Goal: Task Accomplishment & Management: Complete application form

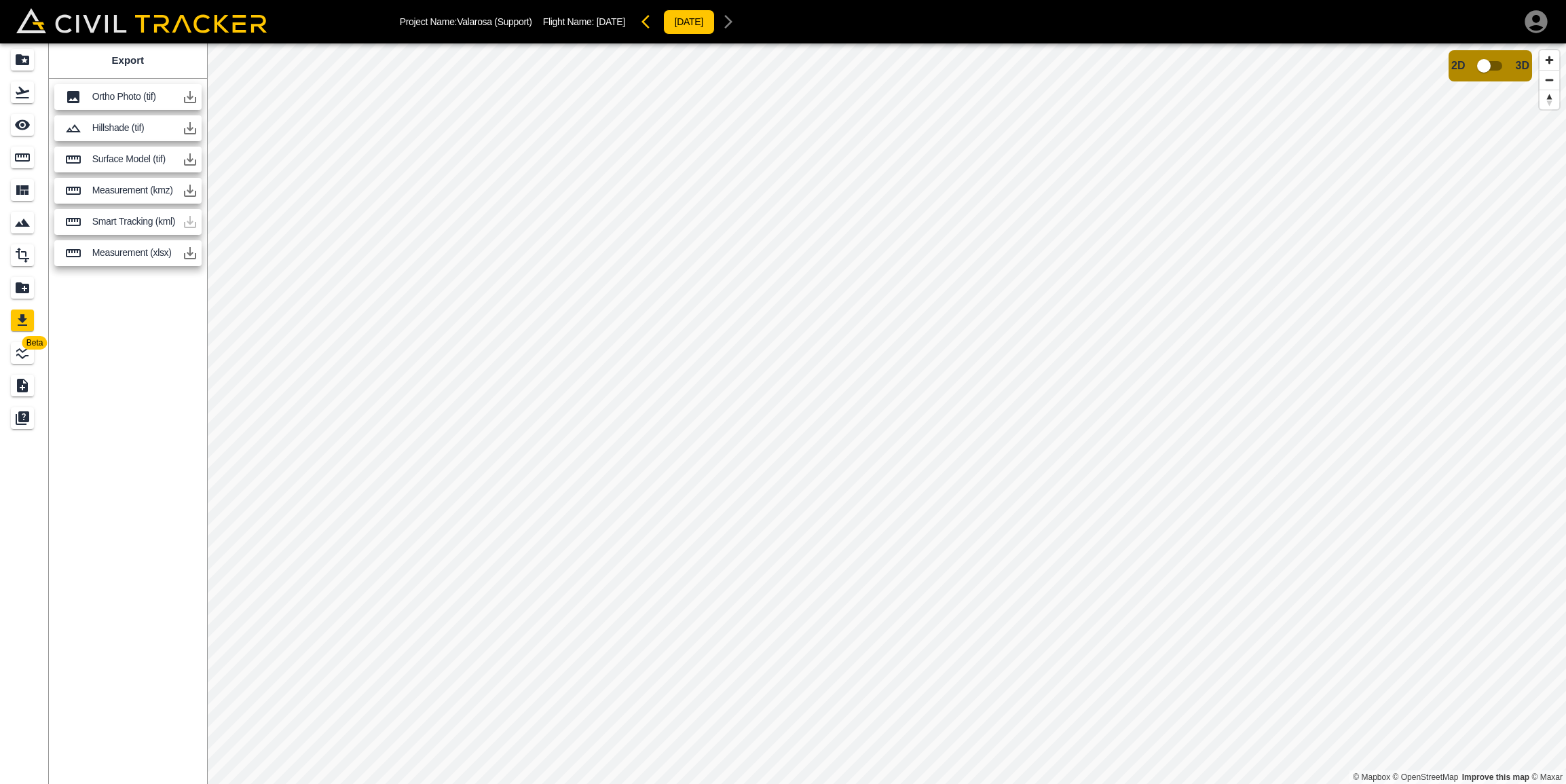
click at [194, 255] on icon "button" at bounding box center [190, 253] width 16 height 16
click at [191, 252] on icon "button" at bounding box center [190, 252] width 12 height 12
click at [190, 161] on icon "button" at bounding box center [190, 159] width 16 height 16
click at [191, 97] on icon "button" at bounding box center [190, 97] width 12 height 12
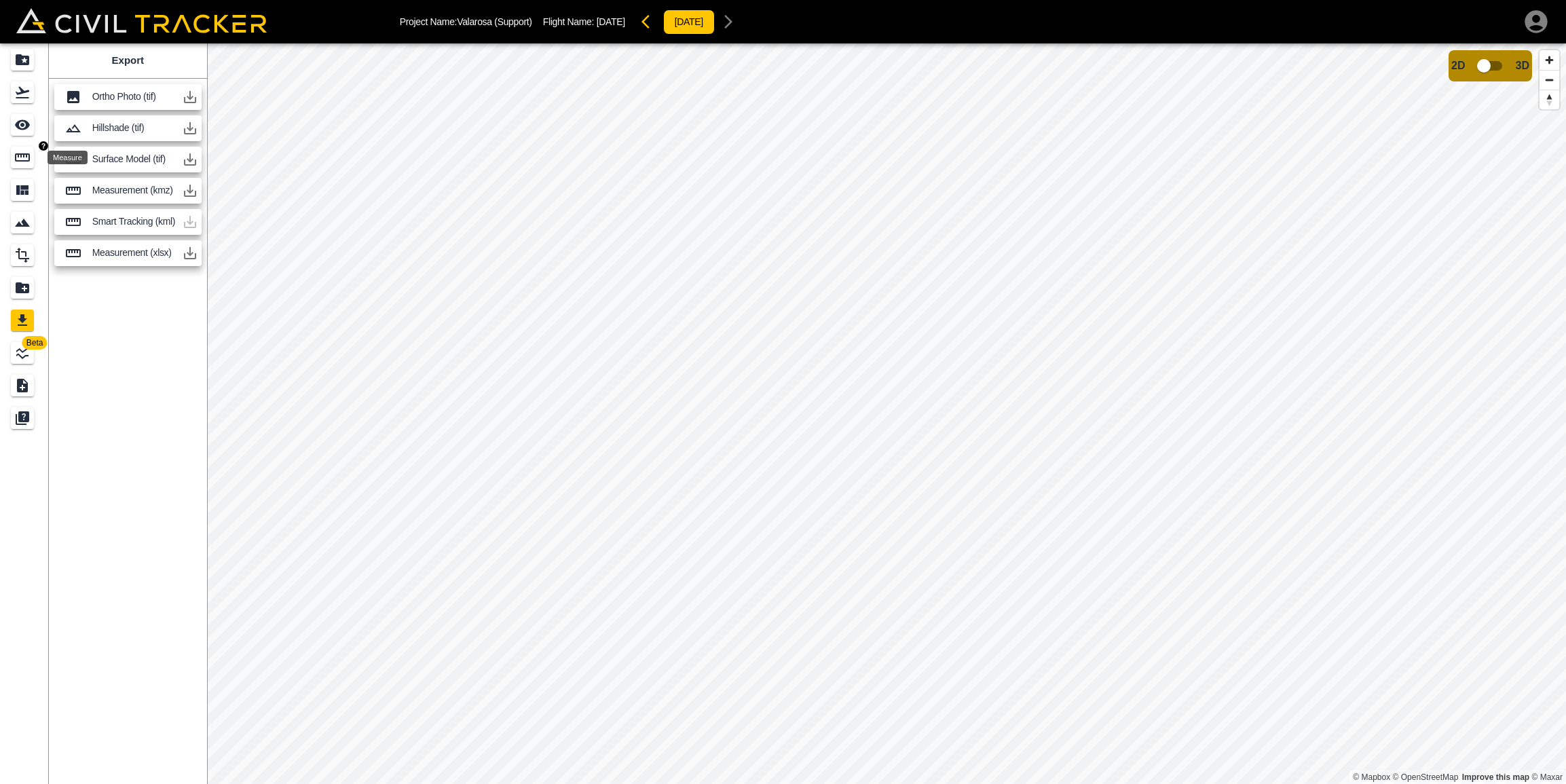
click at [22, 156] on icon "Measure" at bounding box center [22, 158] width 15 height 8
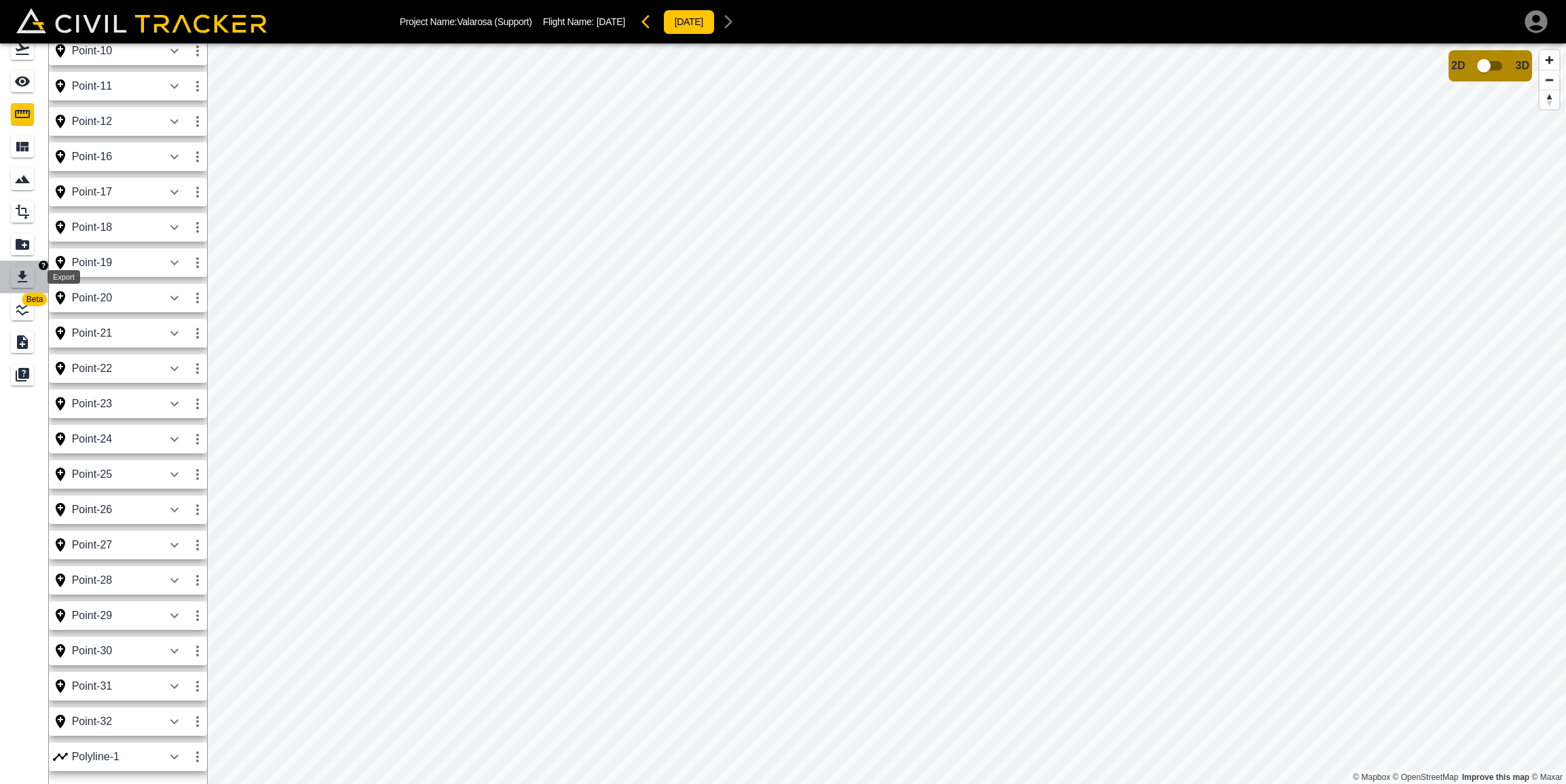
click at [18, 282] on icon "Export" at bounding box center [22, 276] width 9 height 11
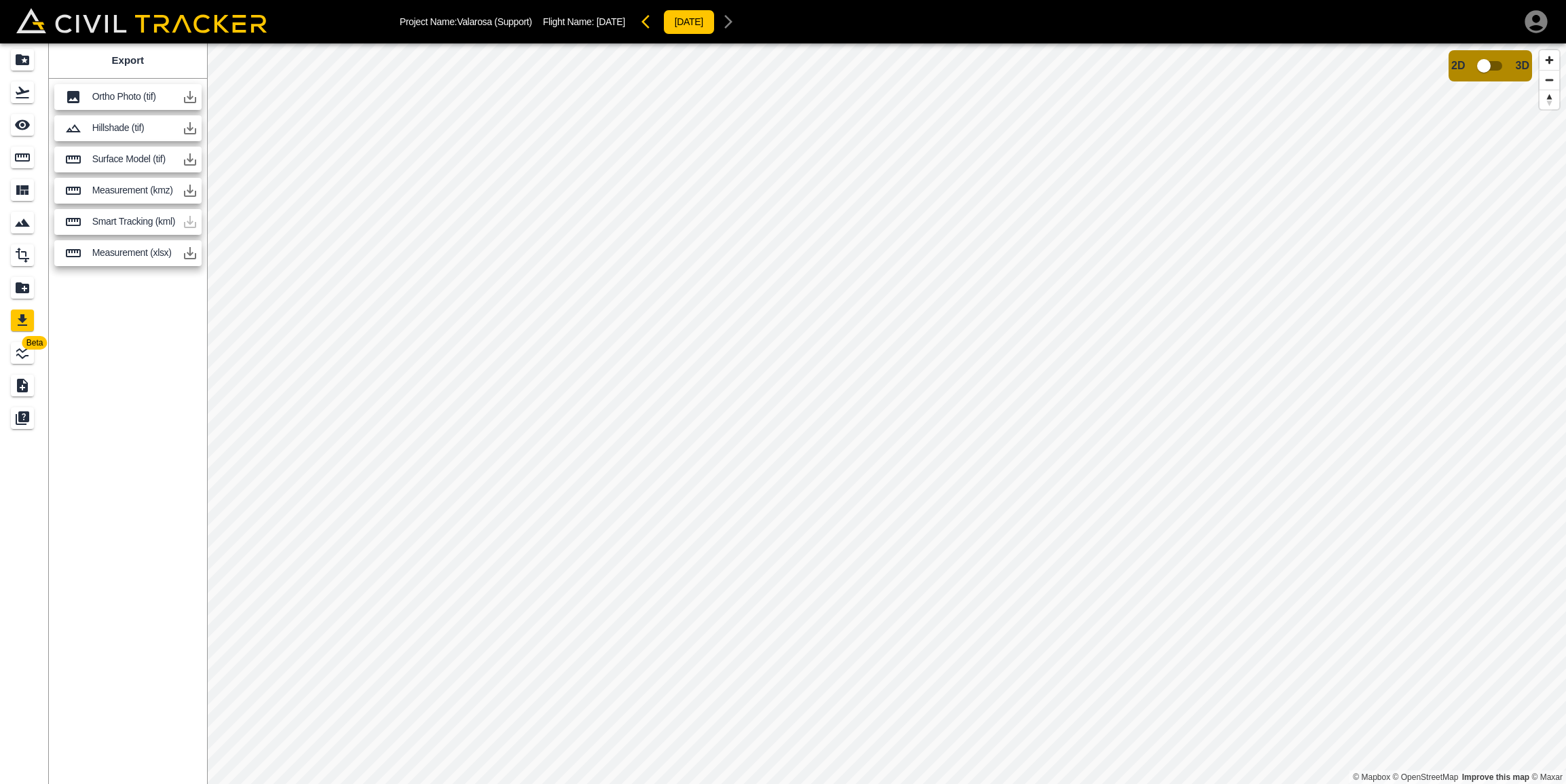
click at [191, 250] on icon "button" at bounding box center [190, 253] width 16 height 16
click at [18, 153] on icon "Measure" at bounding box center [22, 157] width 16 height 16
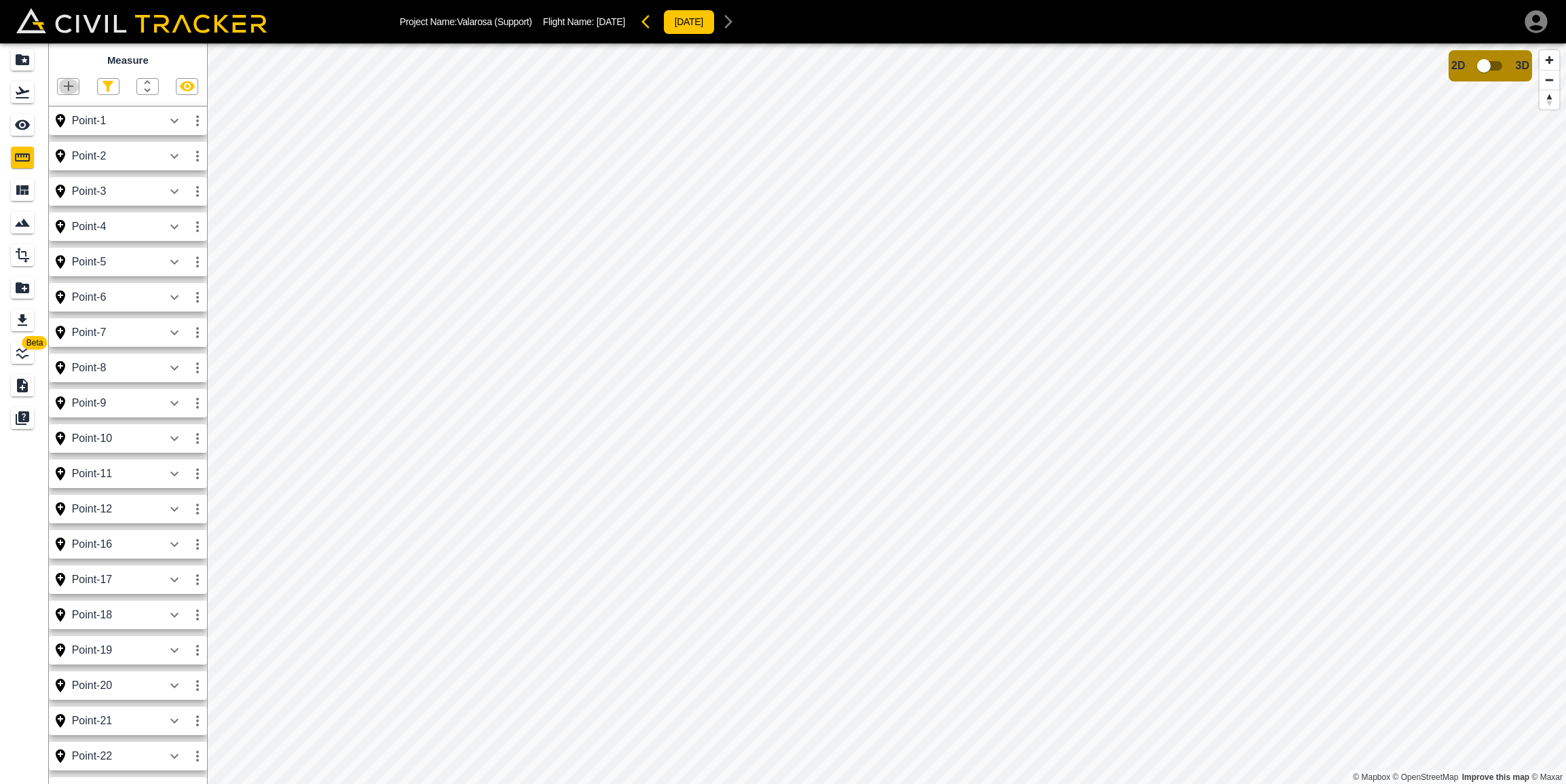
click at [70, 87] on icon "button" at bounding box center [68, 86] width 16 height 16
click at [69, 104] on p "Point" at bounding box center [59, 109] width 20 height 11
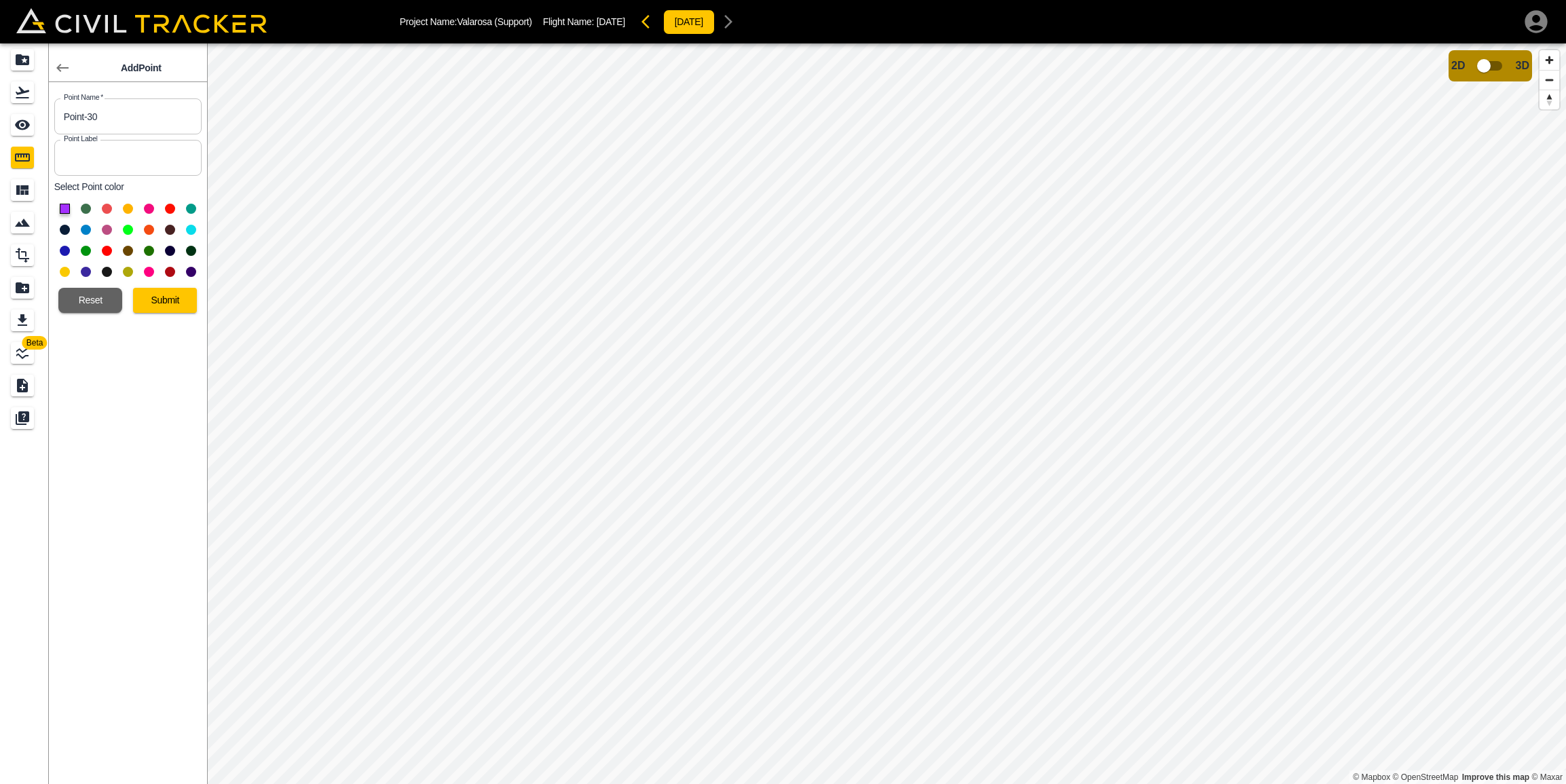
click at [157, 293] on button "Submit" at bounding box center [165, 300] width 63 height 25
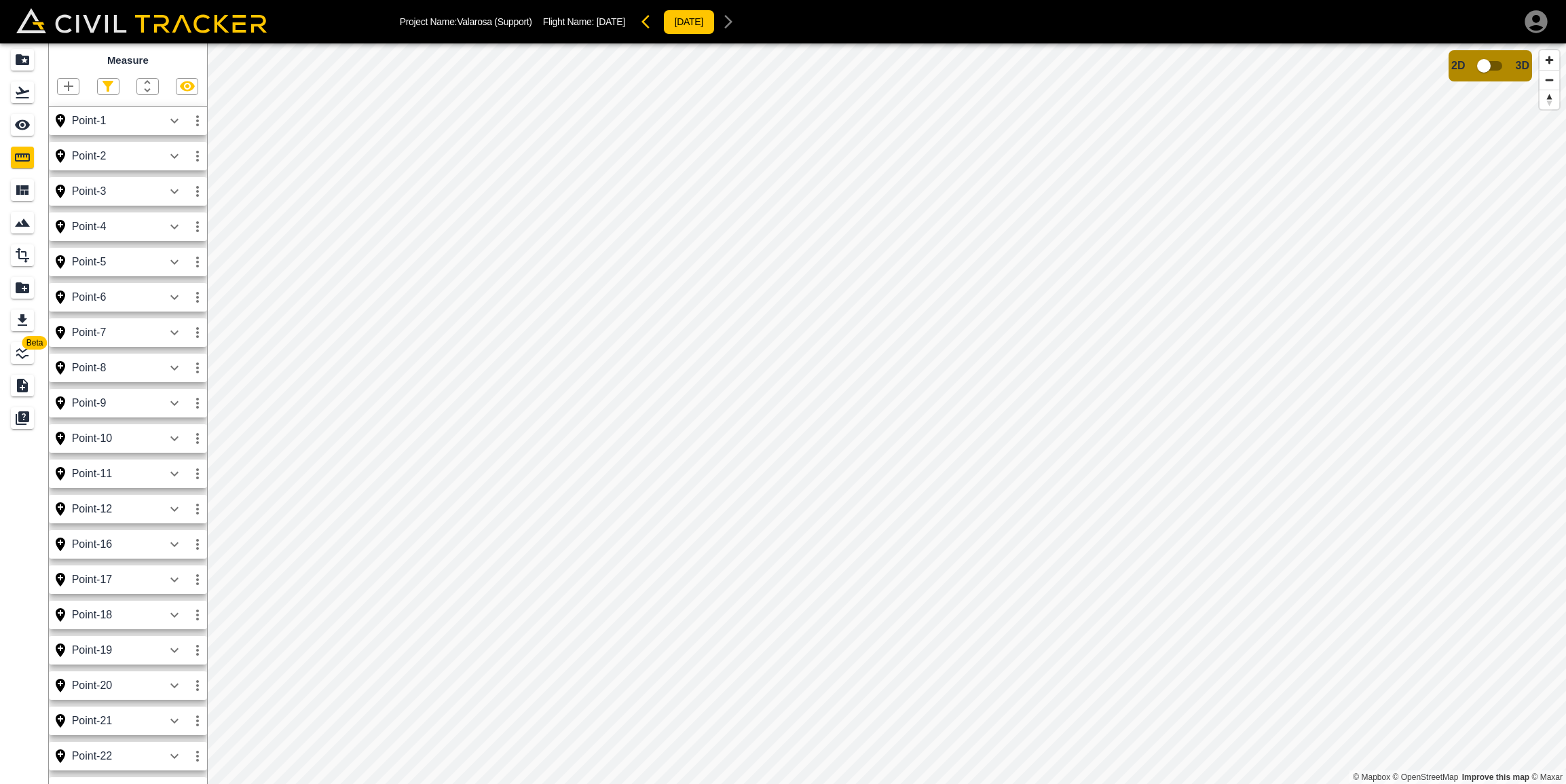
click at [71, 80] on icon "button" at bounding box center [68, 86] width 16 height 16
click at [67, 111] on p "Point" at bounding box center [59, 109] width 20 height 11
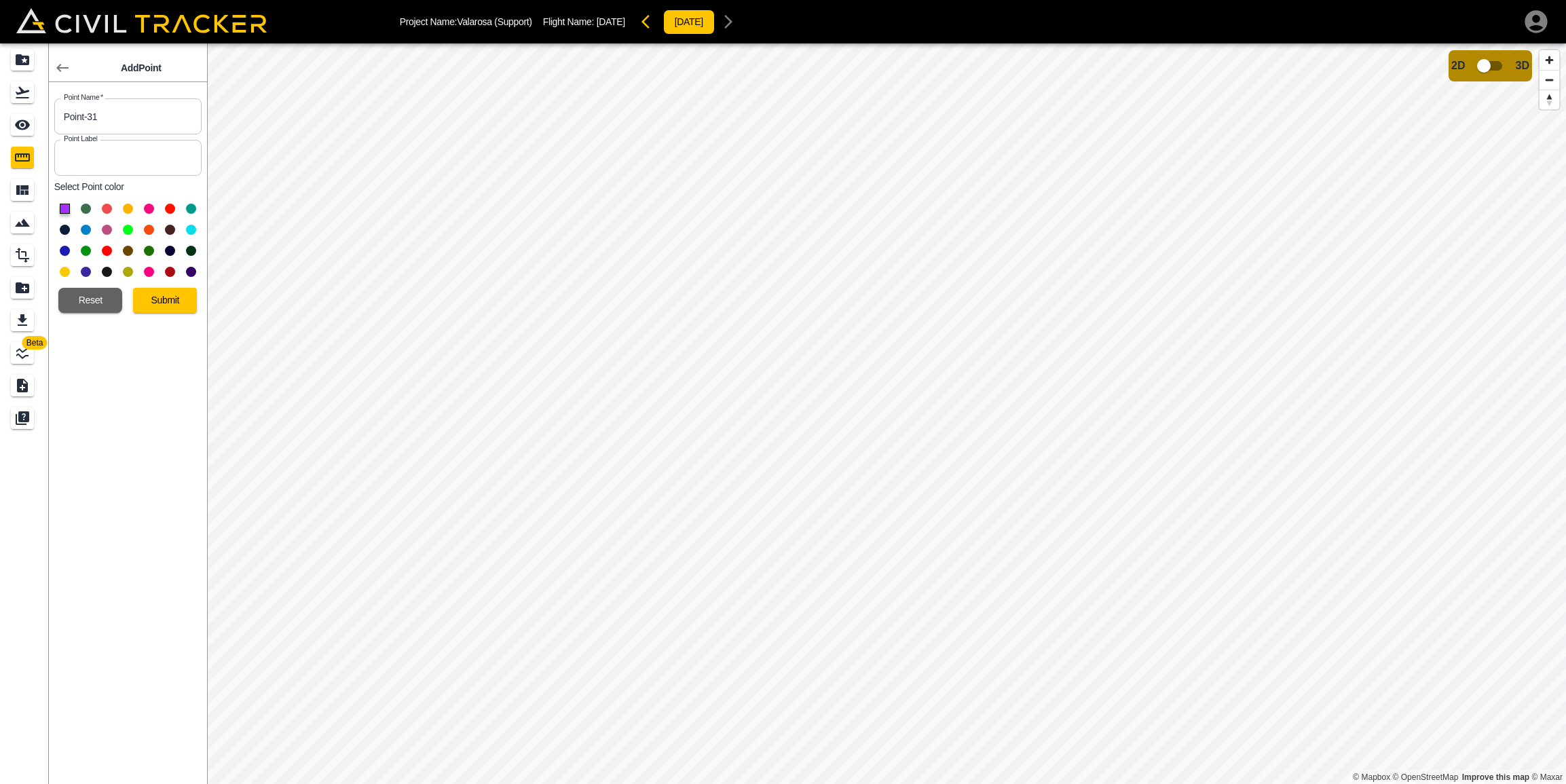
click at [63, 231] on button at bounding box center [65, 230] width 10 height 10
click at [146, 302] on button "Submit" at bounding box center [165, 300] width 63 height 25
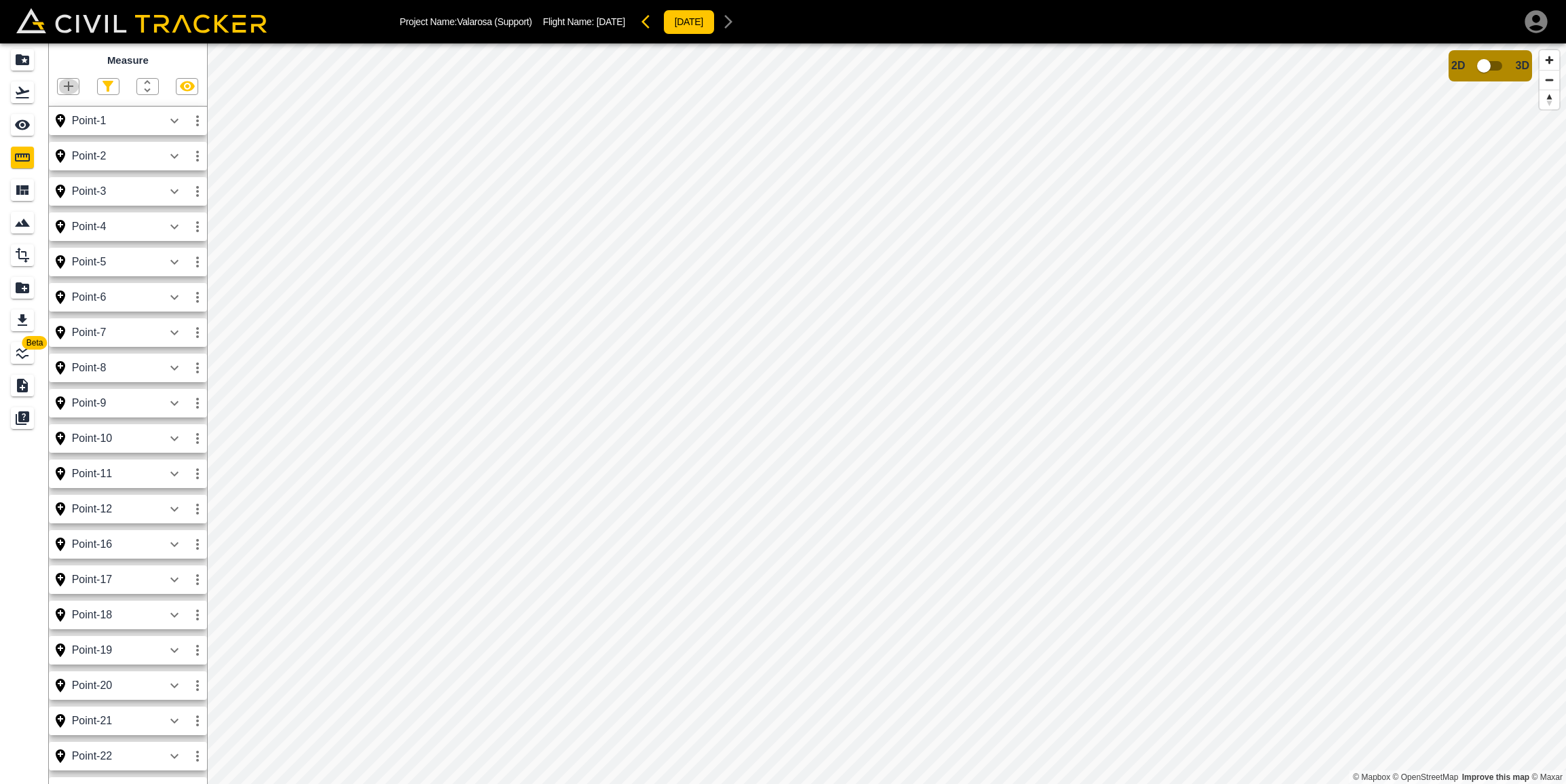
click at [77, 86] on button "button" at bounding box center [68, 87] width 21 height 16
click at [66, 107] on p "Point" at bounding box center [59, 109] width 20 height 11
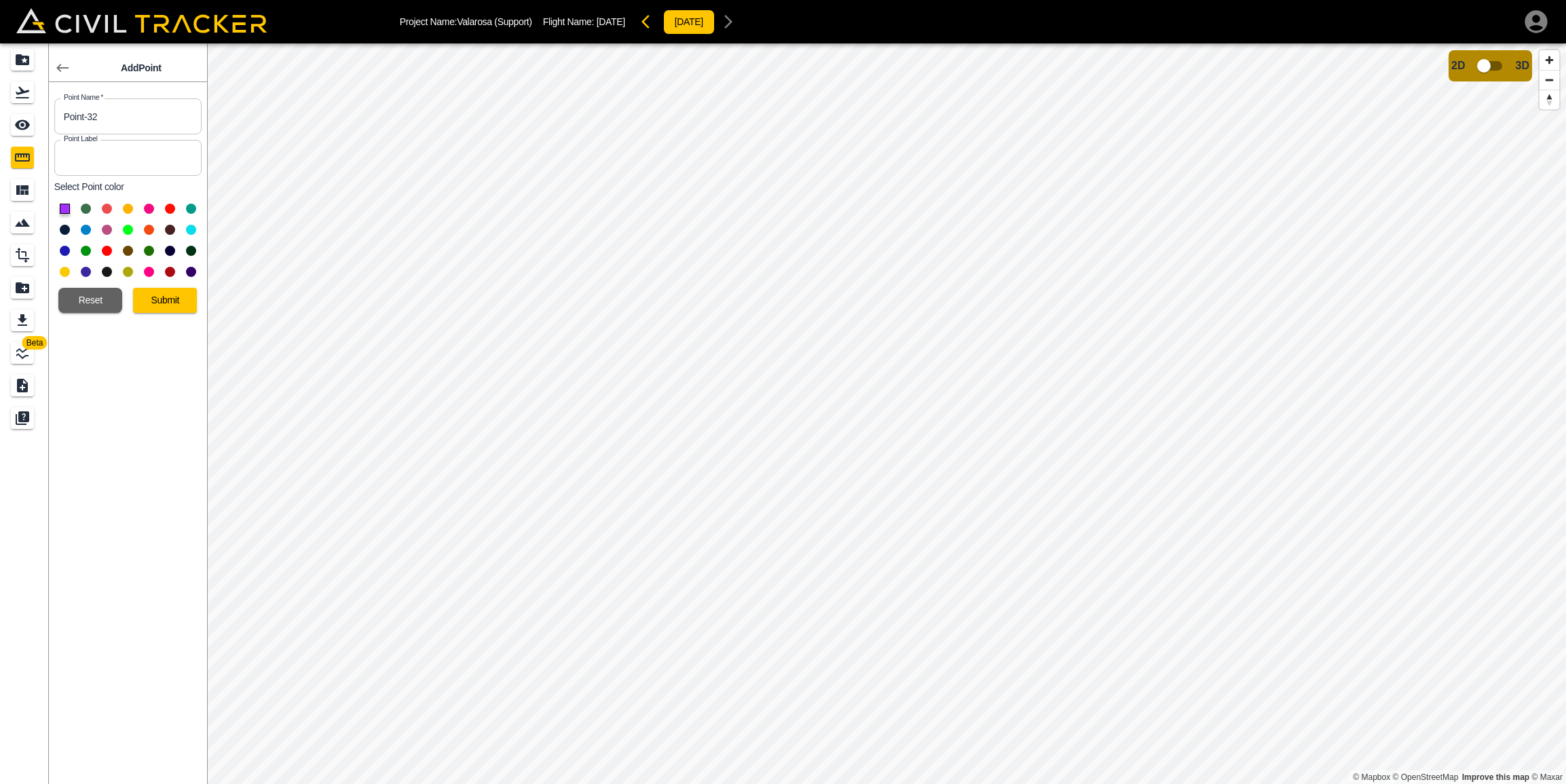
click at [64, 231] on button at bounding box center [65, 230] width 10 height 10
click at [159, 300] on button "Submit" at bounding box center [165, 300] width 63 height 25
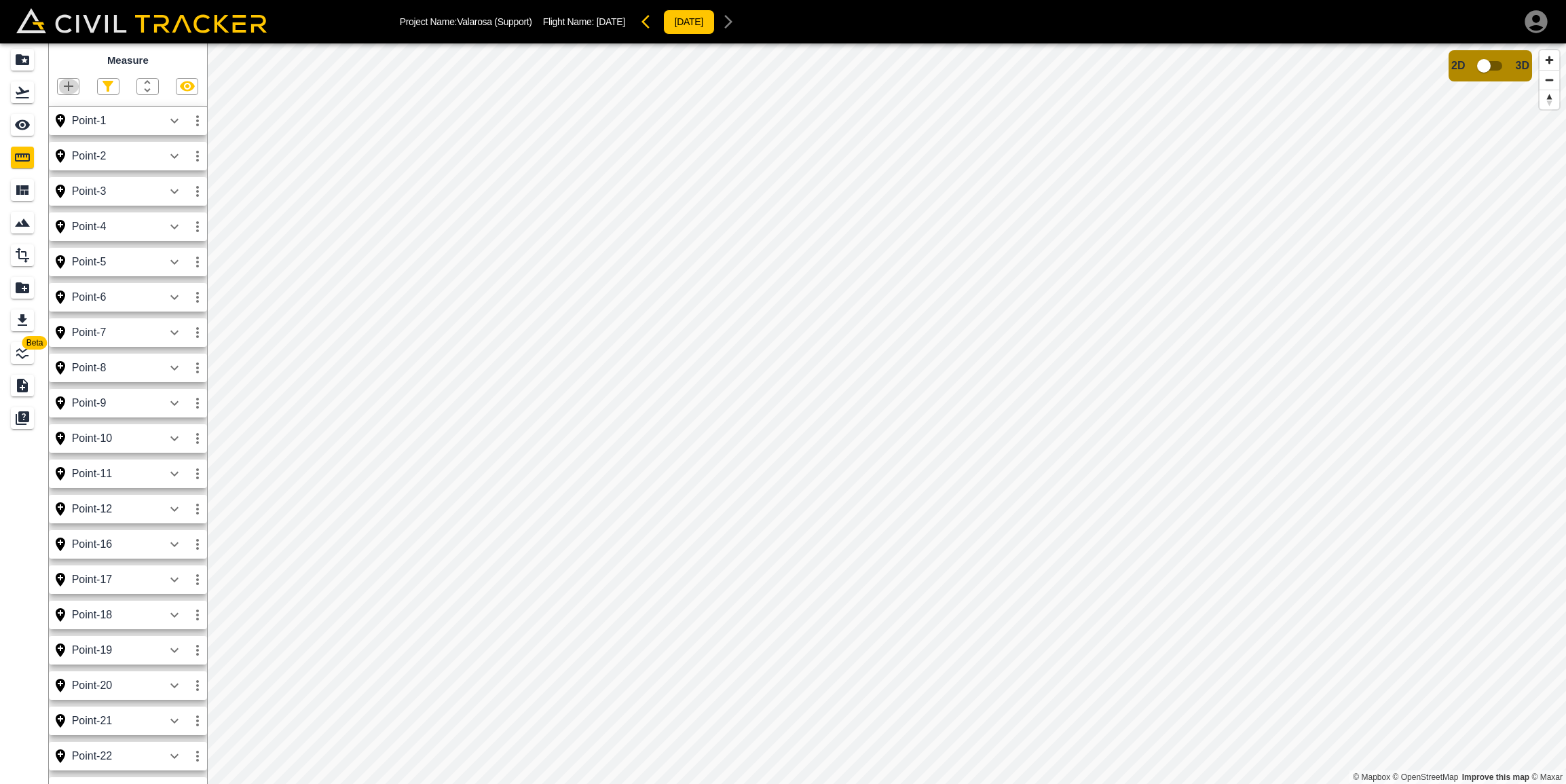
click at [73, 82] on icon "button" at bounding box center [68, 86] width 16 height 16
click at [63, 104] on p "Point" at bounding box center [59, 109] width 20 height 11
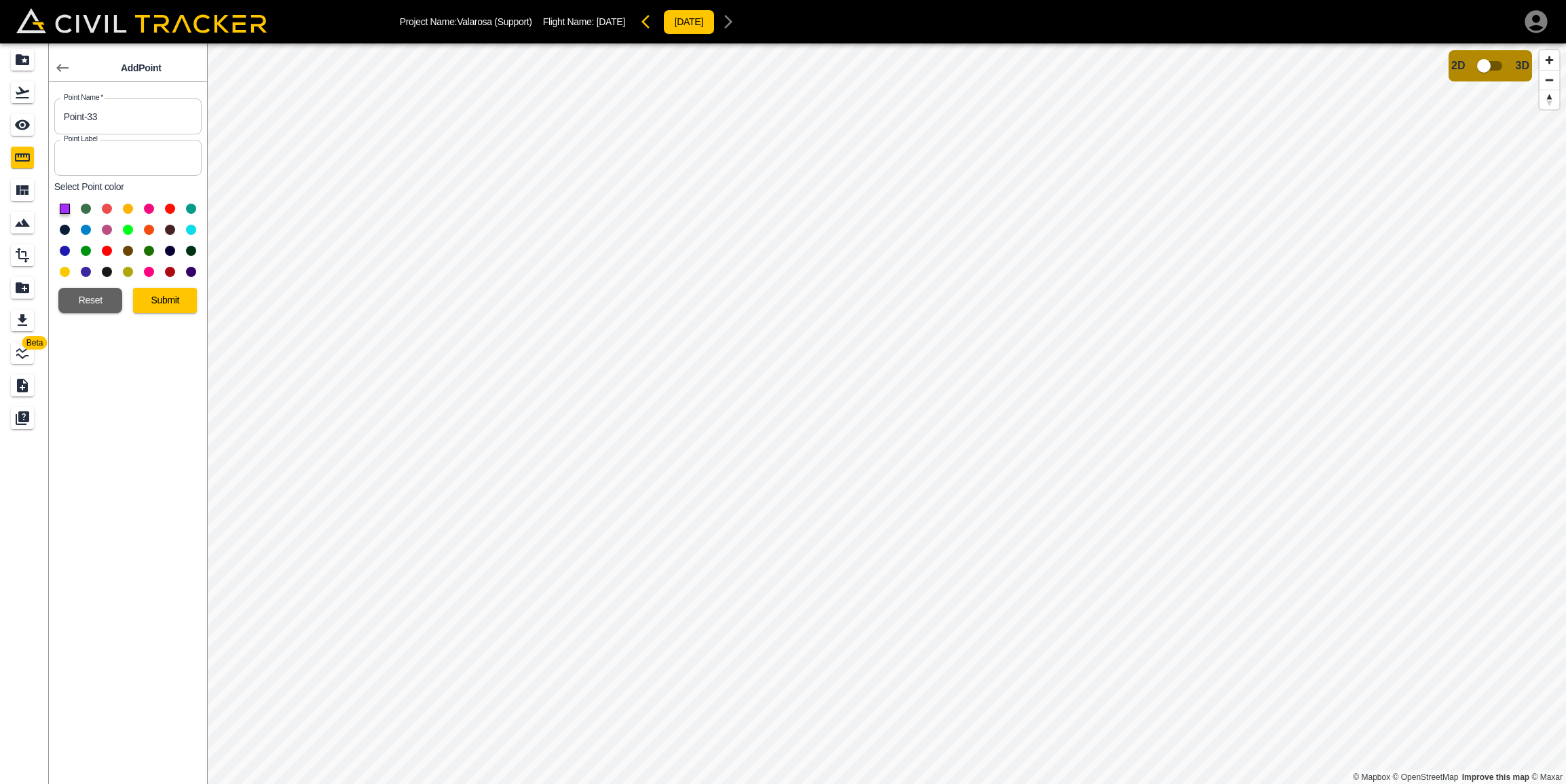
click at [63, 231] on button at bounding box center [65, 230] width 10 height 10
click at [141, 293] on button "Submit" at bounding box center [165, 300] width 63 height 25
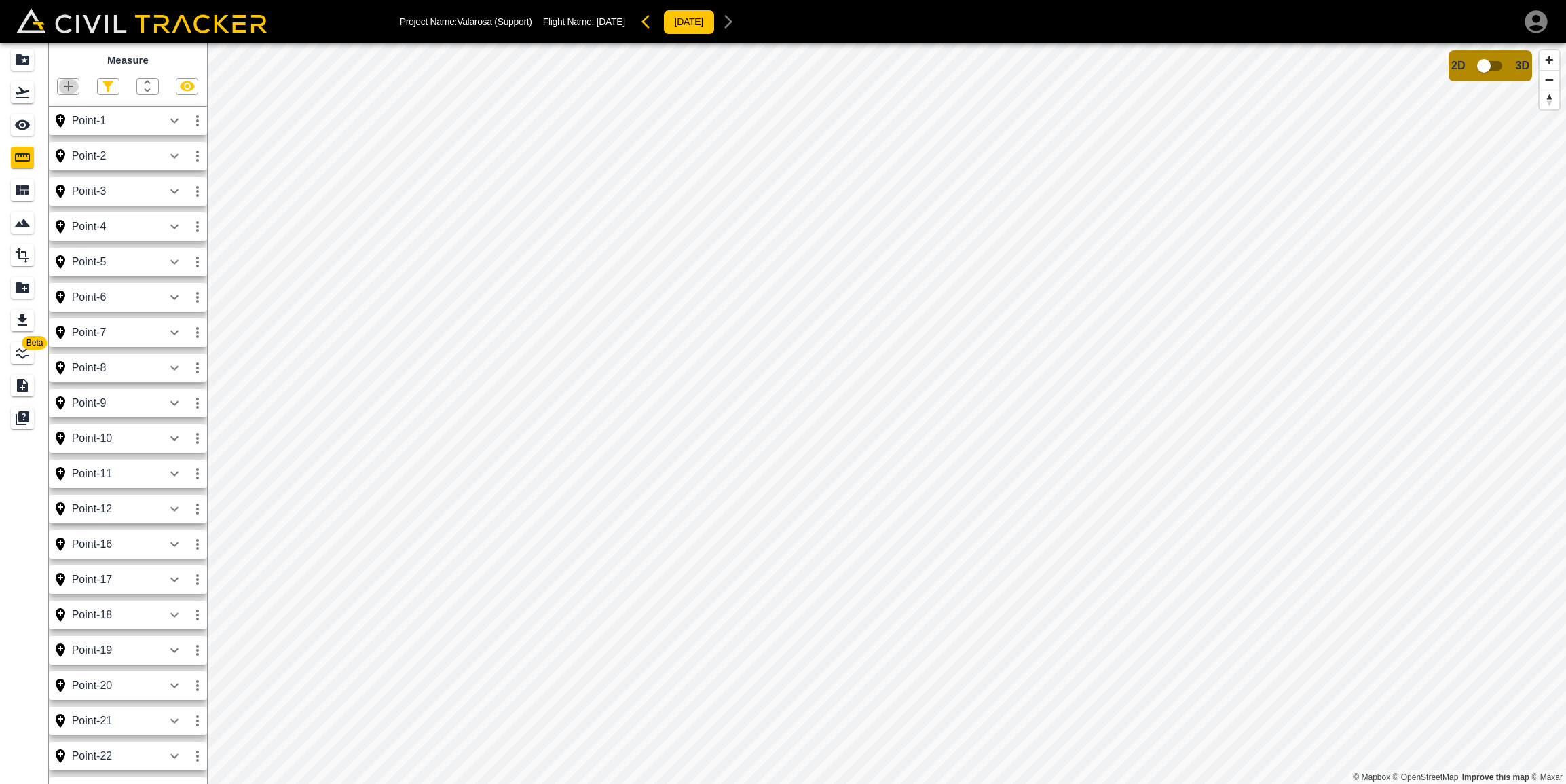
click at [67, 87] on icon "button" at bounding box center [68, 86] width 9 height 9
click at [47, 111] on button "button" at bounding box center [35, 109] width 27 height 27
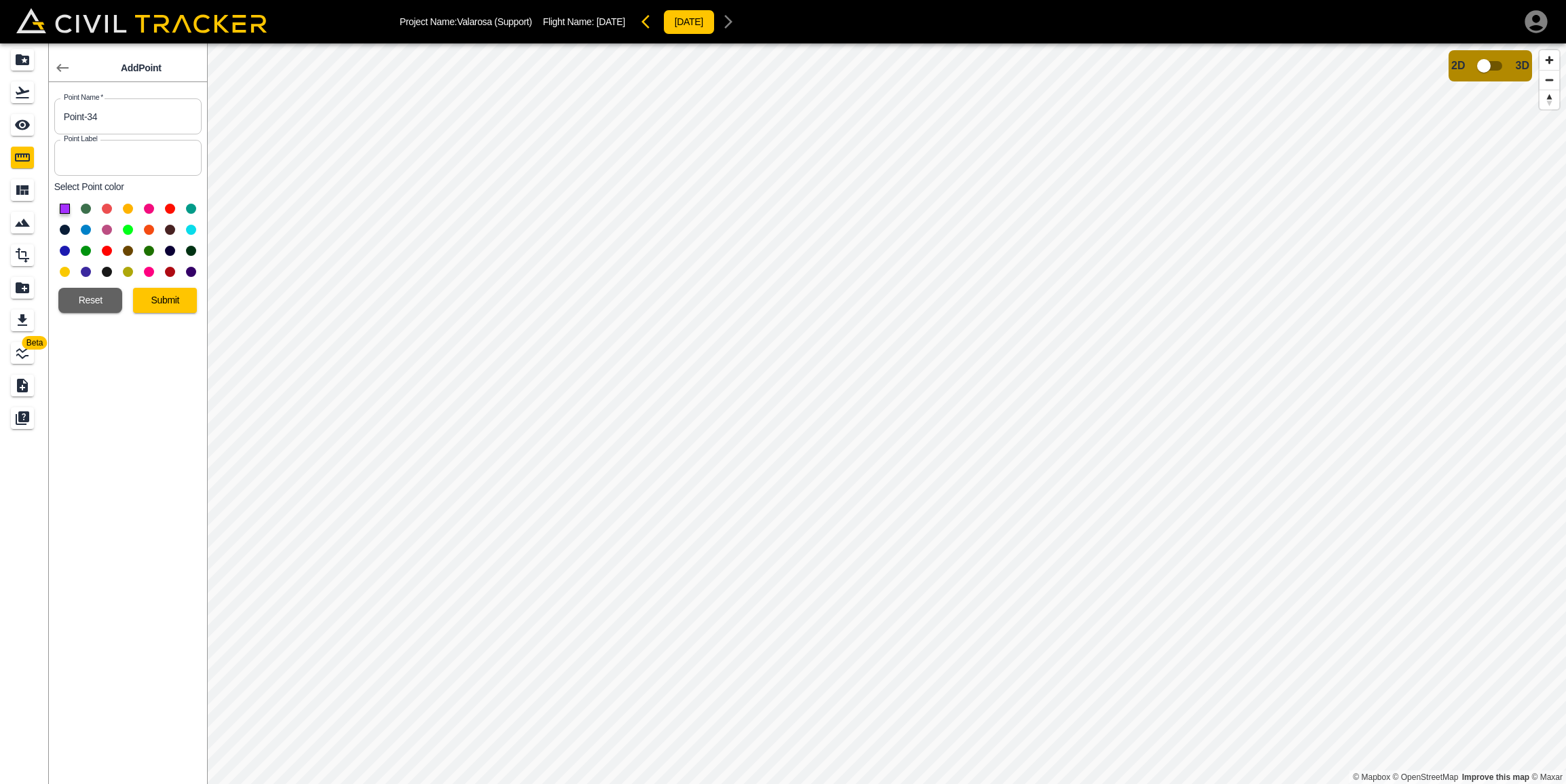
click at [66, 226] on button at bounding box center [65, 230] width 10 height 10
click at [163, 302] on button "Submit" at bounding box center [165, 300] width 63 height 25
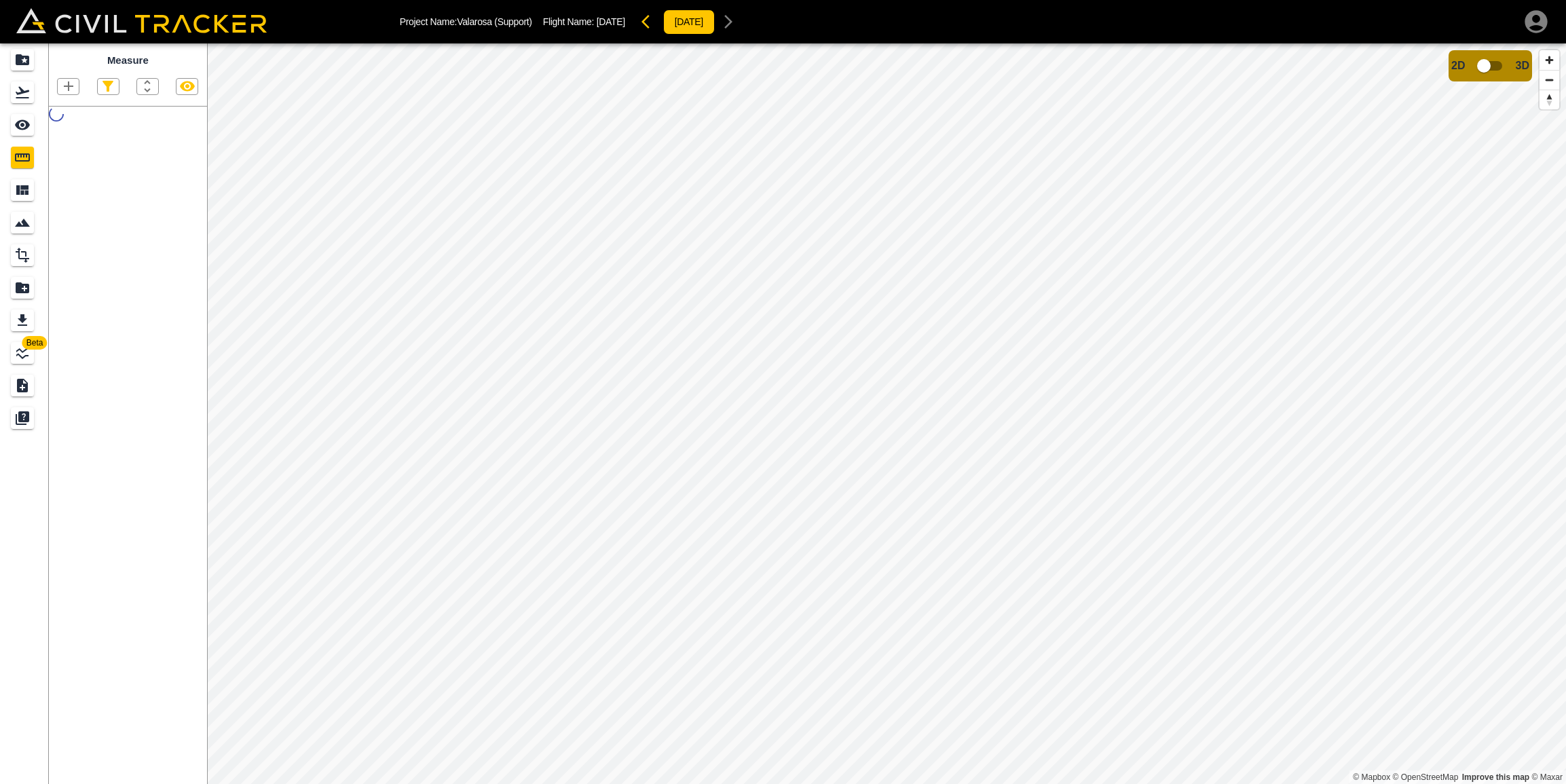
click at [68, 87] on icon "button" at bounding box center [68, 86] width 16 height 16
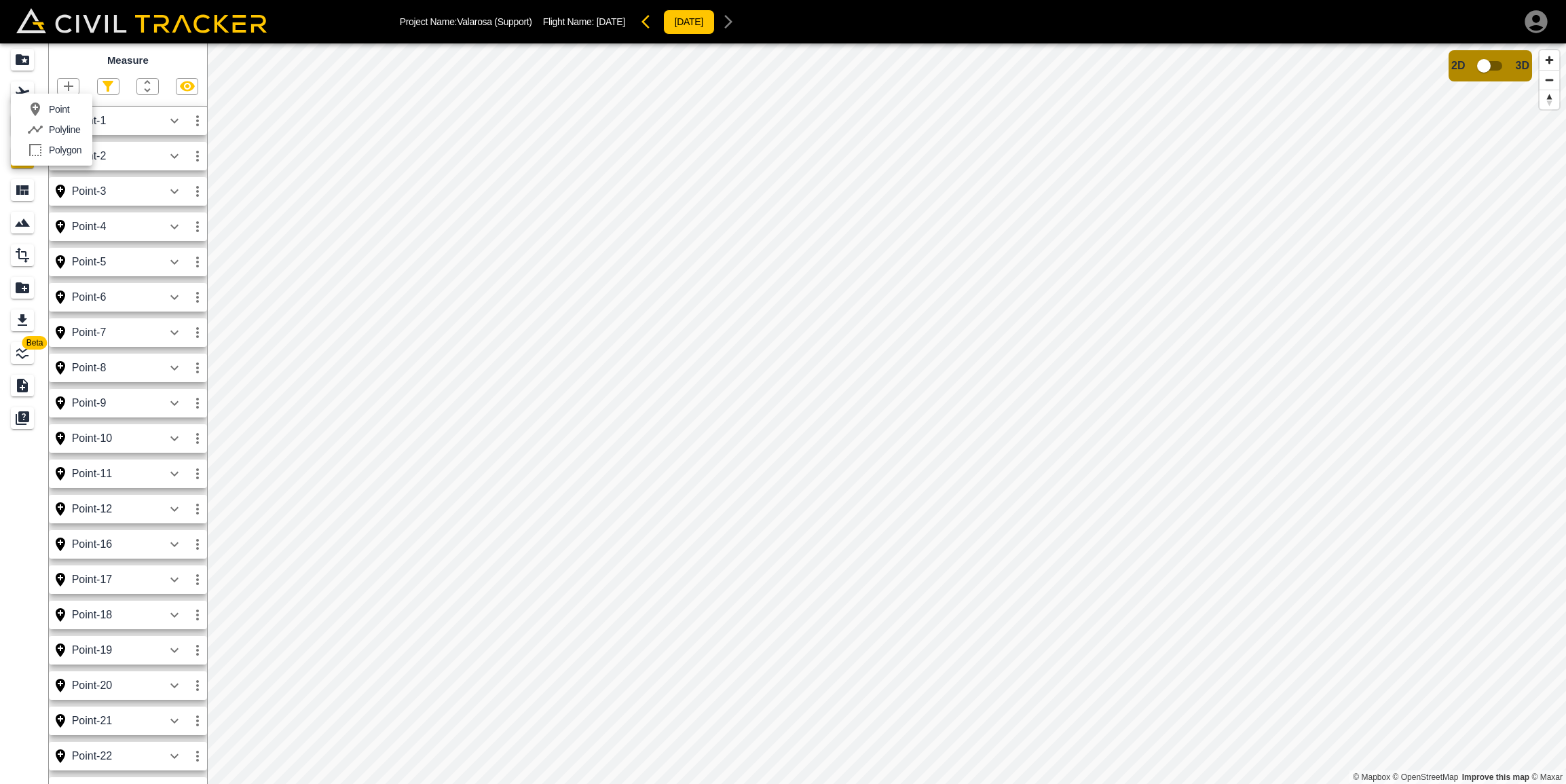
click at [63, 106] on p "Point" at bounding box center [59, 109] width 20 height 11
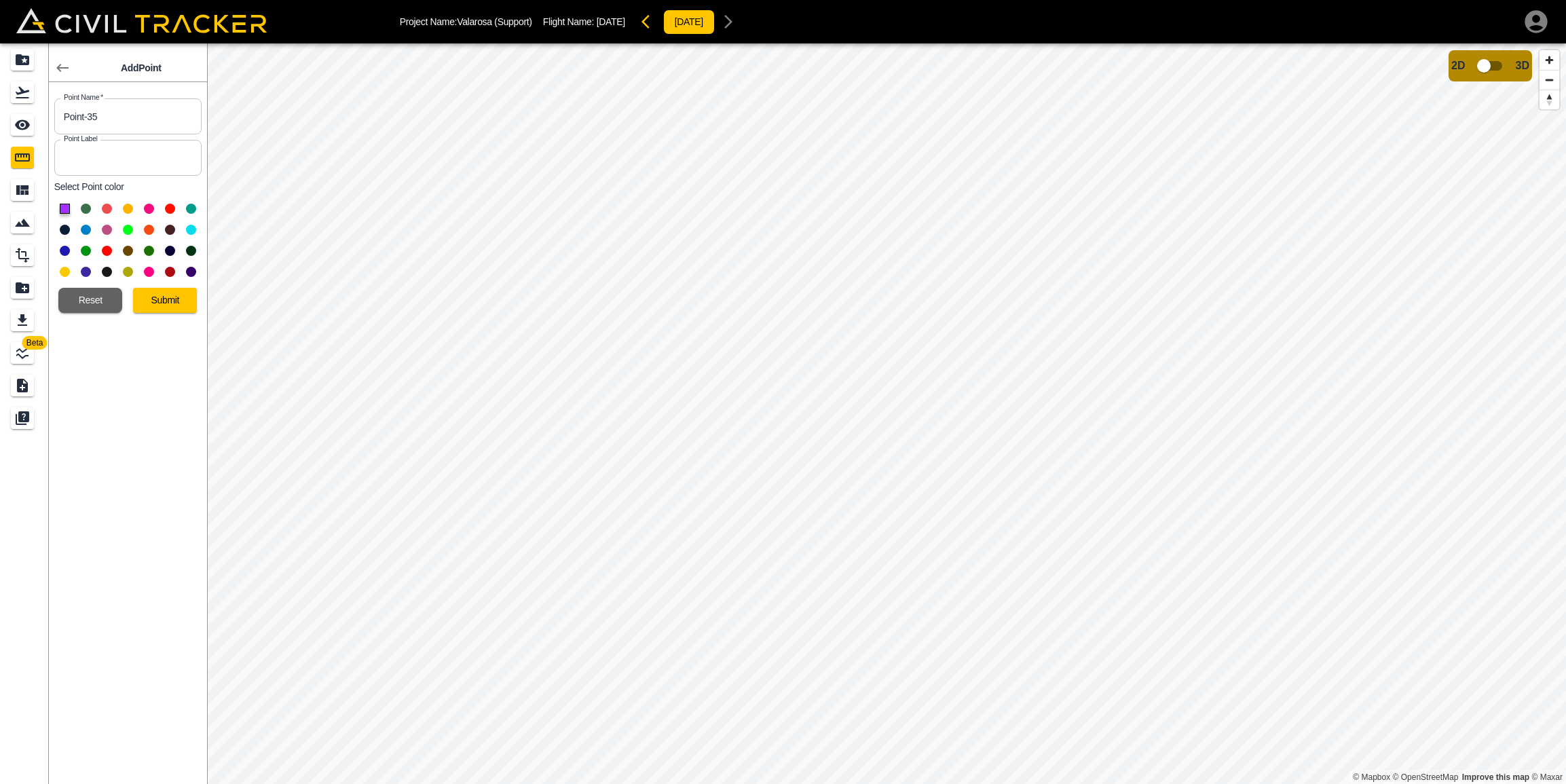
click at [63, 231] on button at bounding box center [65, 230] width 10 height 10
click at [166, 300] on button "Submit" at bounding box center [165, 300] width 63 height 25
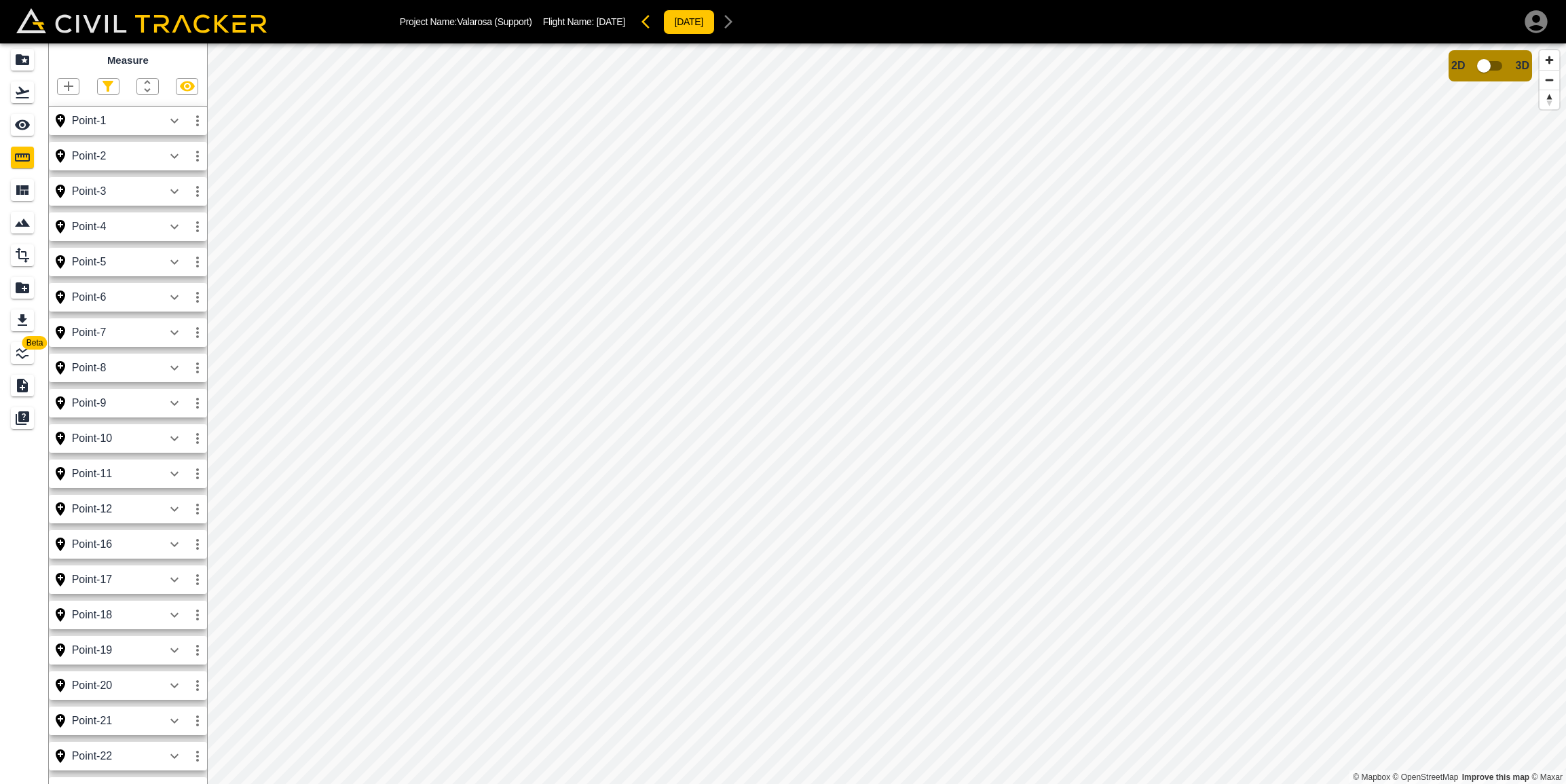
click at [73, 85] on icon "button" at bounding box center [68, 86] width 16 height 16
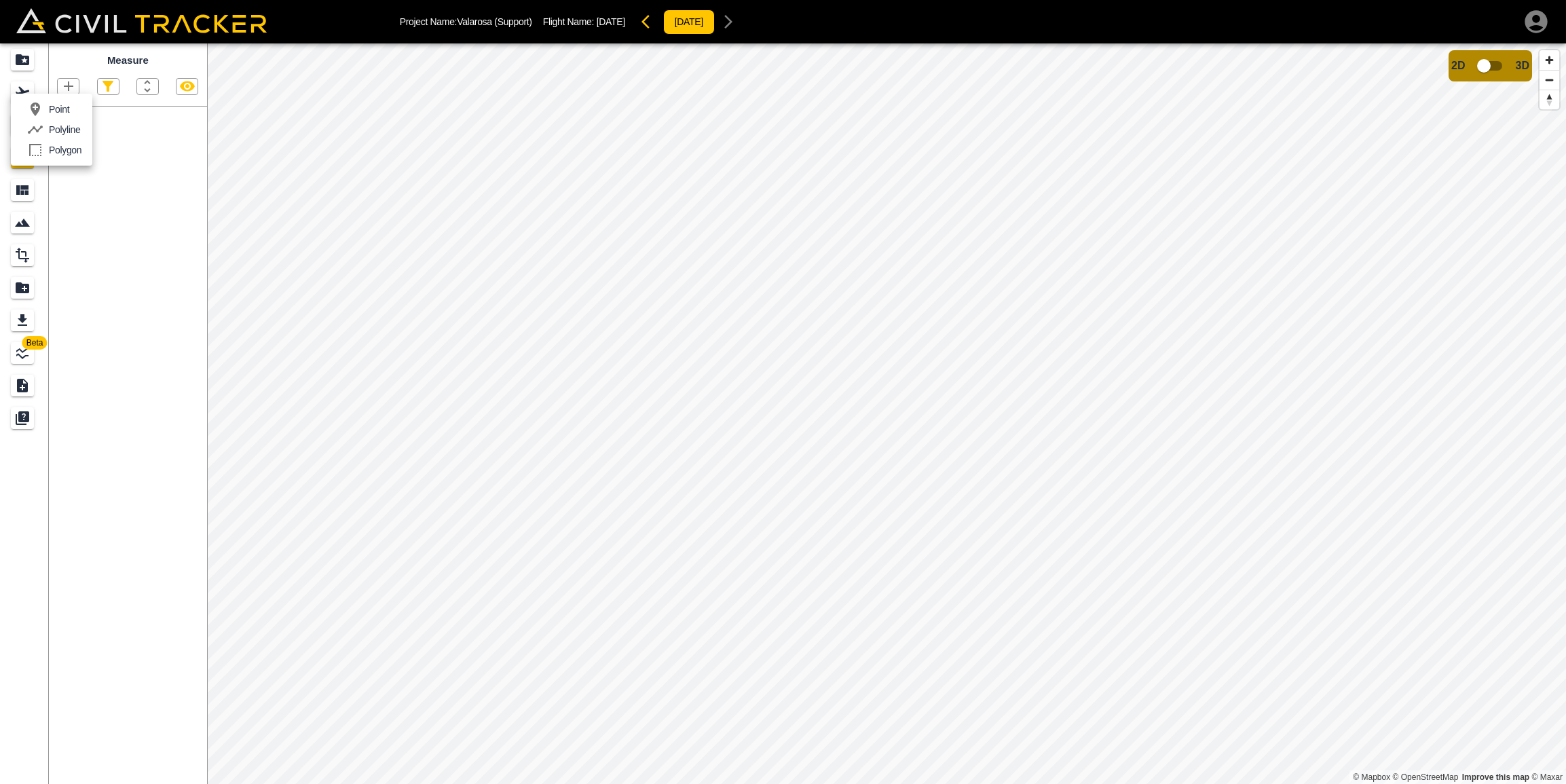
click at [63, 107] on p "Point" at bounding box center [59, 109] width 20 height 11
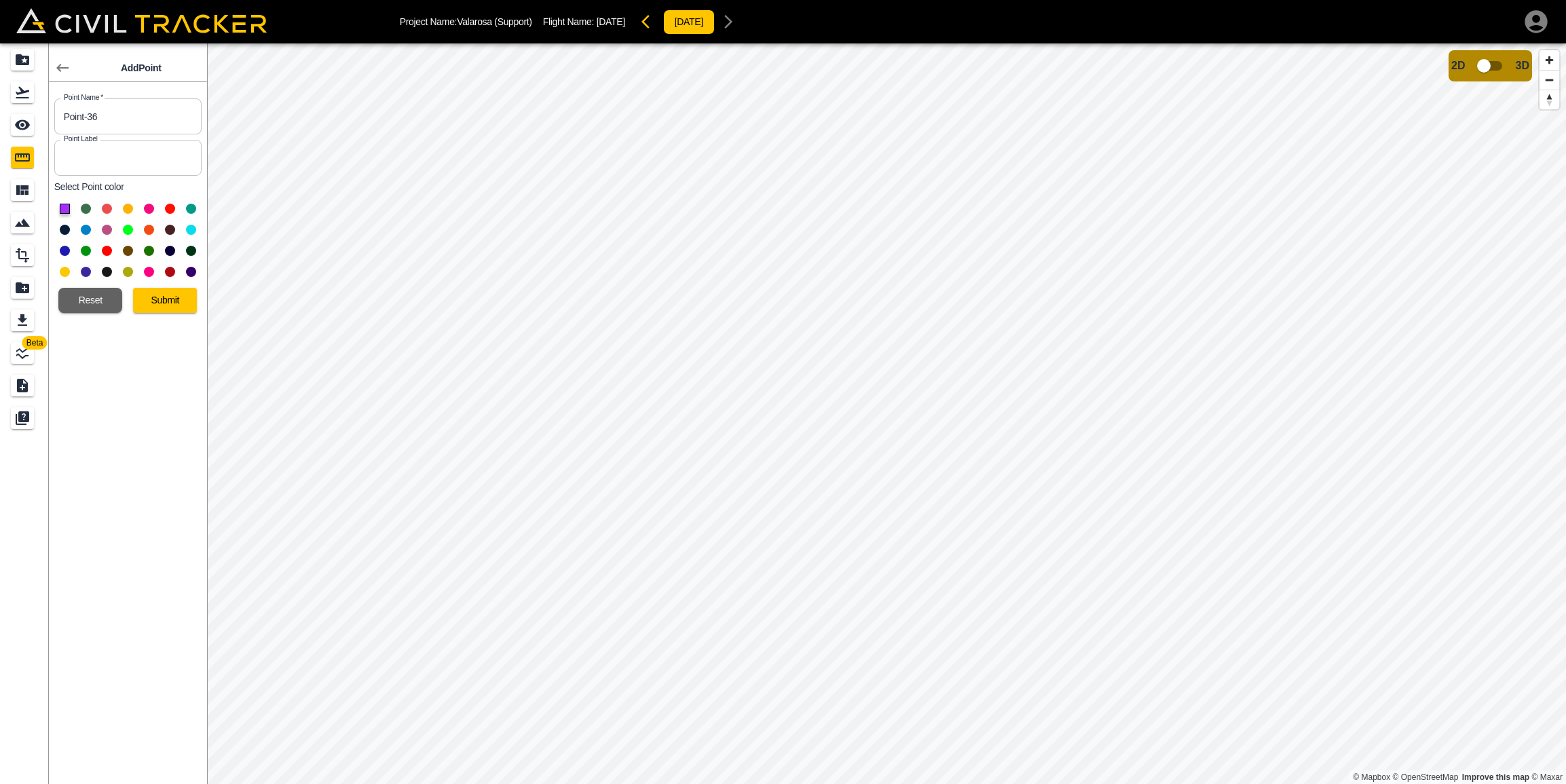
click at [63, 228] on button at bounding box center [65, 230] width 10 height 10
click at [163, 300] on button "Submit" at bounding box center [165, 300] width 63 height 25
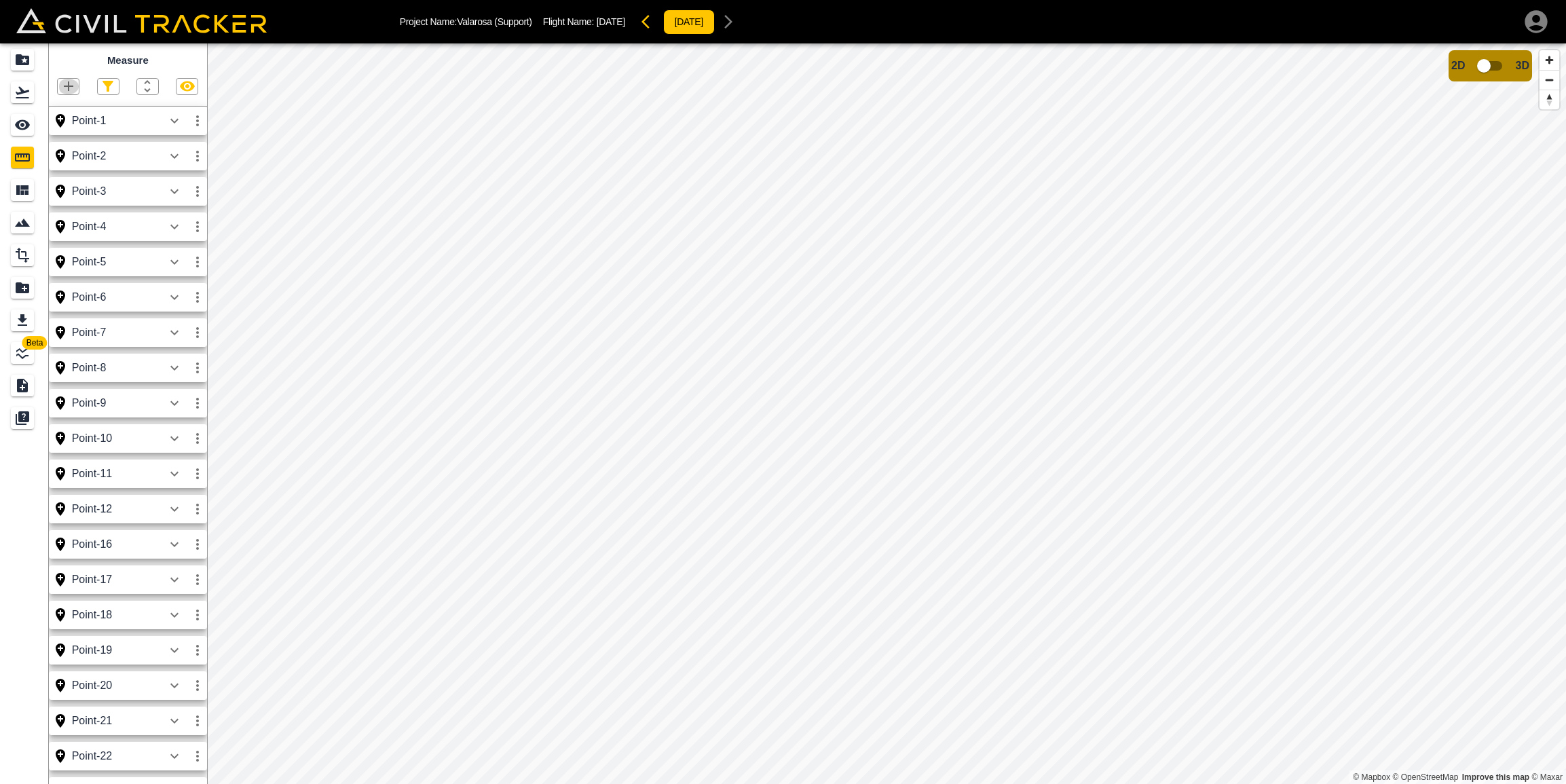
click at [73, 82] on icon "button" at bounding box center [68, 86] width 16 height 16
click at [72, 107] on li "Point" at bounding box center [51, 109] width 82 height 20
click at [68, 87] on icon "button" at bounding box center [68, 86] width 16 height 16
click at [59, 106] on p "Point" at bounding box center [59, 109] width 20 height 11
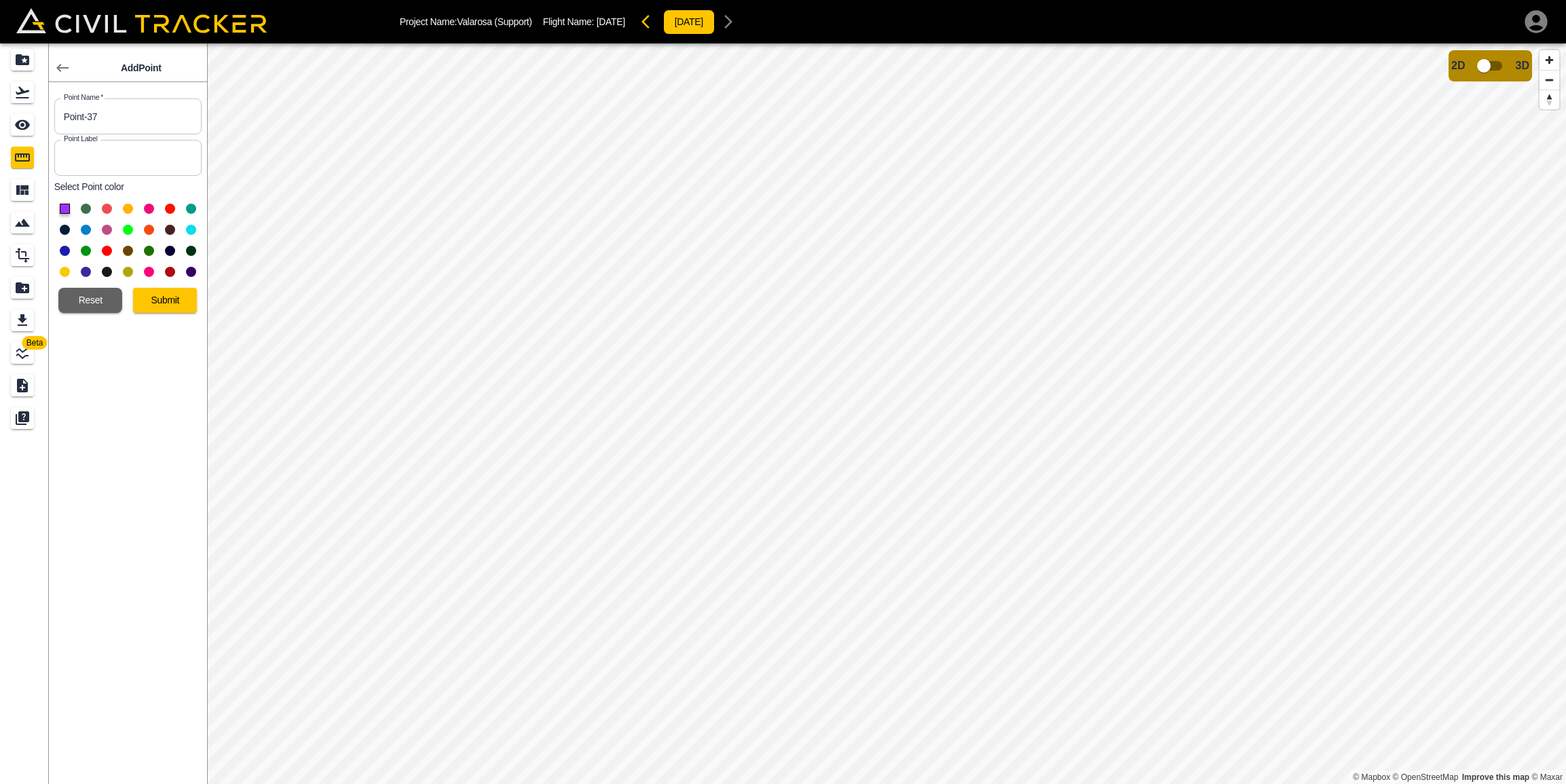
click at [63, 227] on button at bounding box center [65, 230] width 10 height 10
click at [166, 291] on button "Submit" at bounding box center [165, 300] width 63 height 25
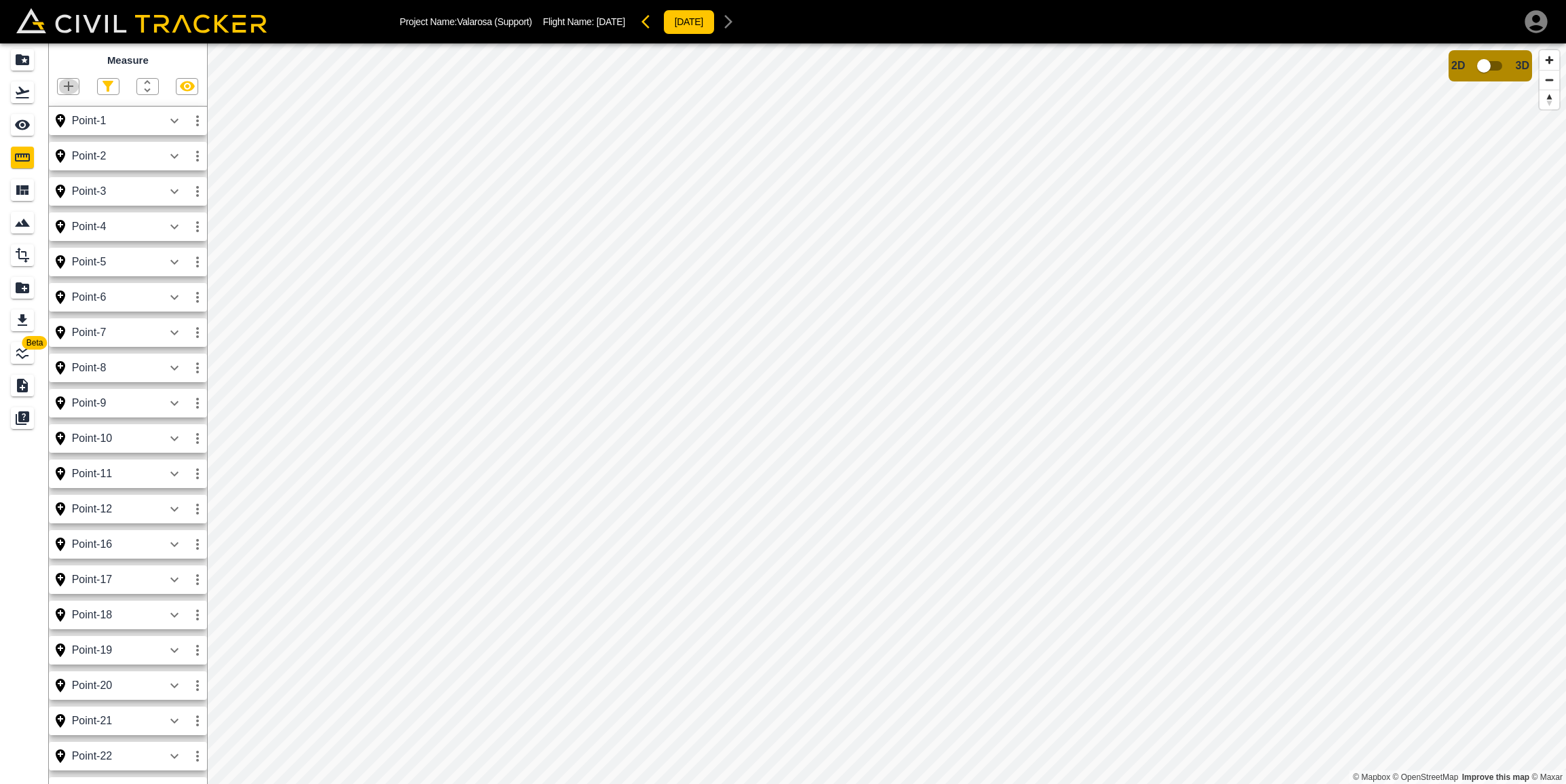
click at [64, 86] on icon "button" at bounding box center [68, 86] width 9 height 9
click at [73, 108] on li "Point" at bounding box center [51, 109] width 82 height 20
click at [69, 93] on icon "button" at bounding box center [68, 86] width 16 height 16
click at [65, 116] on div "Polyline" at bounding box center [51, 130] width 59 height 27
click at [71, 92] on icon "button" at bounding box center [68, 86] width 16 height 16
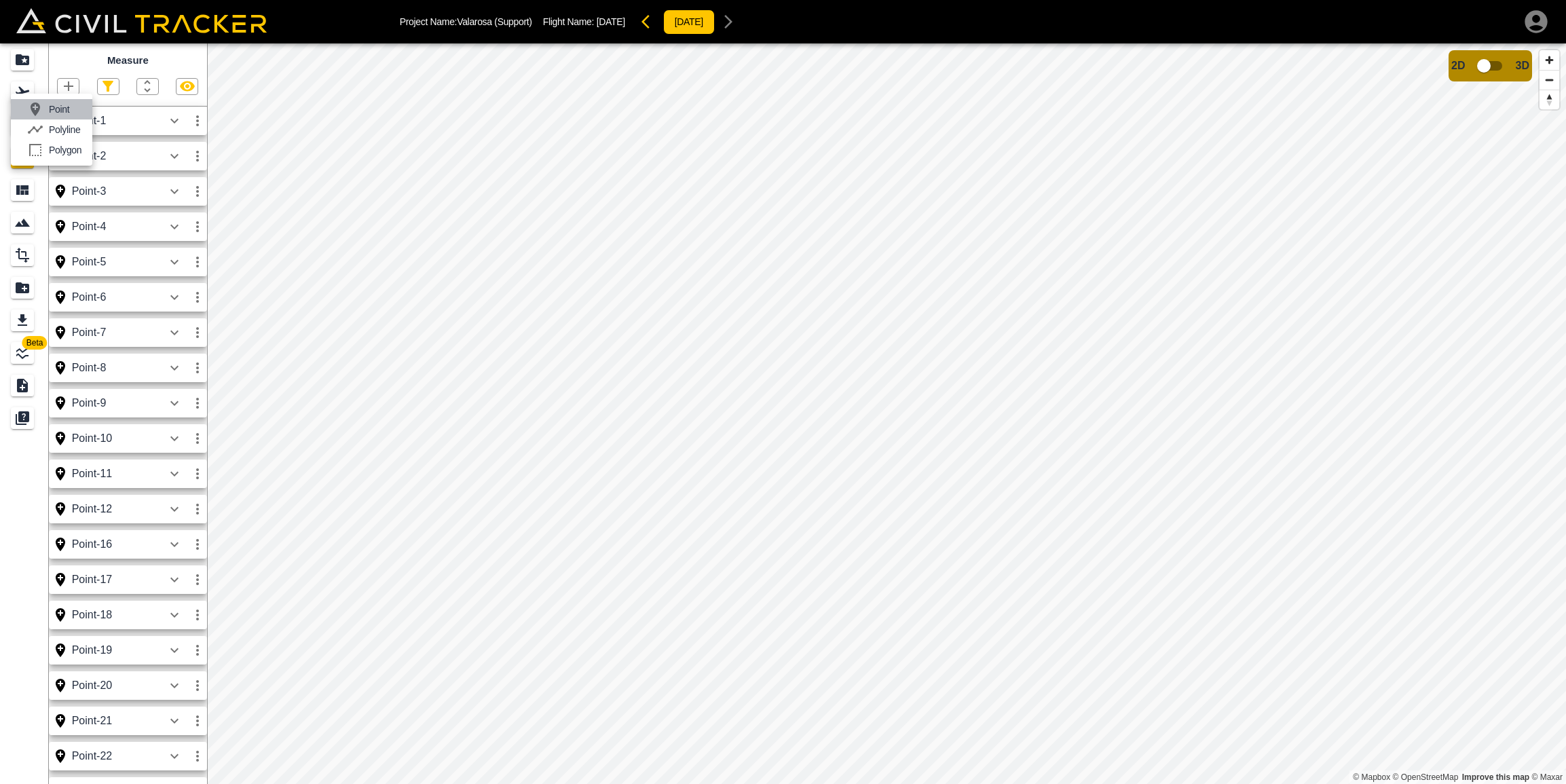
click at [61, 104] on p "Point" at bounding box center [59, 109] width 20 height 11
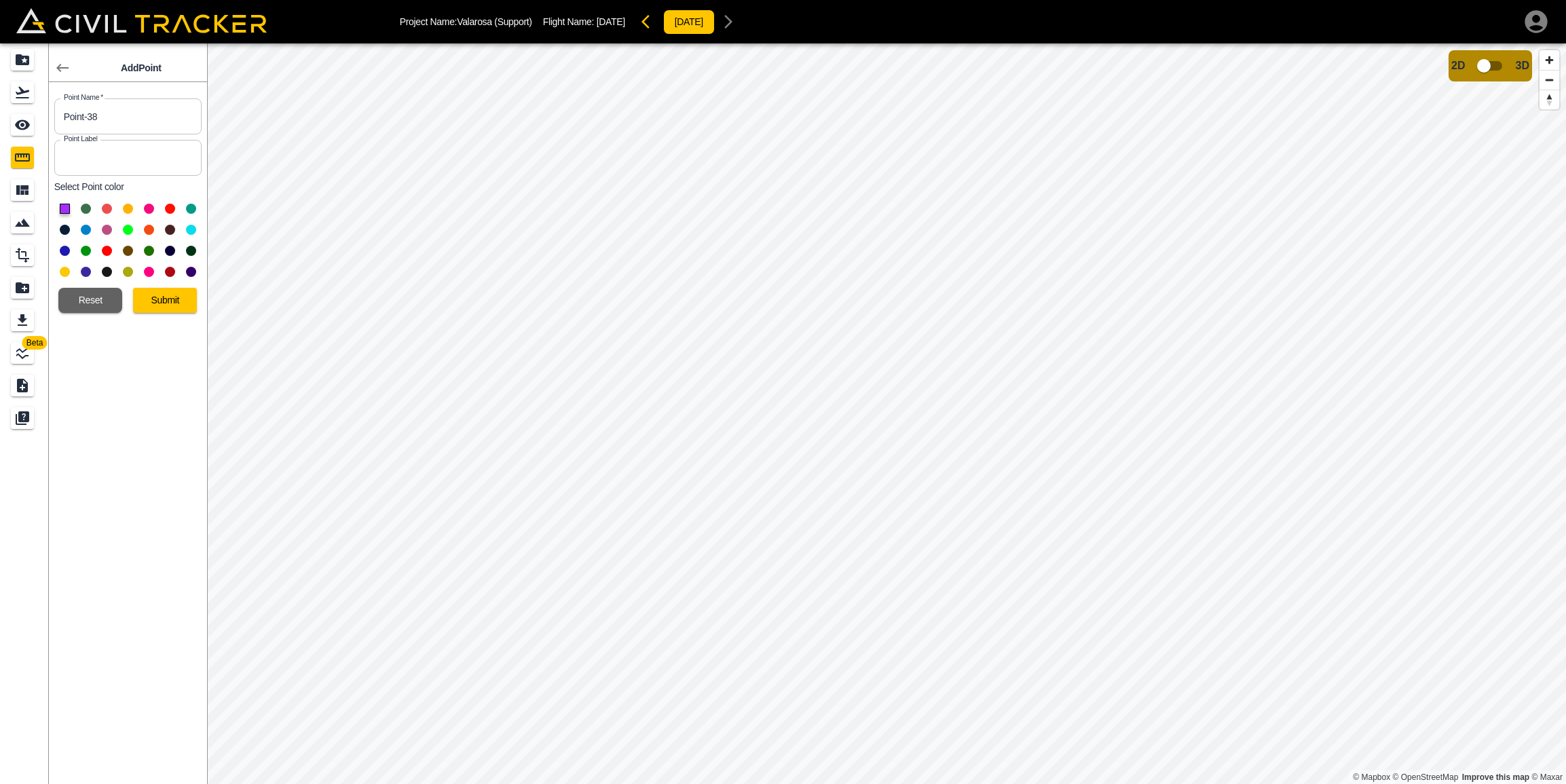
click at [62, 230] on button at bounding box center [65, 230] width 10 height 10
click at [141, 298] on button "Submit" at bounding box center [165, 300] width 63 height 25
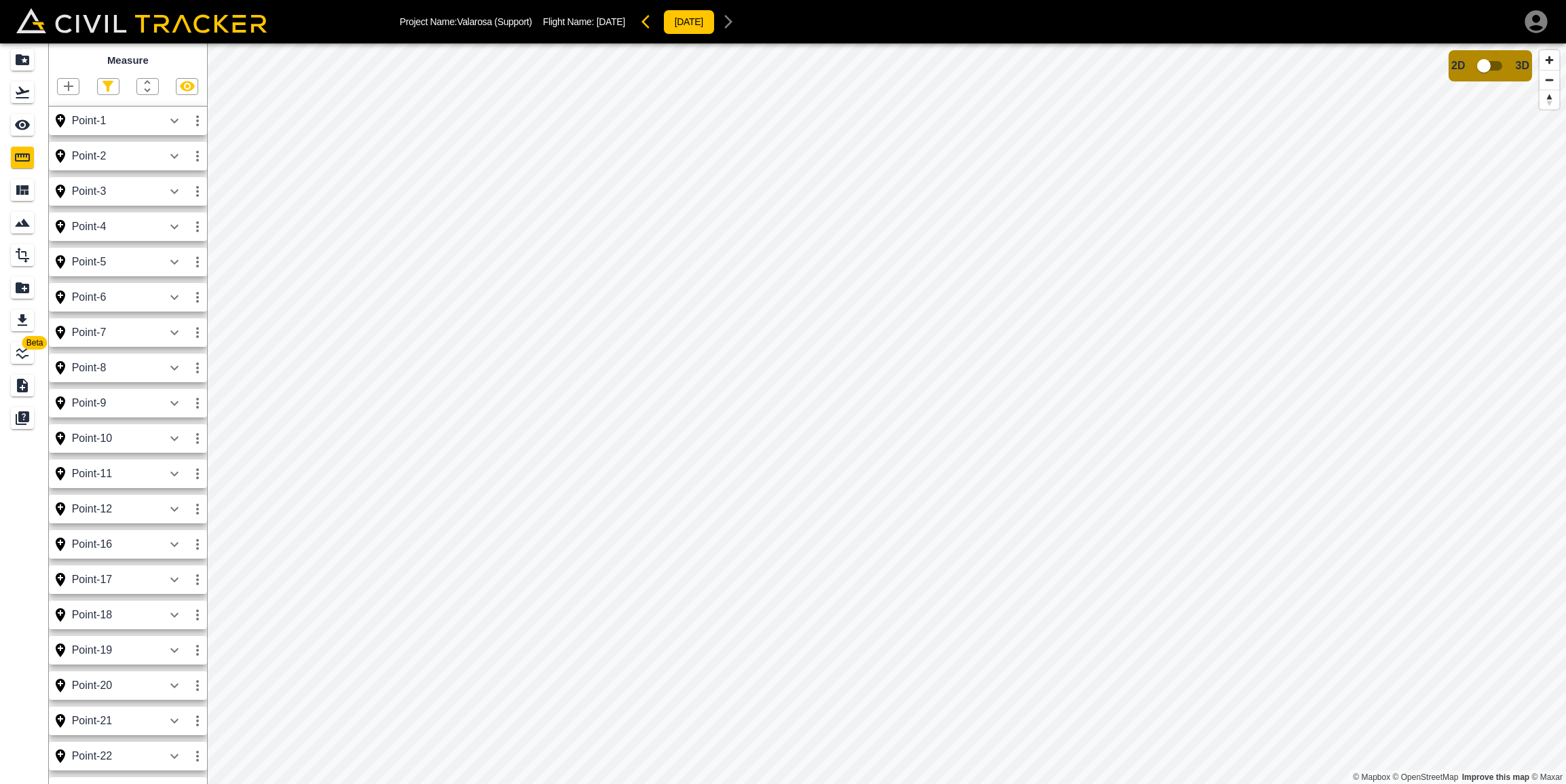
click at [68, 85] on icon "button" at bounding box center [68, 86] width 16 height 16
click at [58, 105] on p "Point" at bounding box center [59, 109] width 20 height 11
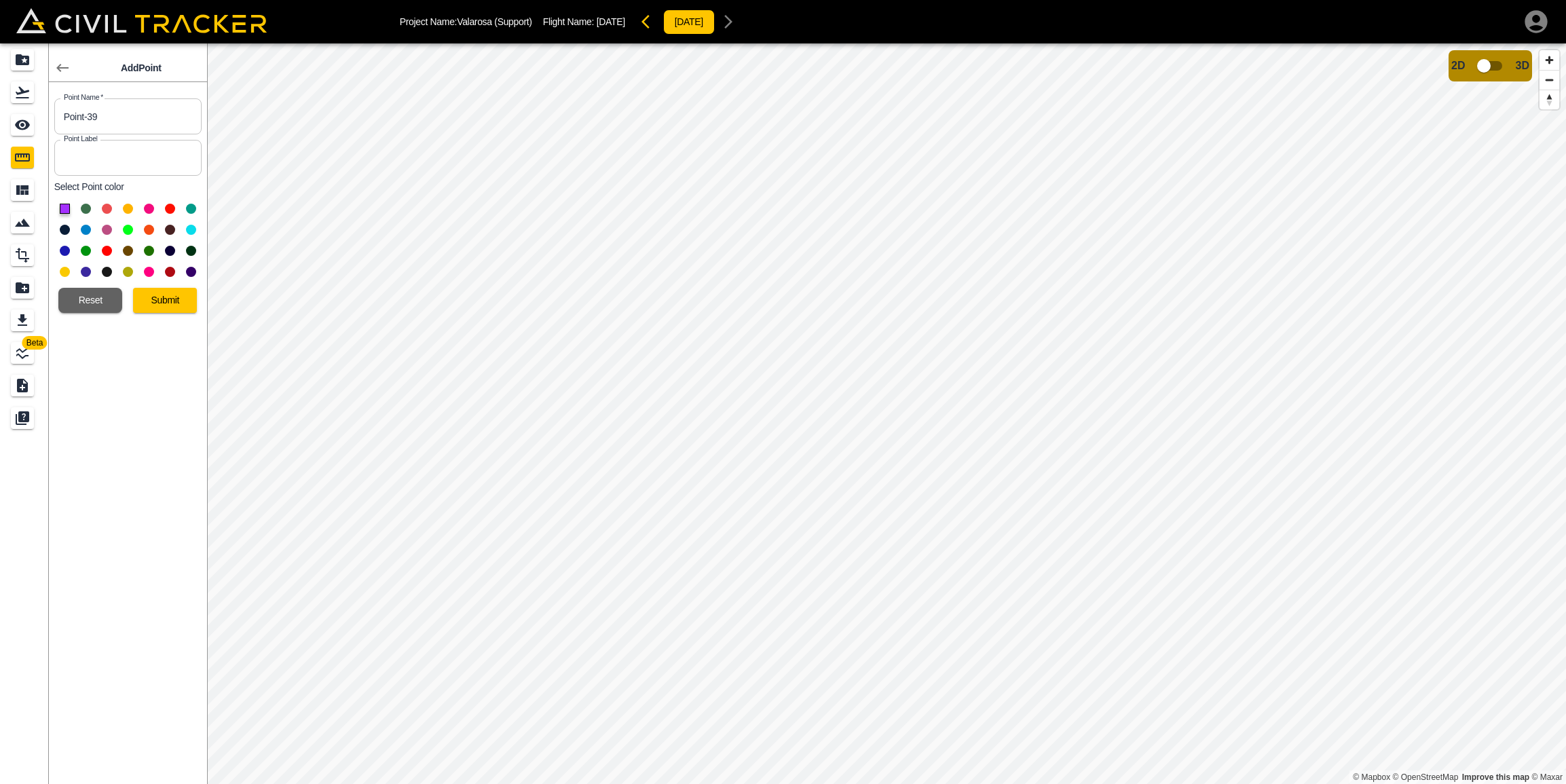
click at [64, 229] on button at bounding box center [65, 230] width 10 height 10
click at [147, 301] on button "Submit" at bounding box center [165, 300] width 63 height 25
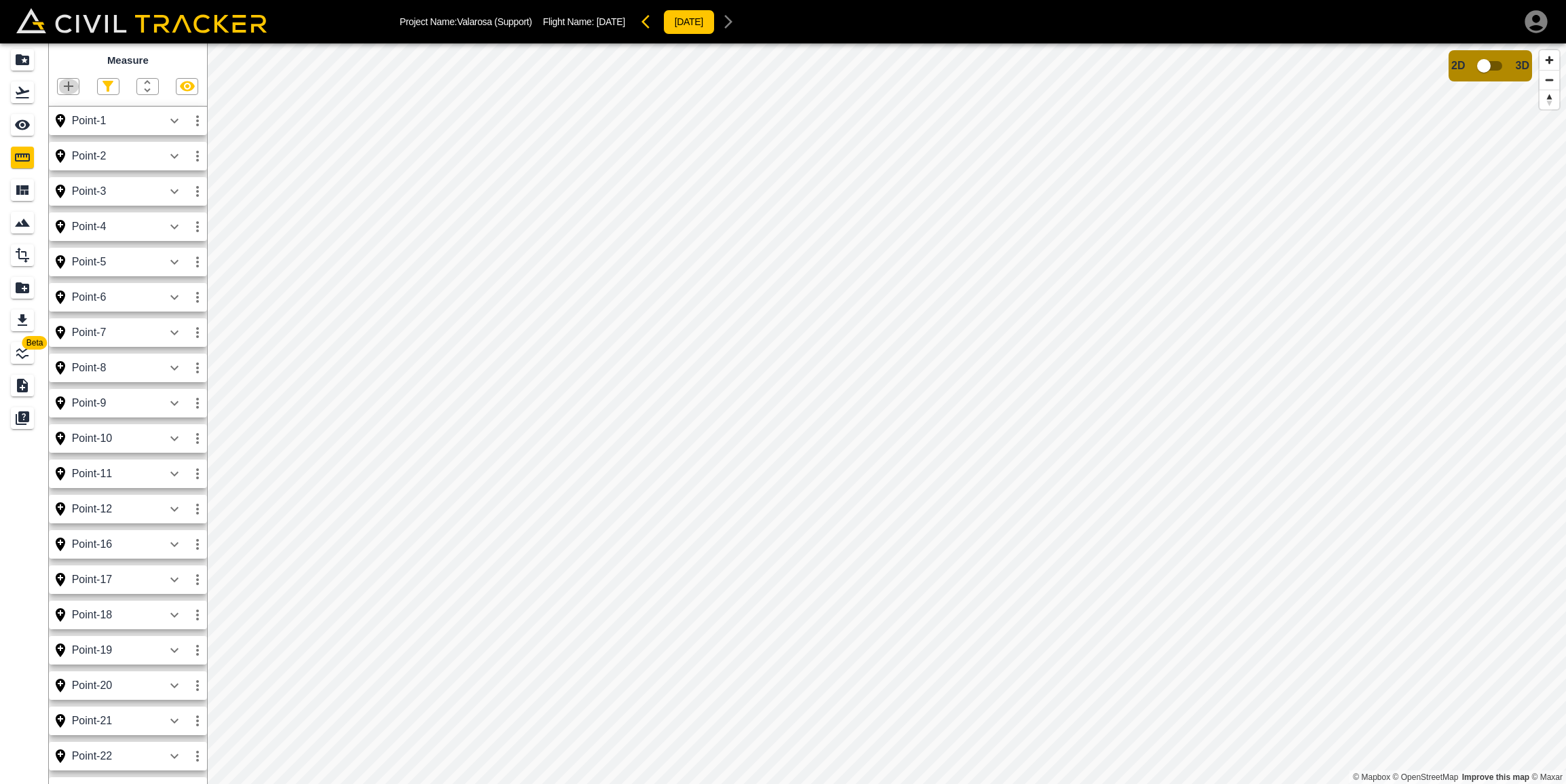
click at [66, 83] on icon "button" at bounding box center [68, 86] width 16 height 16
click at [63, 106] on p "Point" at bounding box center [59, 109] width 20 height 11
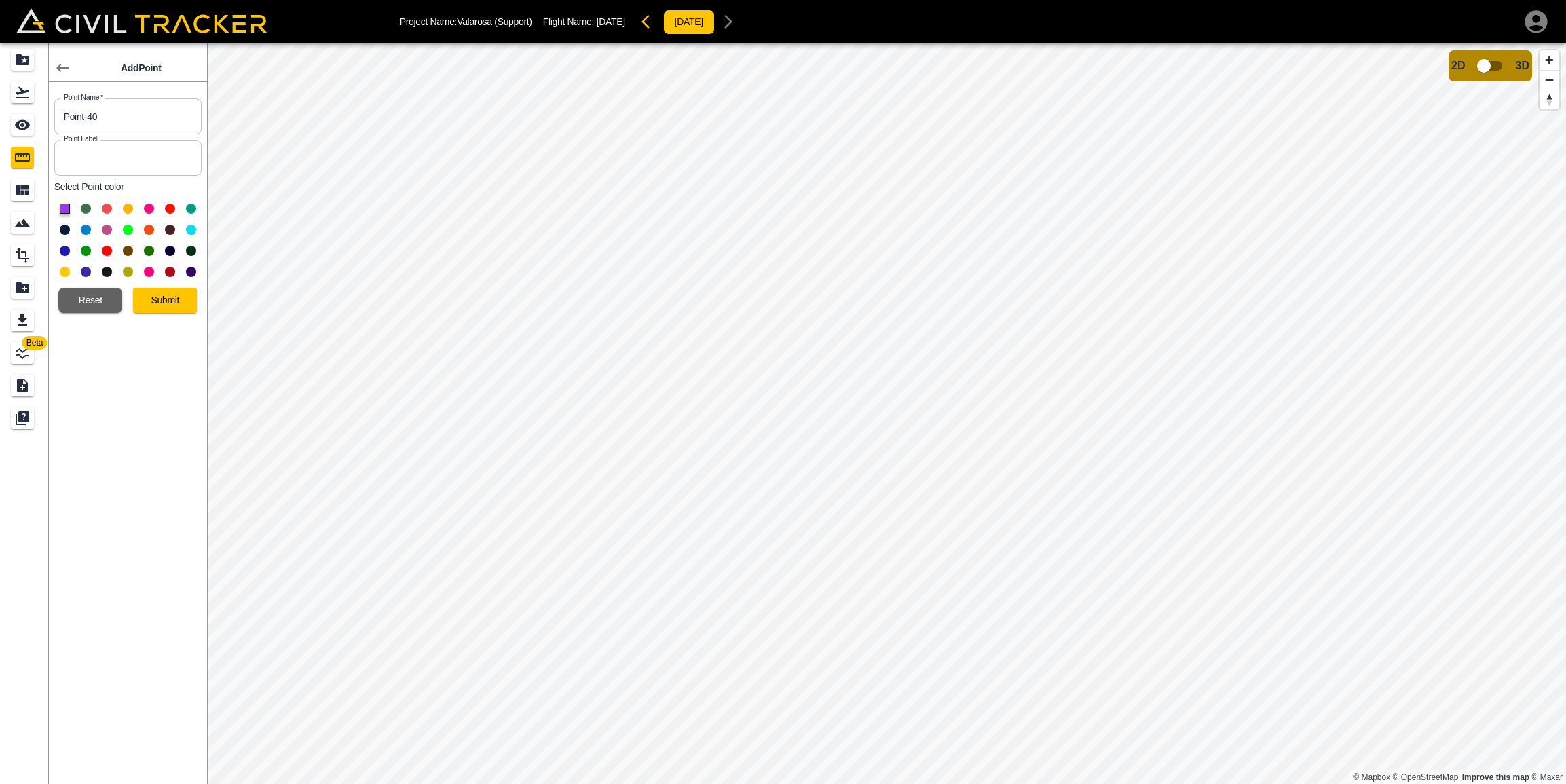
click at [66, 228] on button at bounding box center [65, 230] width 10 height 10
click at [142, 295] on button "Submit" at bounding box center [165, 300] width 63 height 25
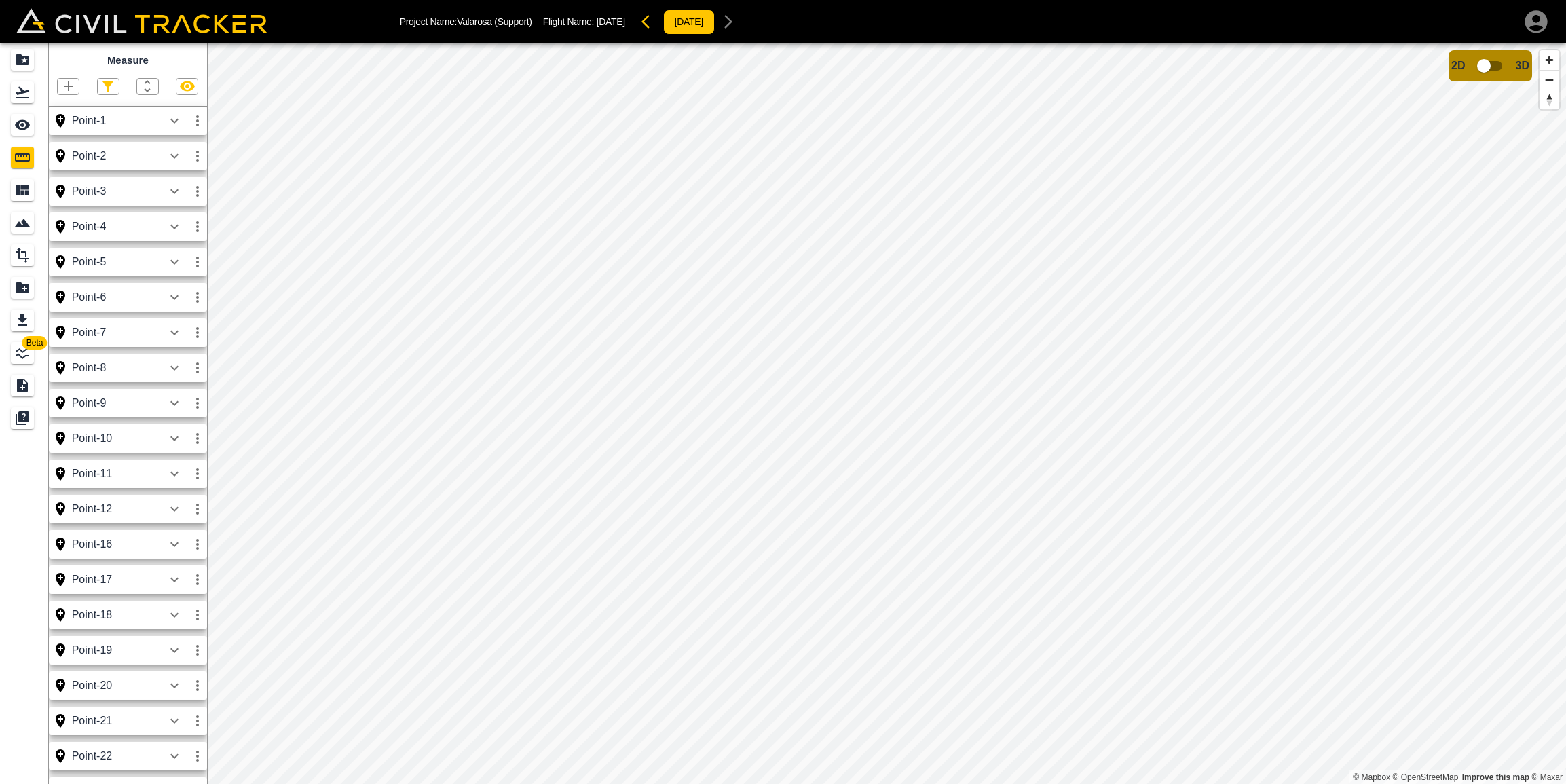
click at [66, 87] on icon "button" at bounding box center [68, 86] width 9 height 9
click at [66, 107] on p "Point" at bounding box center [59, 109] width 20 height 11
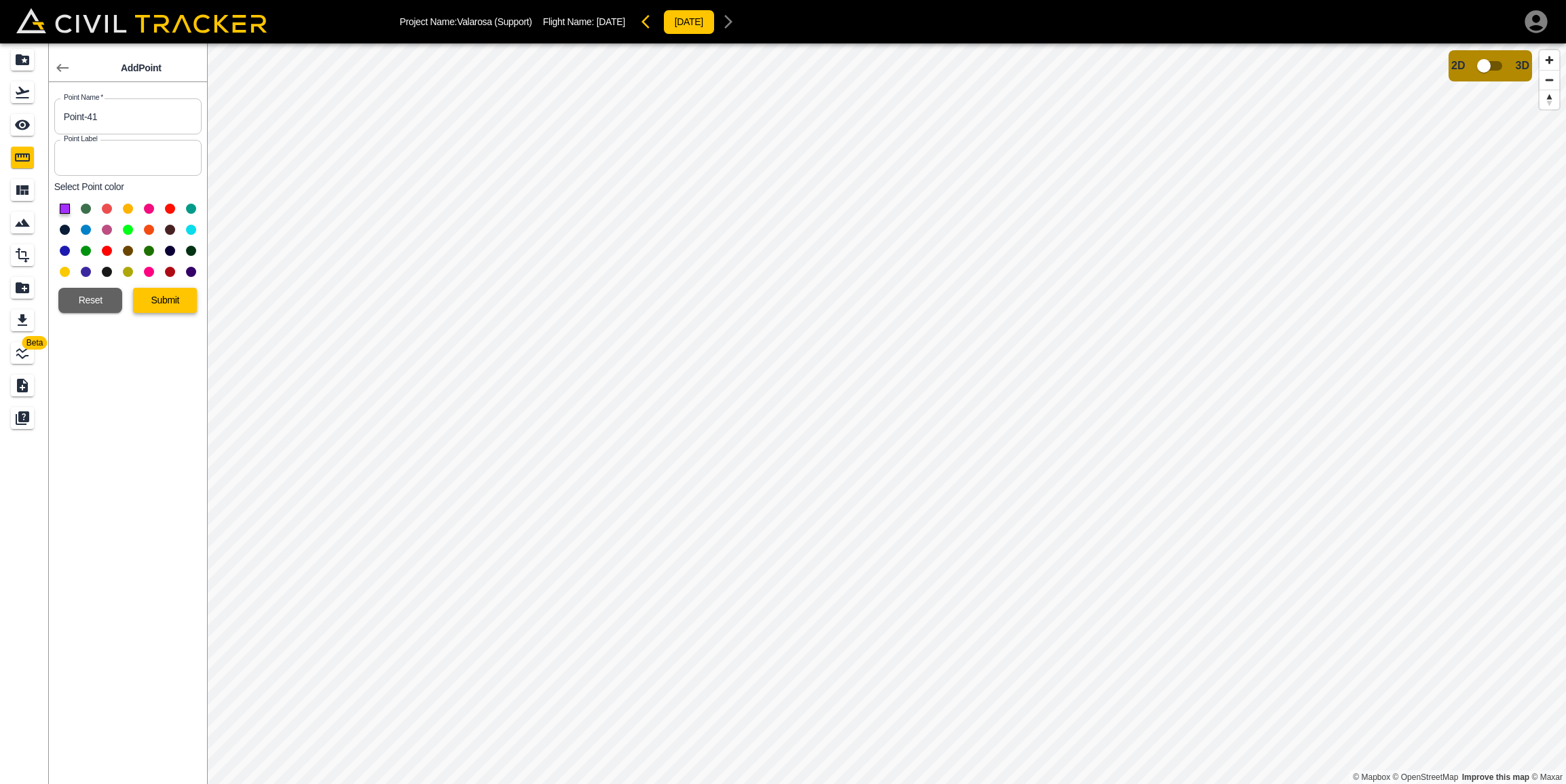
click at [173, 296] on button "Submit" at bounding box center [165, 300] width 63 height 25
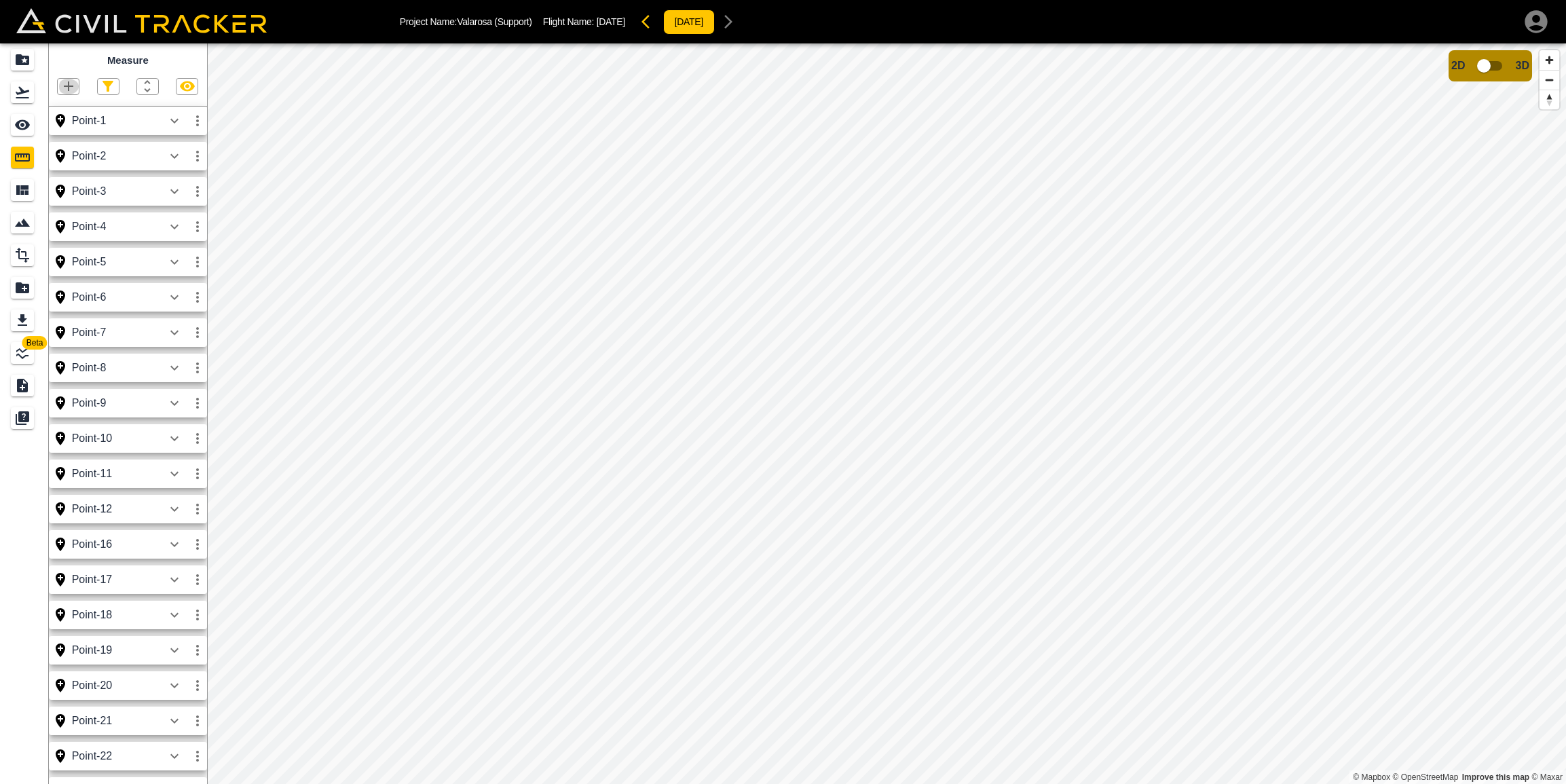
click at [76, 81] on icon "button" at bounding box center [68, 86] width 16 height 16
click at [72, 109] on li "Point" at bounding box center [51, 109] width 82 height 20
click at [75, 90] on icon "button" at bounding box center [68, 86] width 16 height 16
click at [69, 114] on p "Point" at bounding box center [59, 109] width 20 height 11
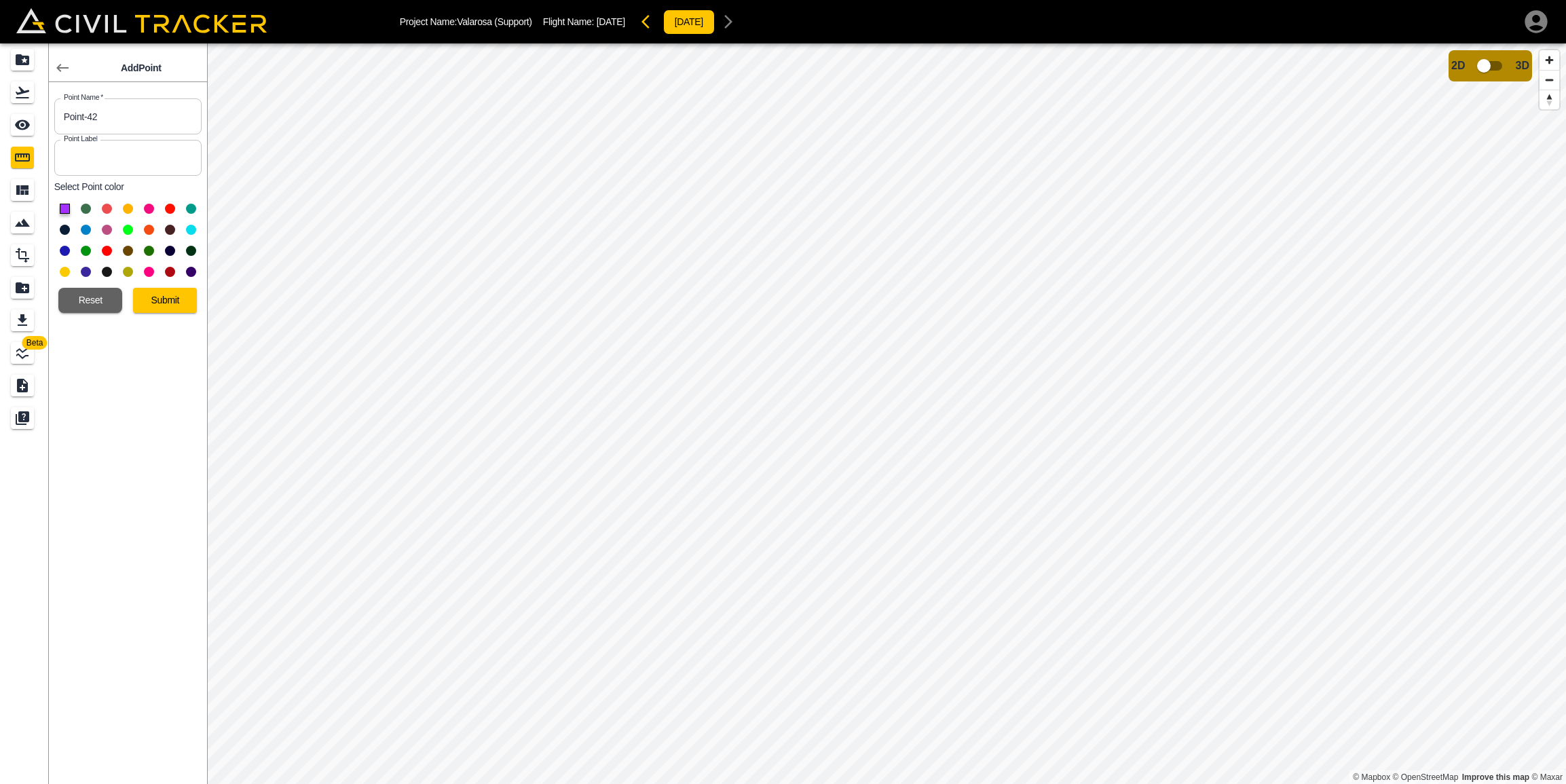
click at [64, 231] on button at bounding box center [65, 230] width 10 height 10
click at [158, 303] on button "Submit" at bounding box center [165, 300] width 63 height 25
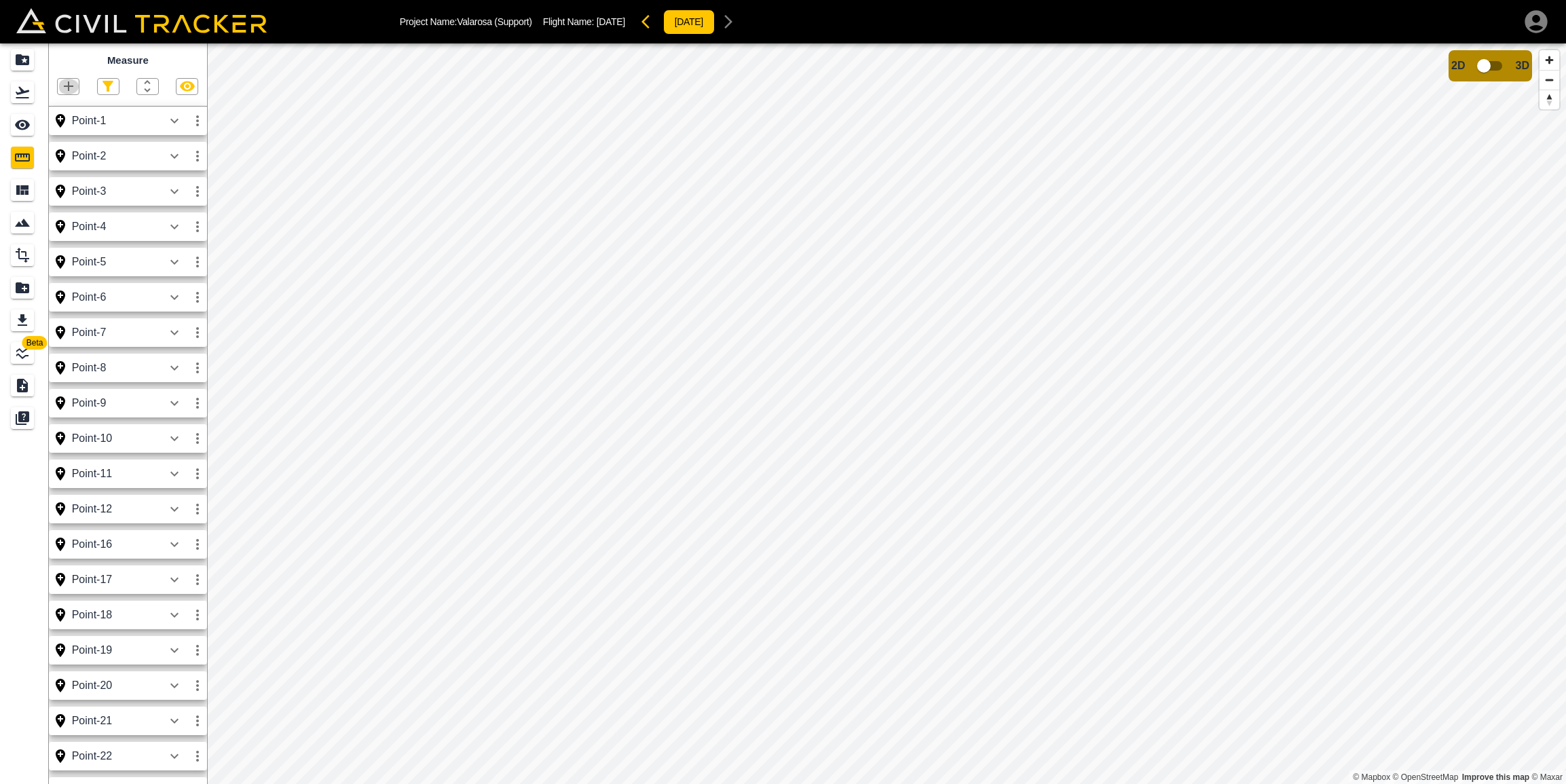
click at [72, 88] on icon "button" at bounding box center [68, 86] width 16 height 16
click at [71, 106] on li "Point" at bounding box center [51, 109] width 82 height 20
click at [64, 91] on icon "button" at bounding box center [68, 86] width 16 height 16
click at [62, 109] on p "Point" at bounding box center [59, 109] width 20 height 11
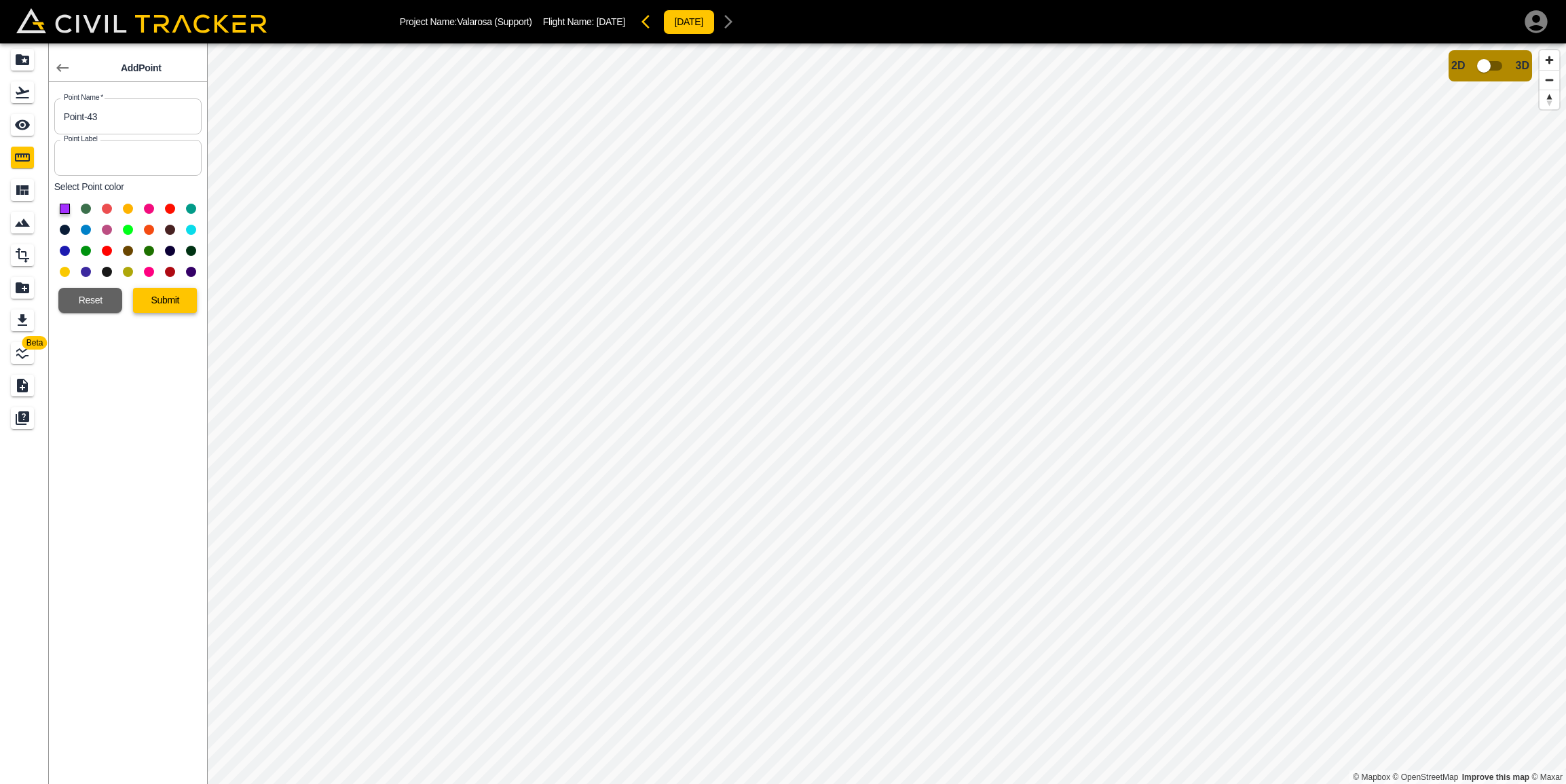
click at [156, 293] on button "Submit" at bounding box center [165, 300] width 63 height 25
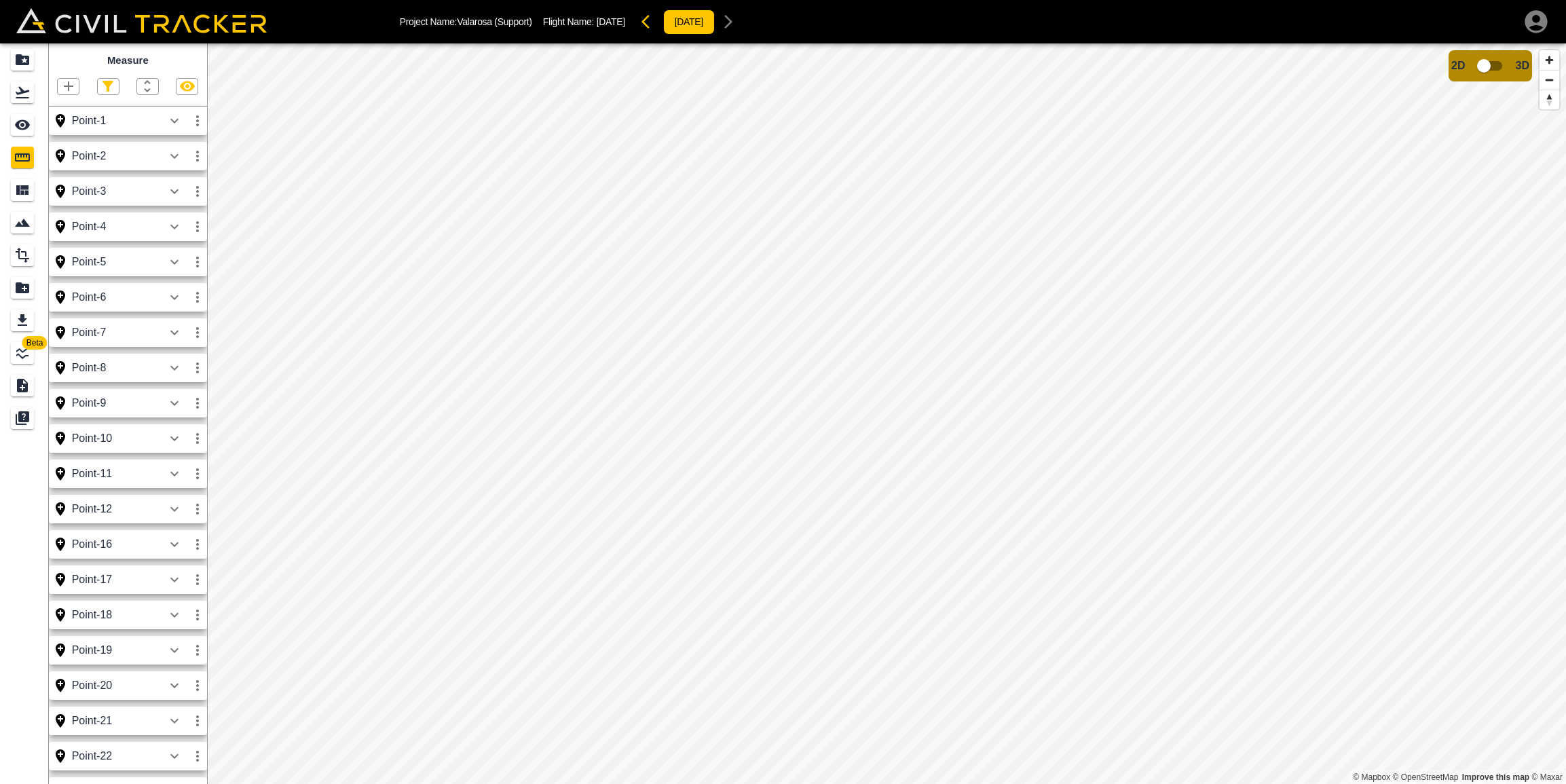
click at [73, 87] on icon "button" at bounding box center [68, 86] width 9 height 9
click at [60, 109] on p "Point" at bounding box center [59, 109] width 20 height 11
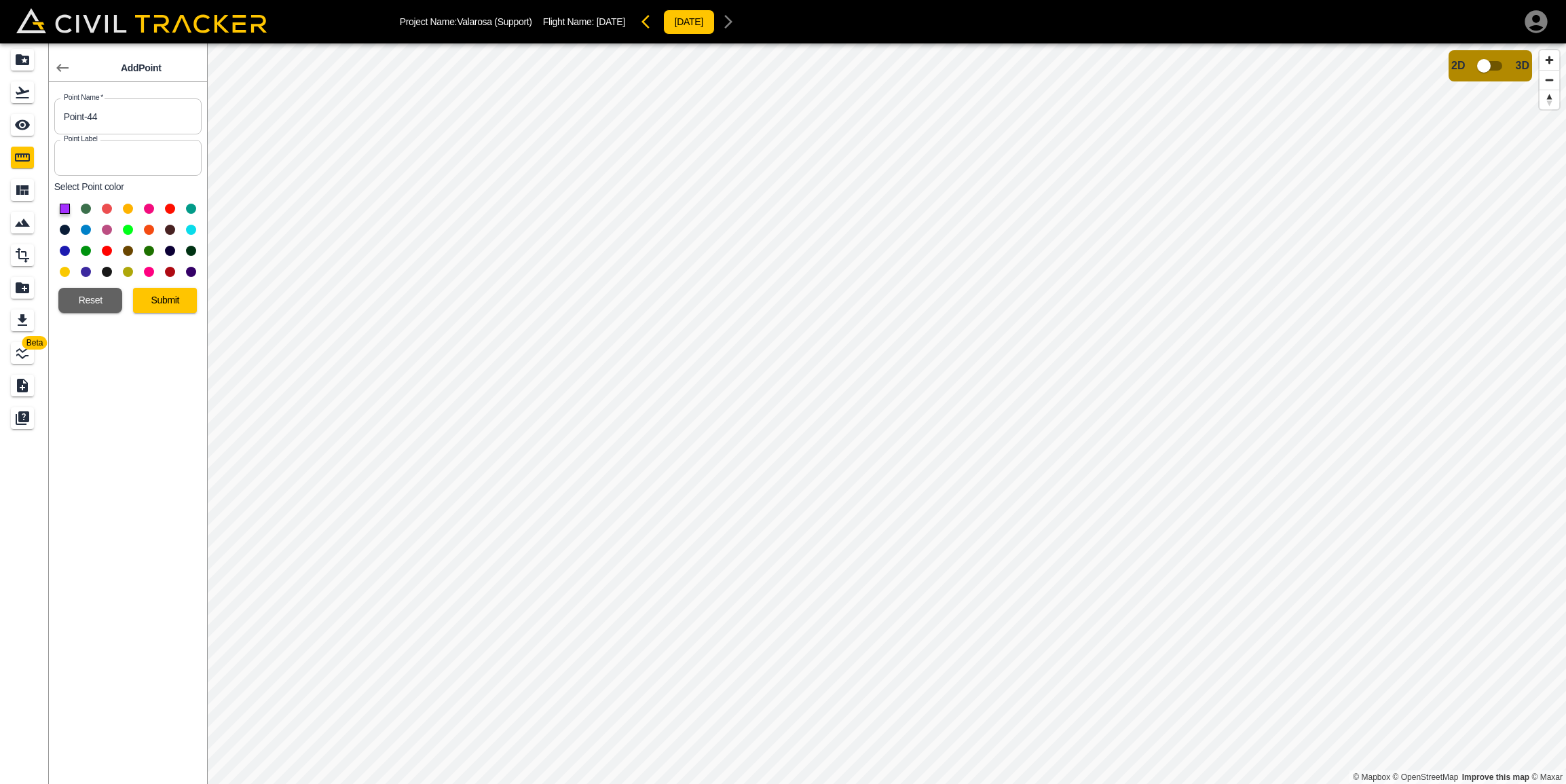
click at [63, 229] on button at bounding box center [65, 230] width 10 height 10
click at [173, 305] on button "Submit" at bounding box center [165, 300] width 63 height 25
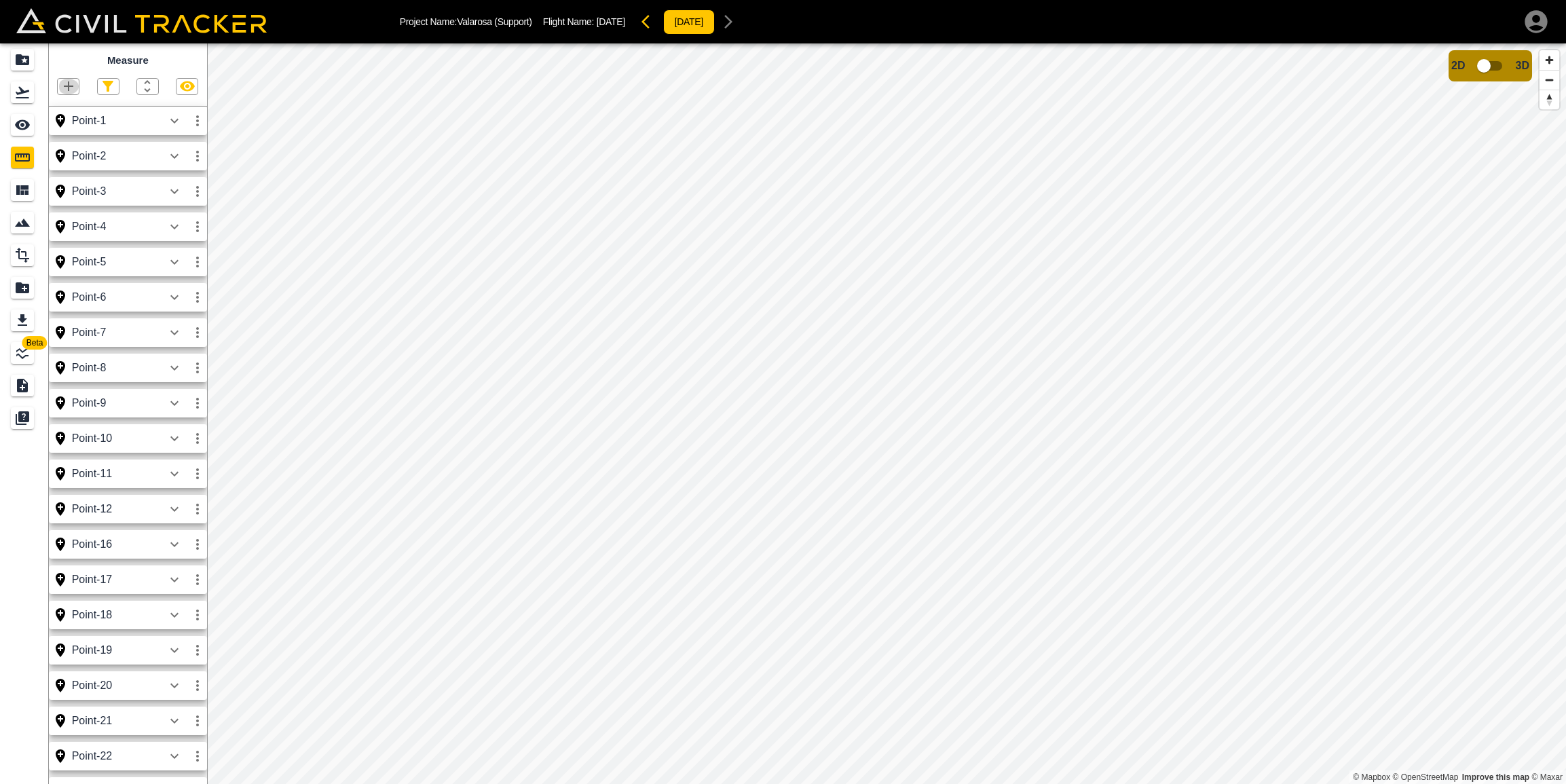
click at [73, 85] on icon "button" at bounding box center [68, 86] width 16 height 16
click at [63, 111] on p "Point" at bounding box center [59, 109] width 20 height 11
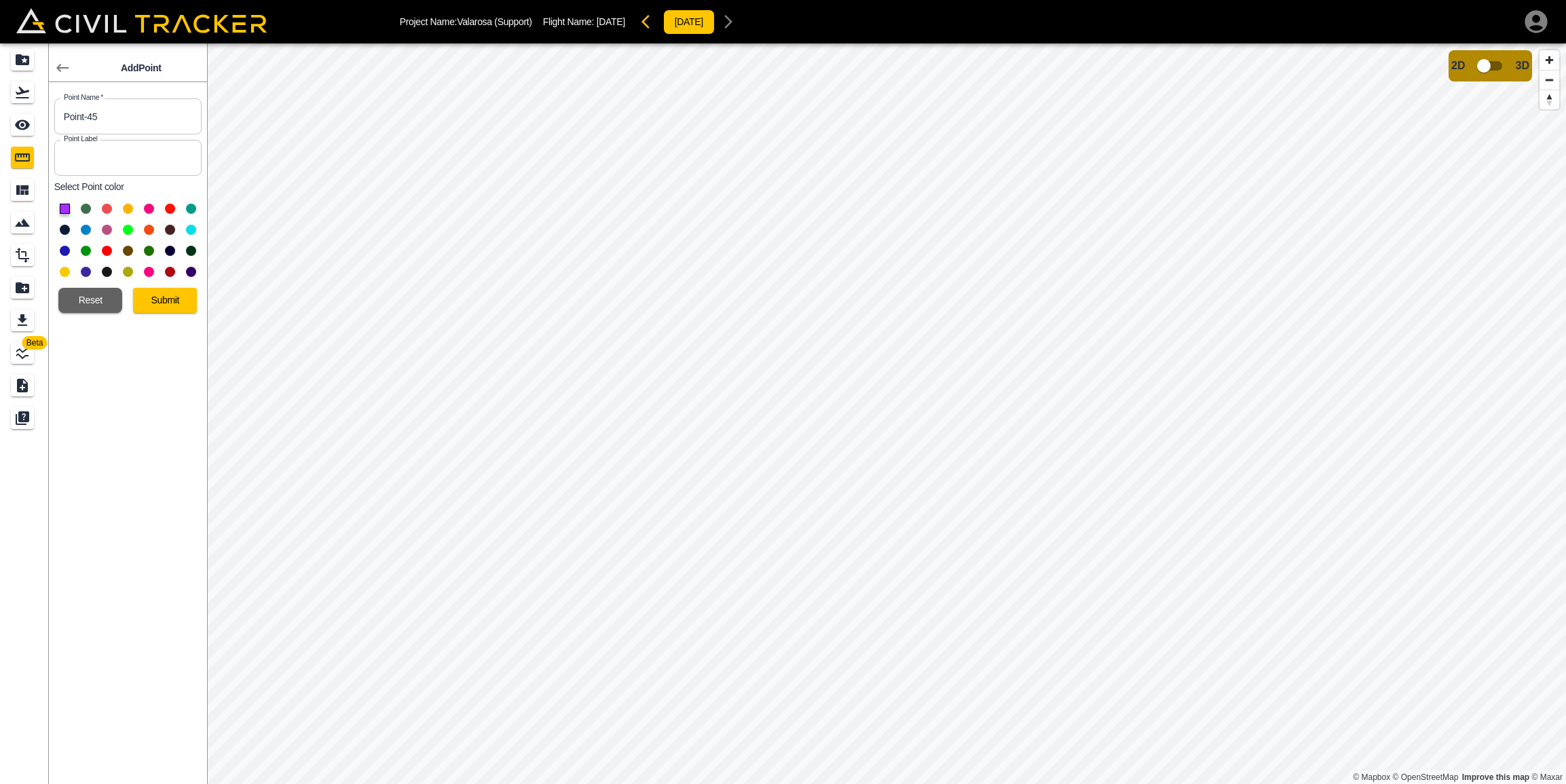
click at [62, 226] on button at bounding box center [65, 230] width 10 height 10
click at [153, 300] on button "Submit" at bounding box center [165, 300] width 63 height 25
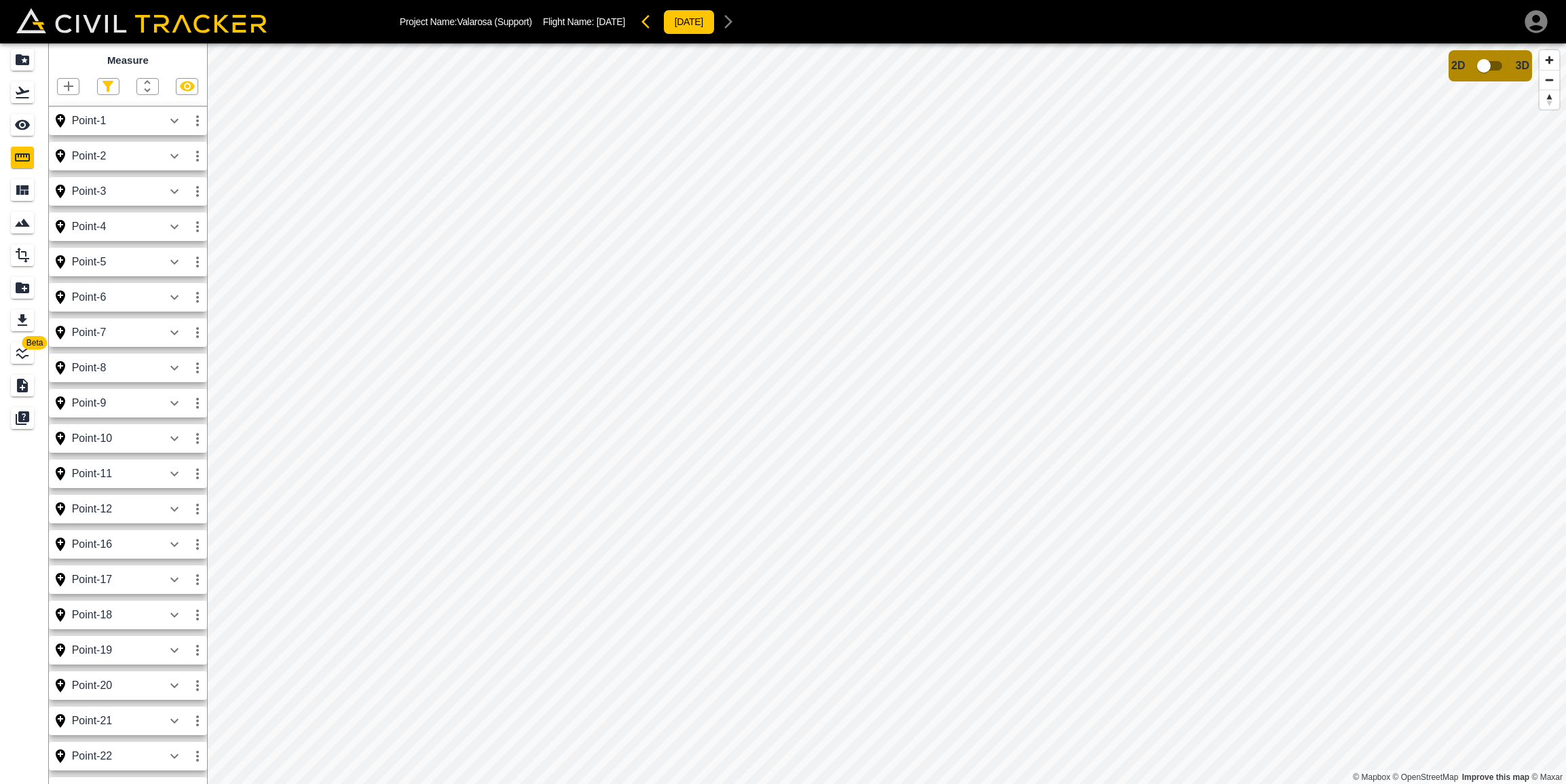
click at [71, 90] on icon "button" at bounding box center [68, 86] width 16 height 16
click at [72, 111] on li "Point" at bounding box center [51, 109] width 82 height 20
click at [69, 88] on icon "button" at bounding box center [68, 86] width 9 height 9
click at [61, 112] on p "Point" at bounding box center [59, 109] width 20 height 11
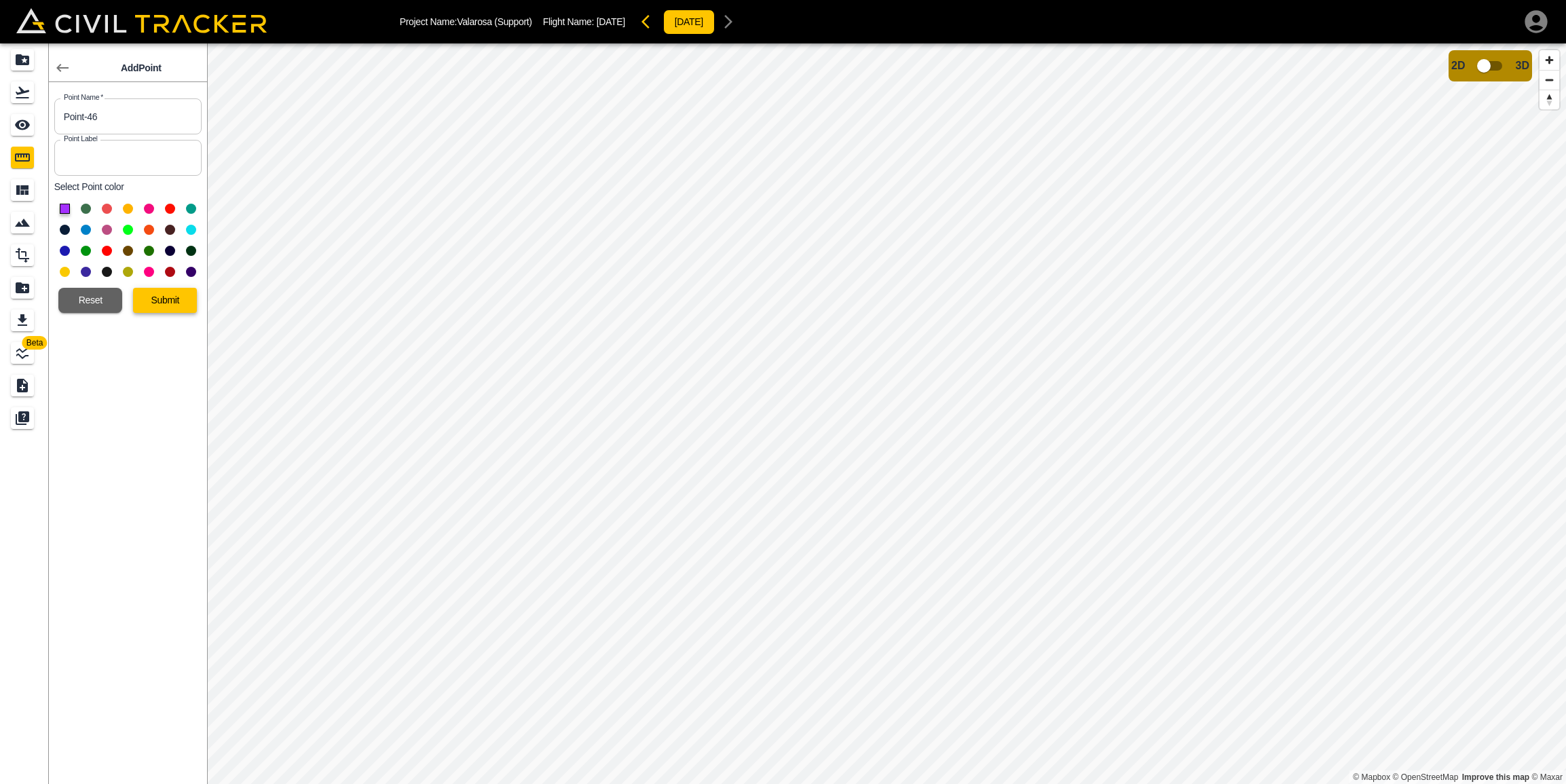
click at [159, 305] on button "Submit" at bounding box center [165, 300] width 63 height 25
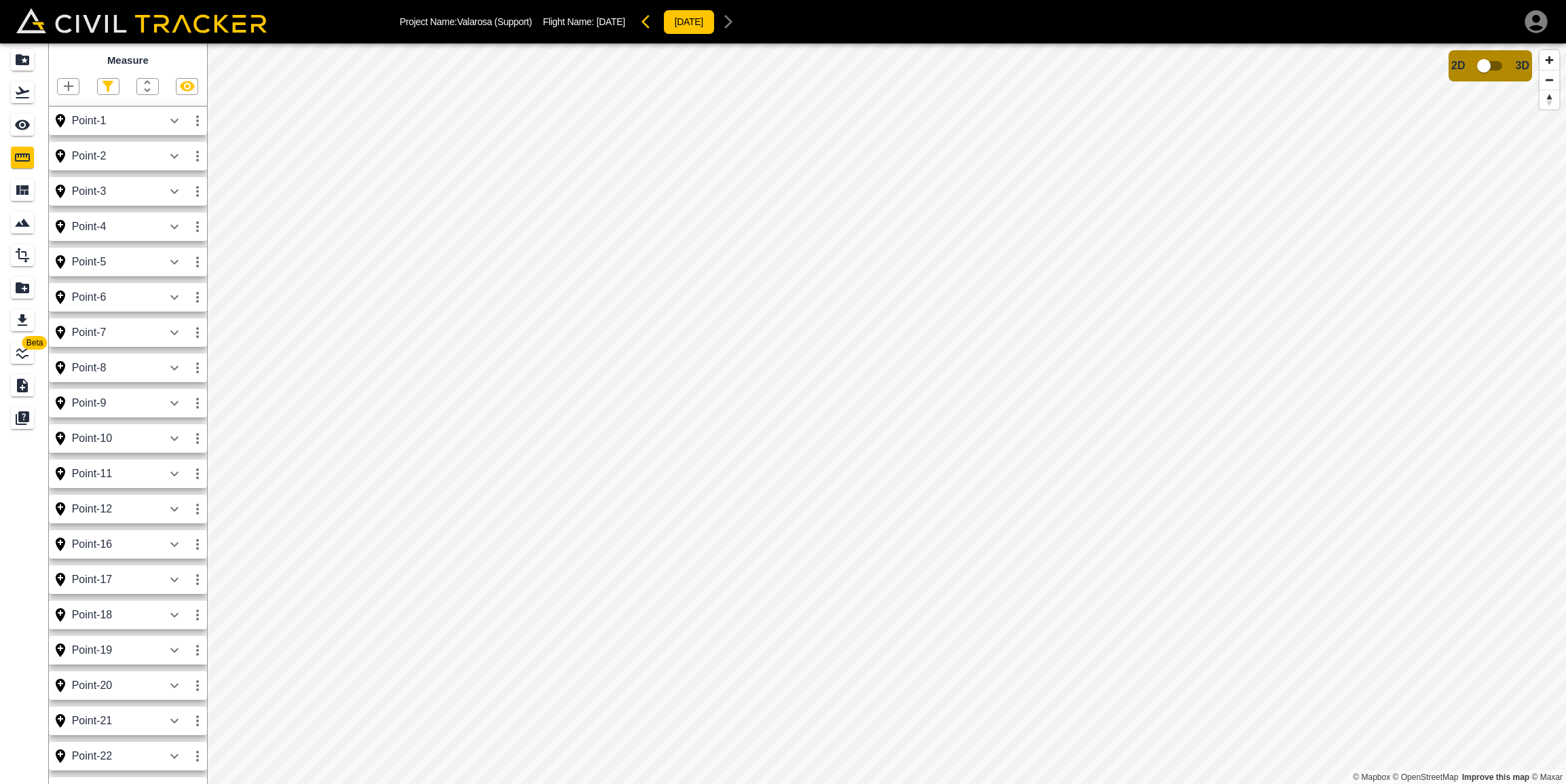
click at [69, 89] on icon "button" at bounding box center [68, 86] width 9 height 9
click at [61, 107] on p "Point" at bounding box center [59, 109] width 20 height 11
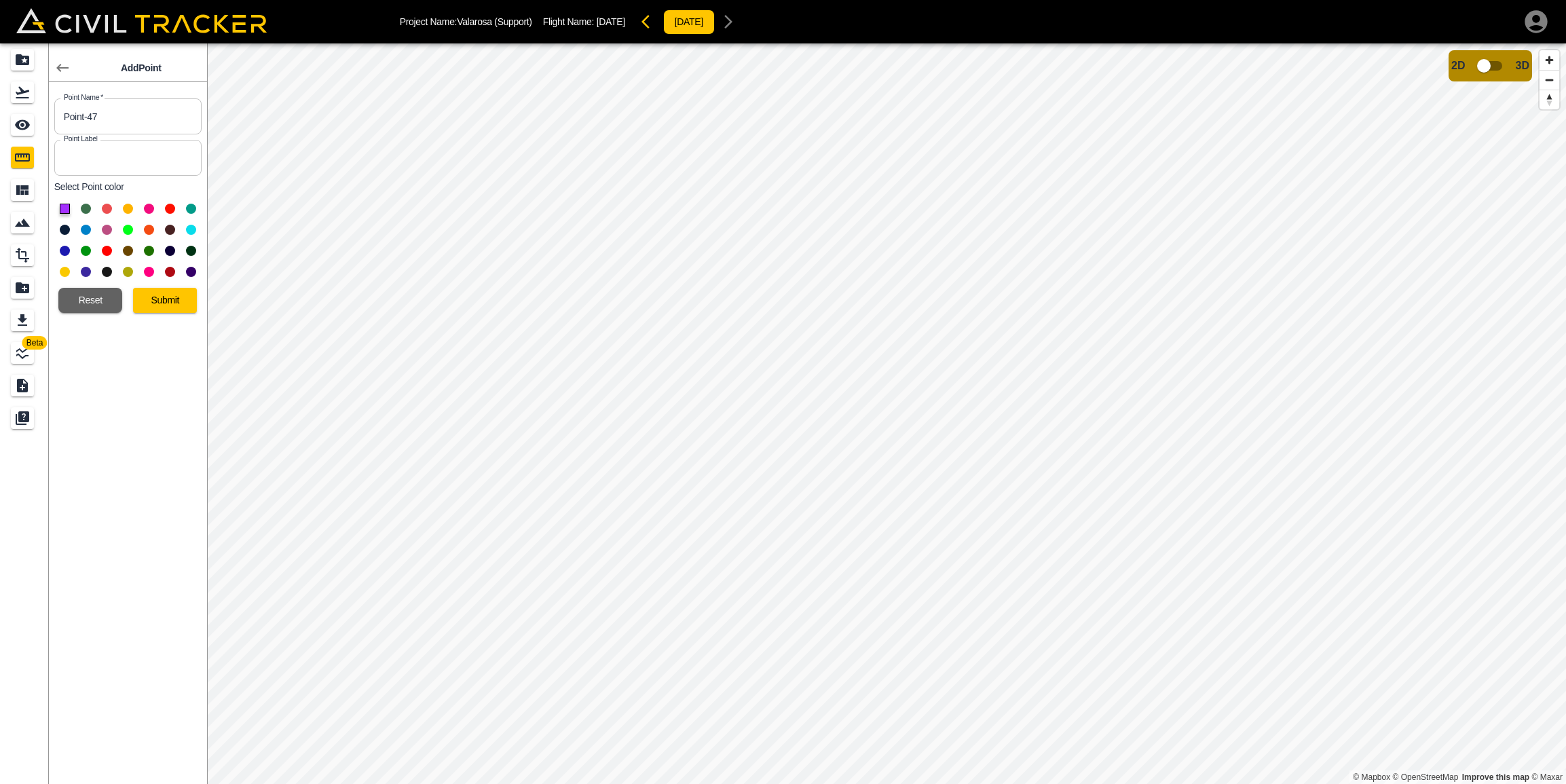
click at [63, 228] on button at bounding box center [65, 230] width 10 height 10
click at [152, 300] on button "Submit" at bounding box center [165, 300] width 63 height 25
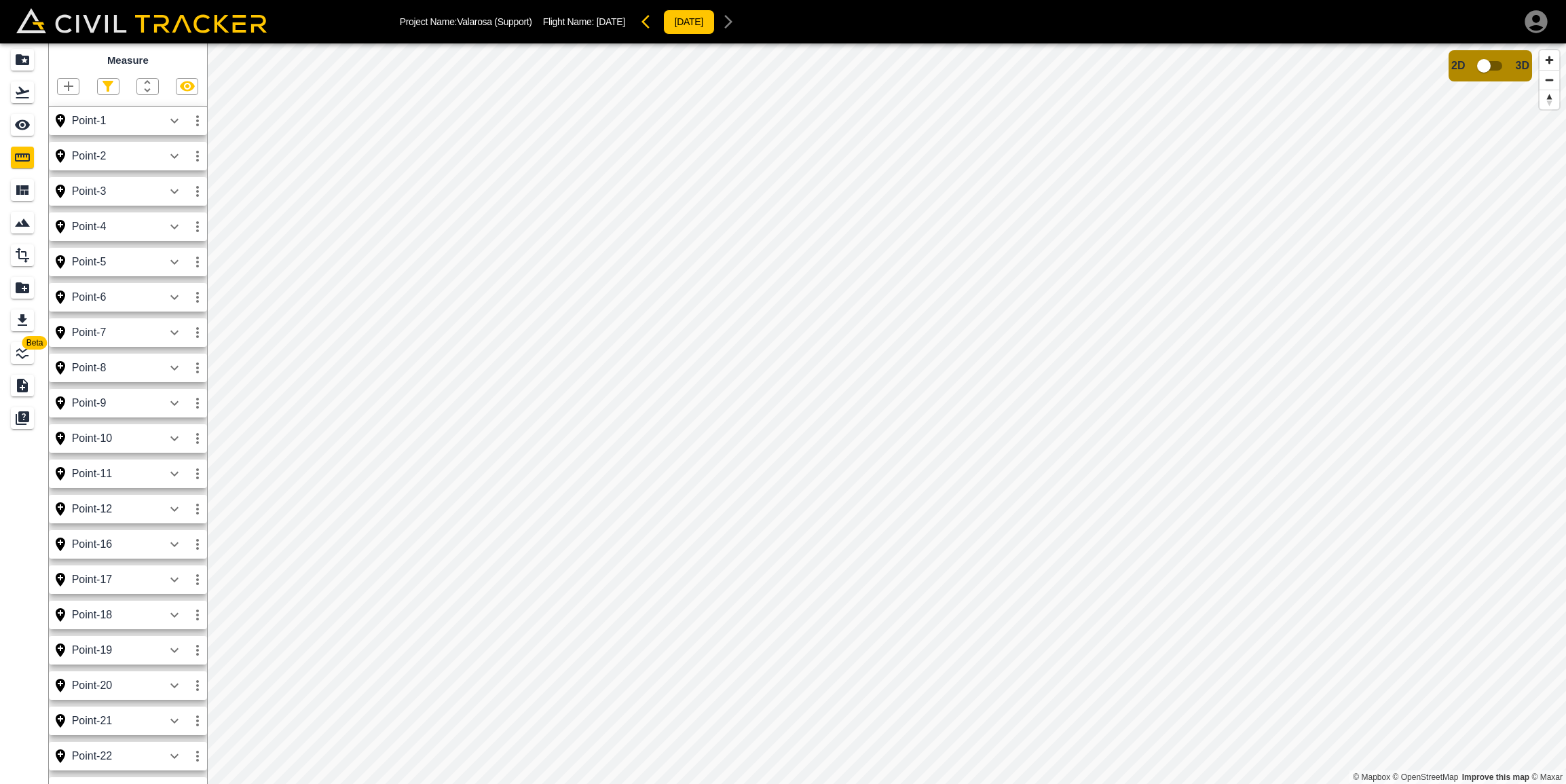
click at [66, 82] on icon "button" at bounding box center [68, 86] width 16 height 16
click at [63, 109] on p "Point" at bounding box center [59, 109] width 20 height 11
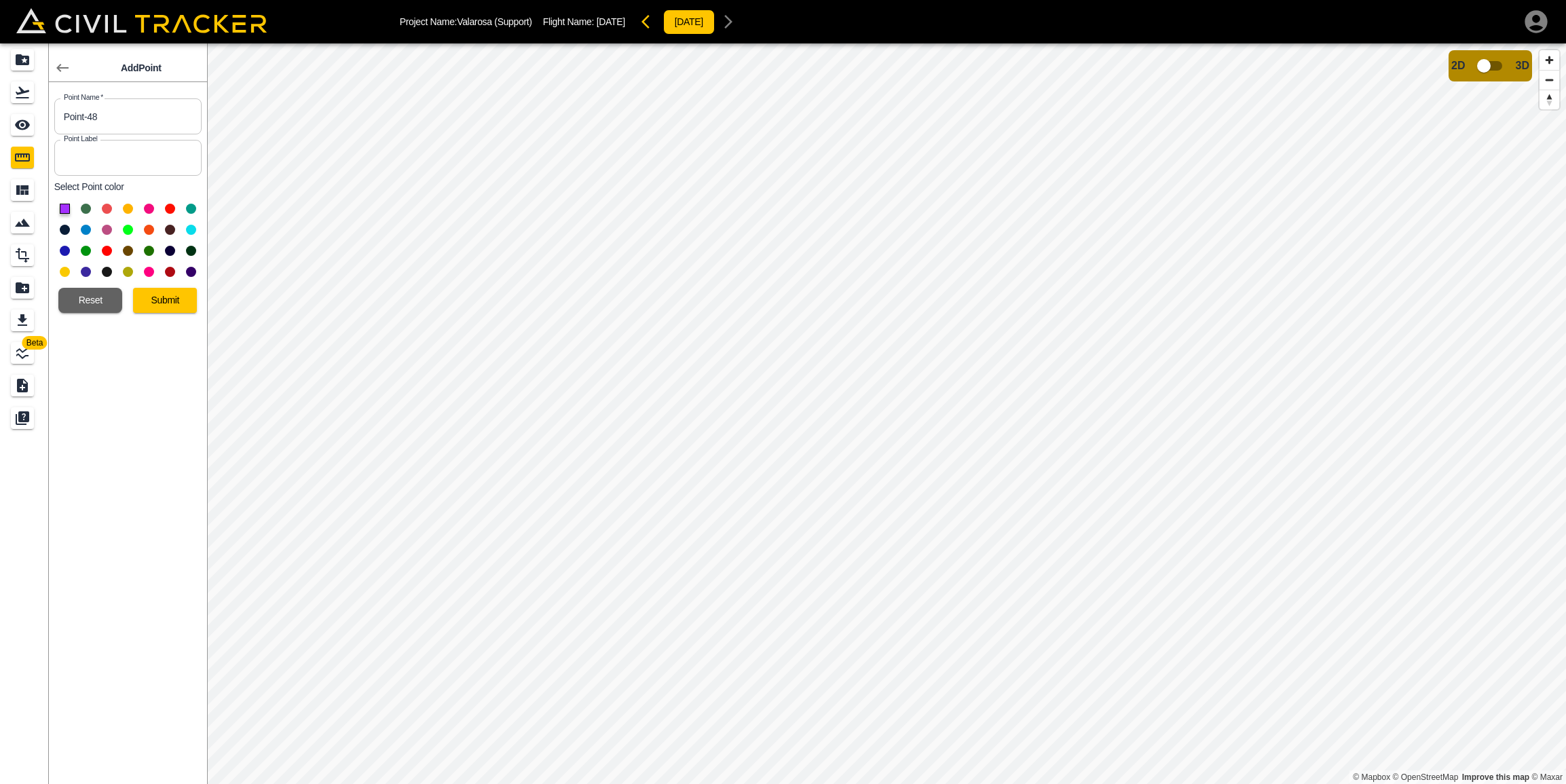
click at [65, 231] on button at bounding box center [65, 230] width 10 height 10
click at [154, 297] on button "Submit" at bounding box center [165, 300] width 63 height 25
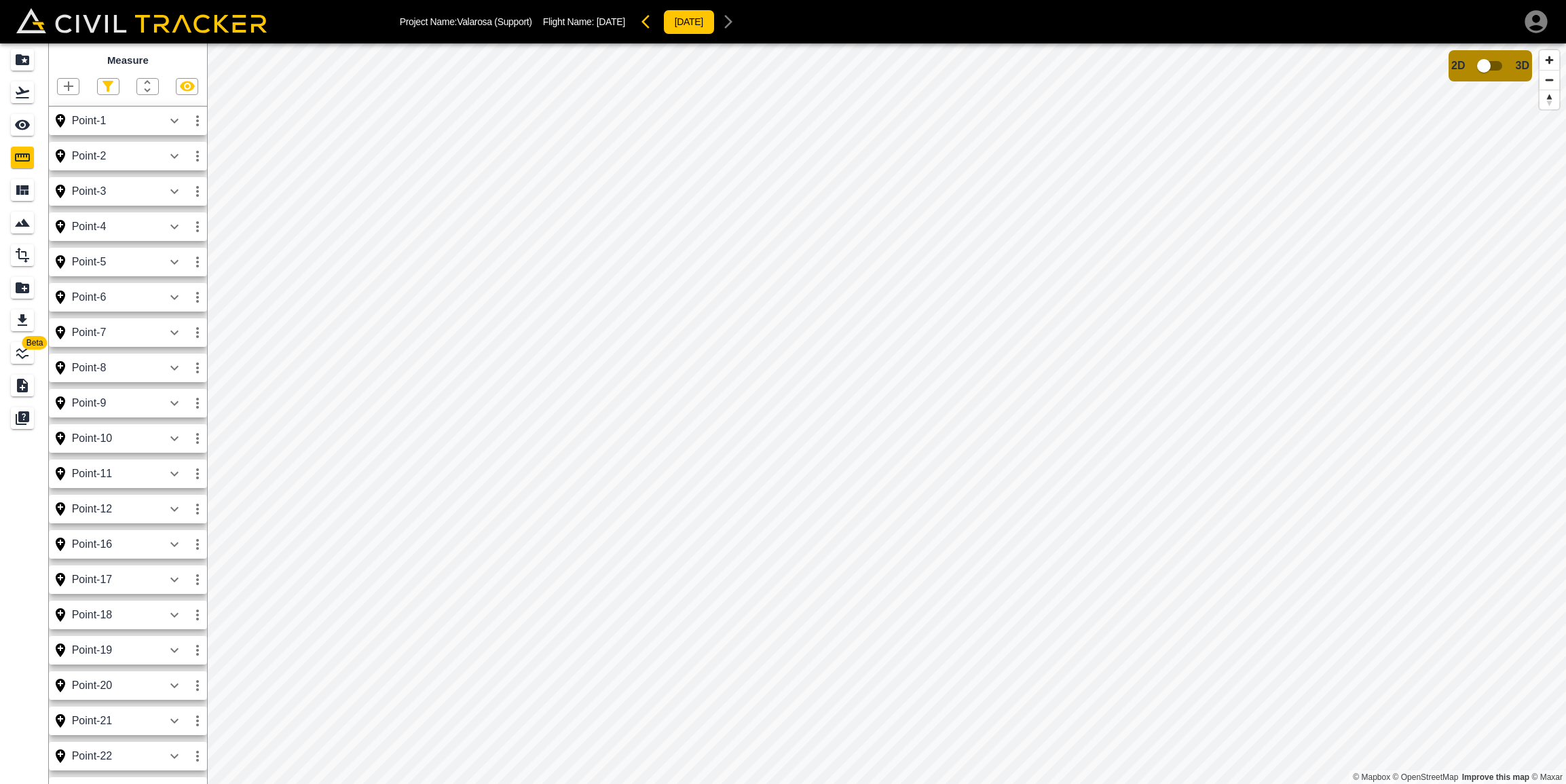
click at [72, 85] on icon "button" at bounding box center [68, 86] width 16 height 16
click at [59, 108] on p "Point" at bounding box center [59, 109] width 20 height 11
click at [73, 90] on icon "button" at bounding box center [68, 86] width 16 height 16
click at [64, 103] on div "Point" at bounding box center [45, 109] width 47 height 27
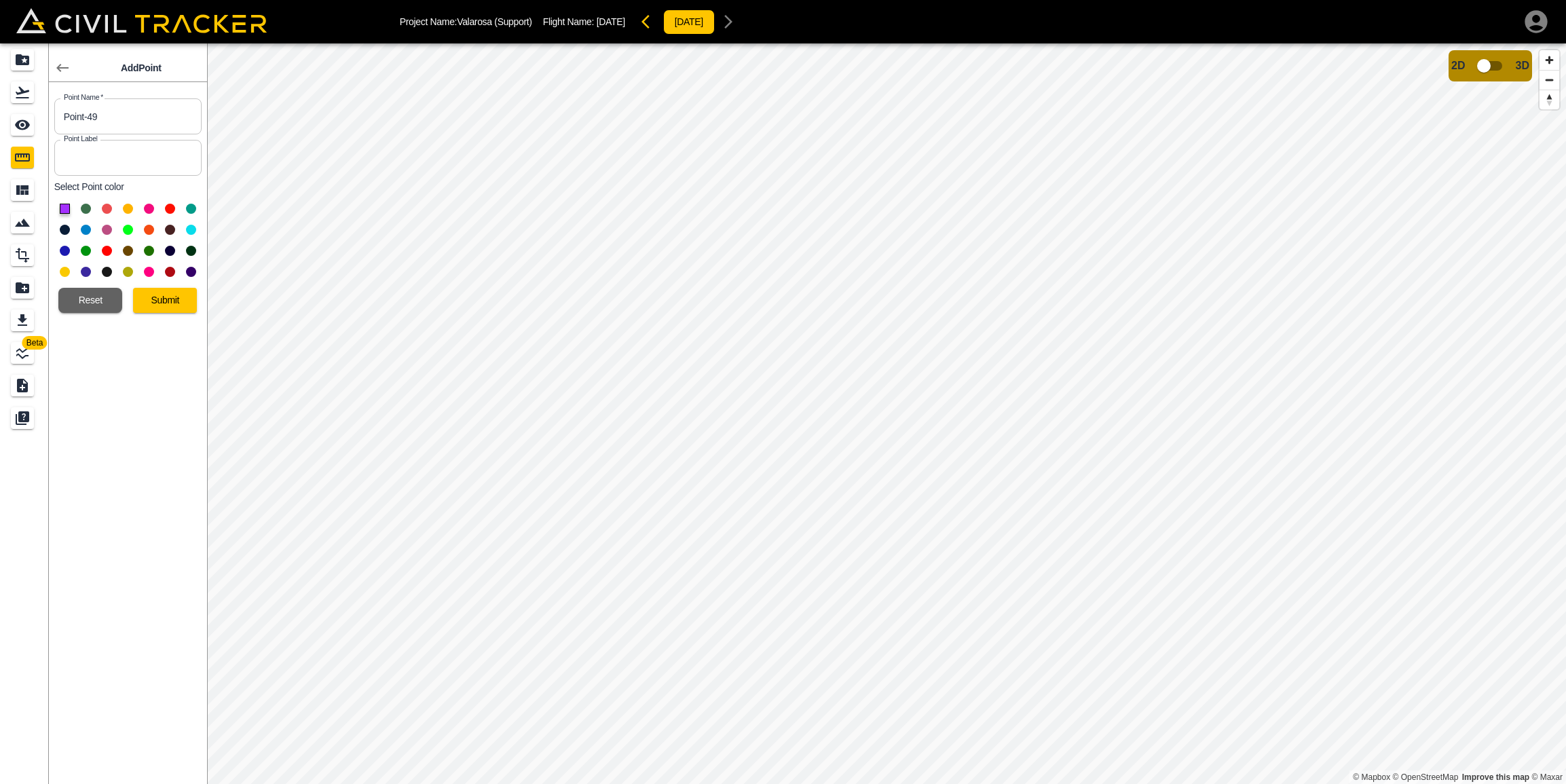
click at [65, 226] on button at bounding box center [65, 230] width 10 height 10
click at [161, 298] on button "Submit" at bounding box center [165, 300] width 63 height 25
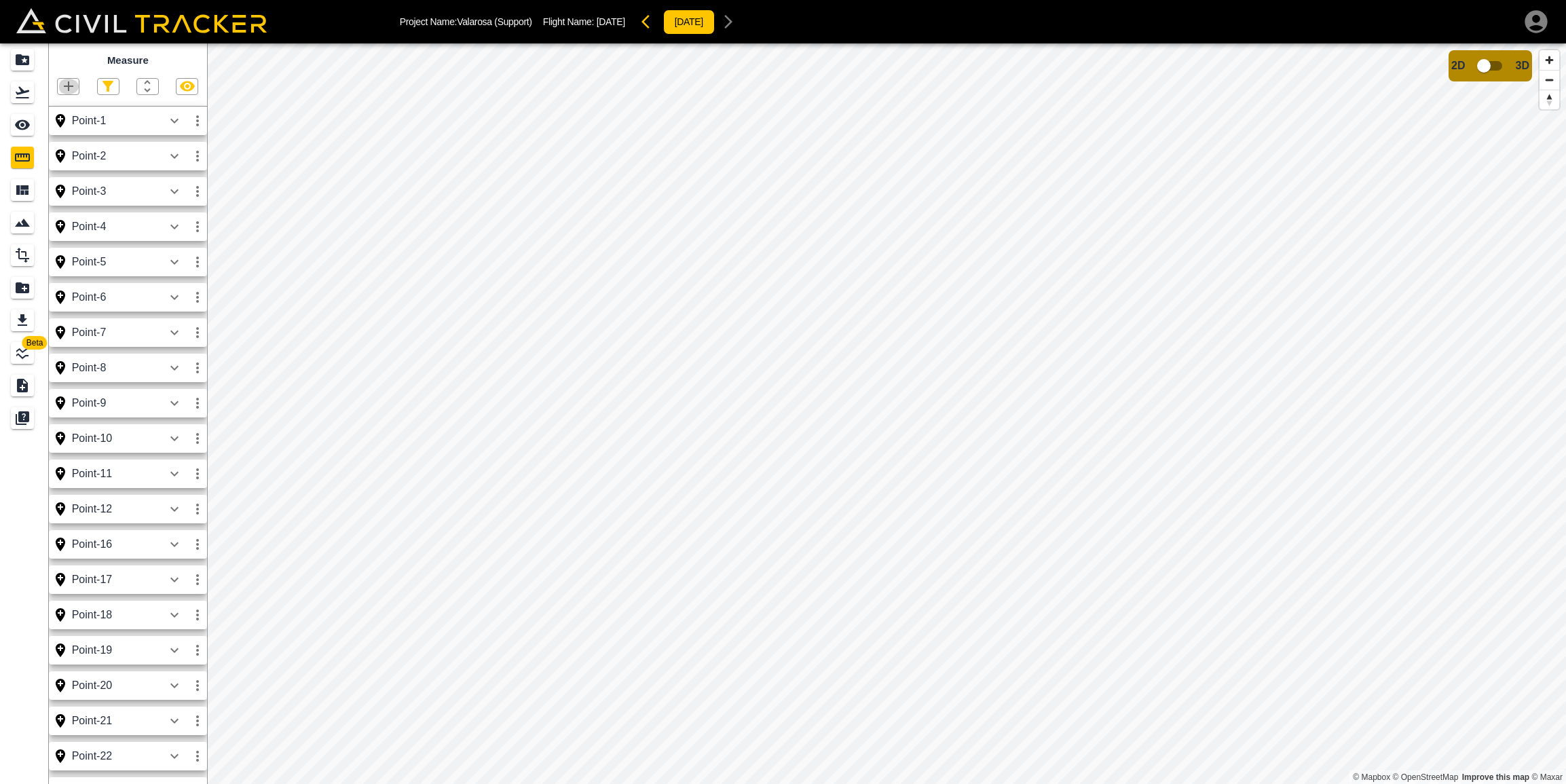
click at [68, 81] on icon "button" at bounding box center [68, 86] width 16 height 16
click at [59, 106] on p "Point" at bounding box center [59, 109] width 20 height 11
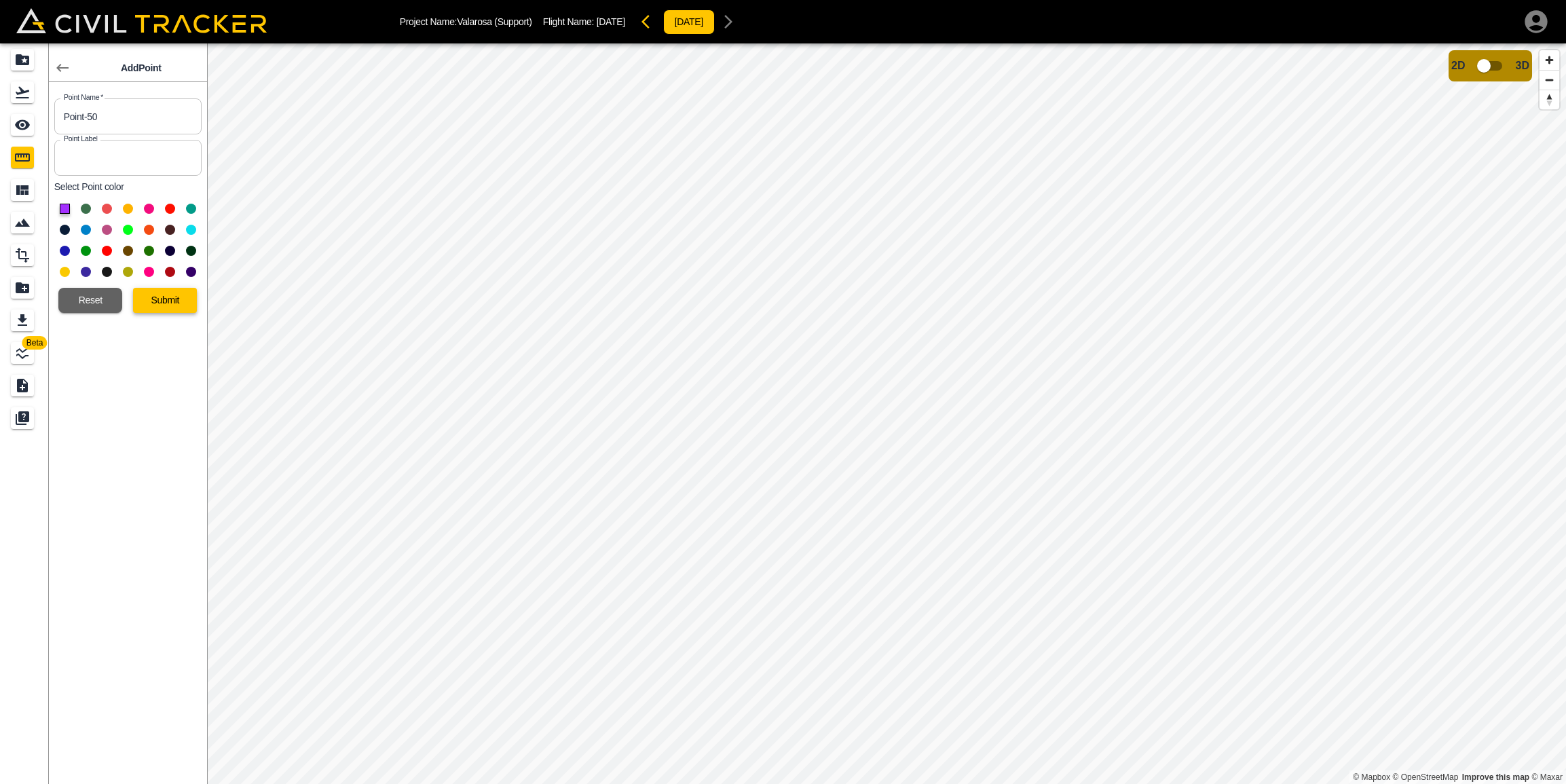
click at [159, 300] on button "Submit" at bounding box center [165, 300] width 63 height 25
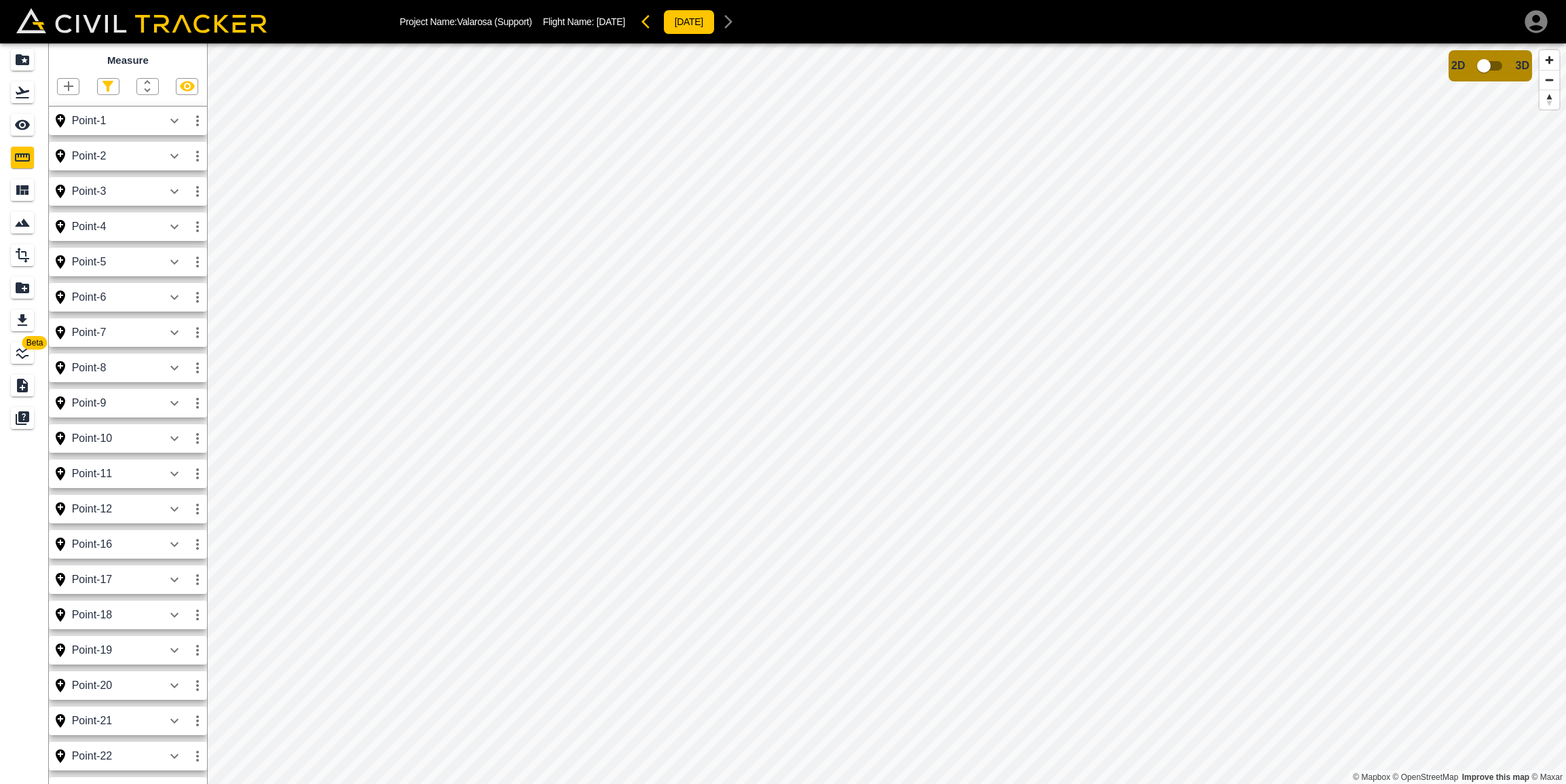
click at [69, 87] on icon "button" at bounding box center [68, 86] width 9 height 9
click at [49, 109] on p "Point" at bounding box center [59, 109] width 20 height 11
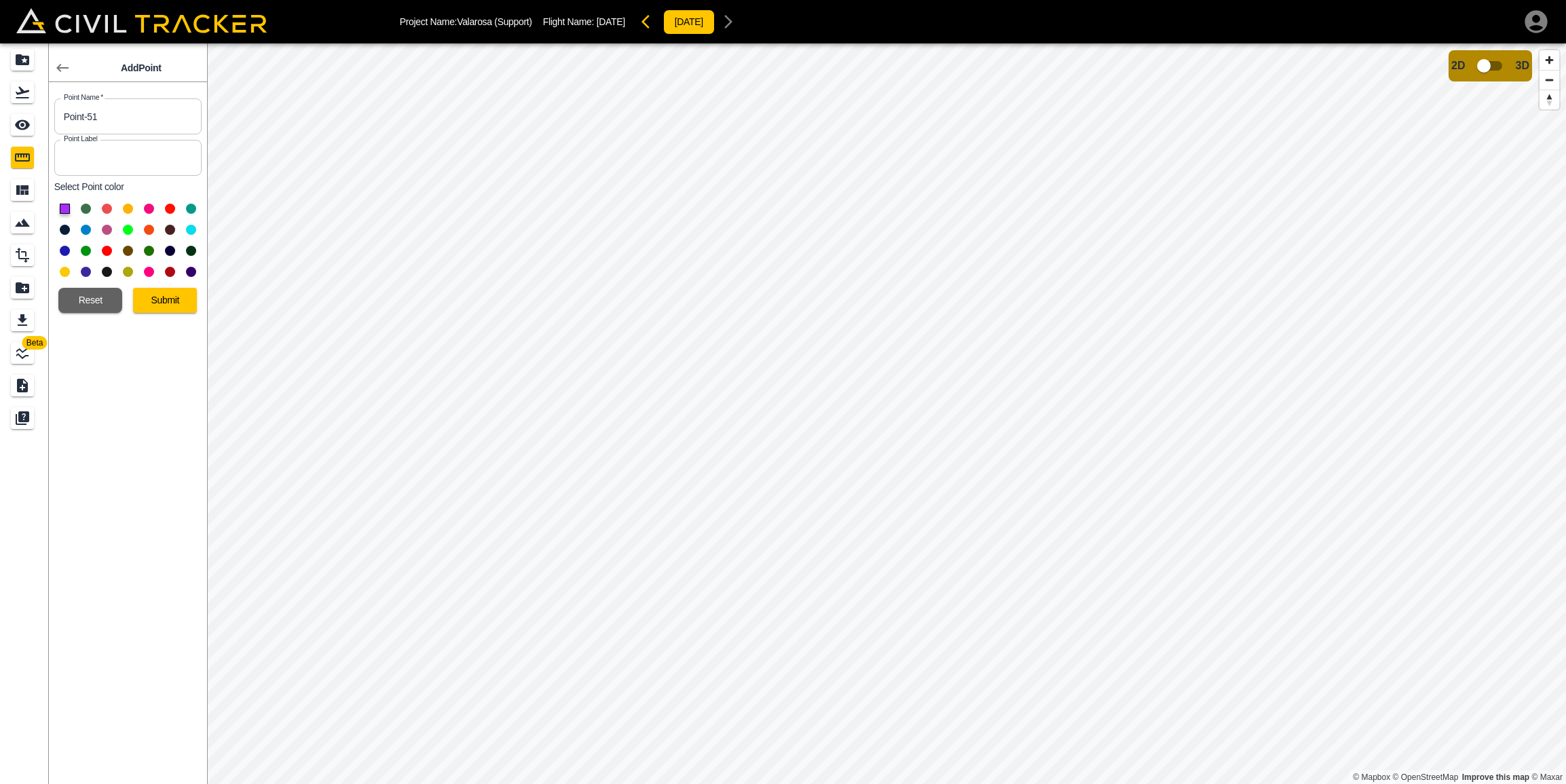
click at [66, 228] on button at bounding box center [65, 230] width 10 height 10
click at [169, 300] on button "Submit" at bounding box center [165, 300] width 63 height 25
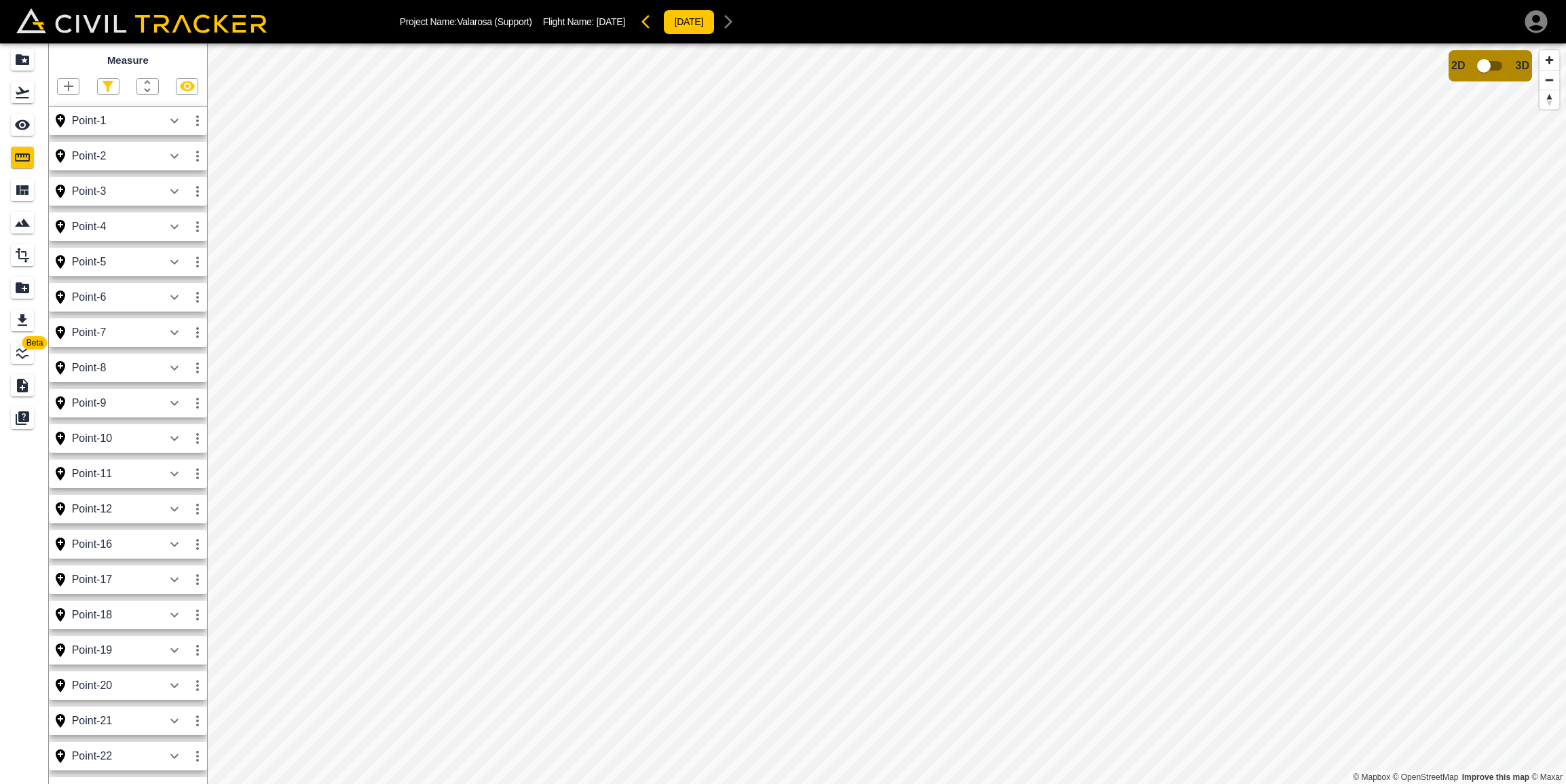
click at [63, 87] on icon "button" at bounding box center [68, 86] width 16 height 16
click at [63, 111] on p "Point" at bounding box center [59, 109] width 20 height 11
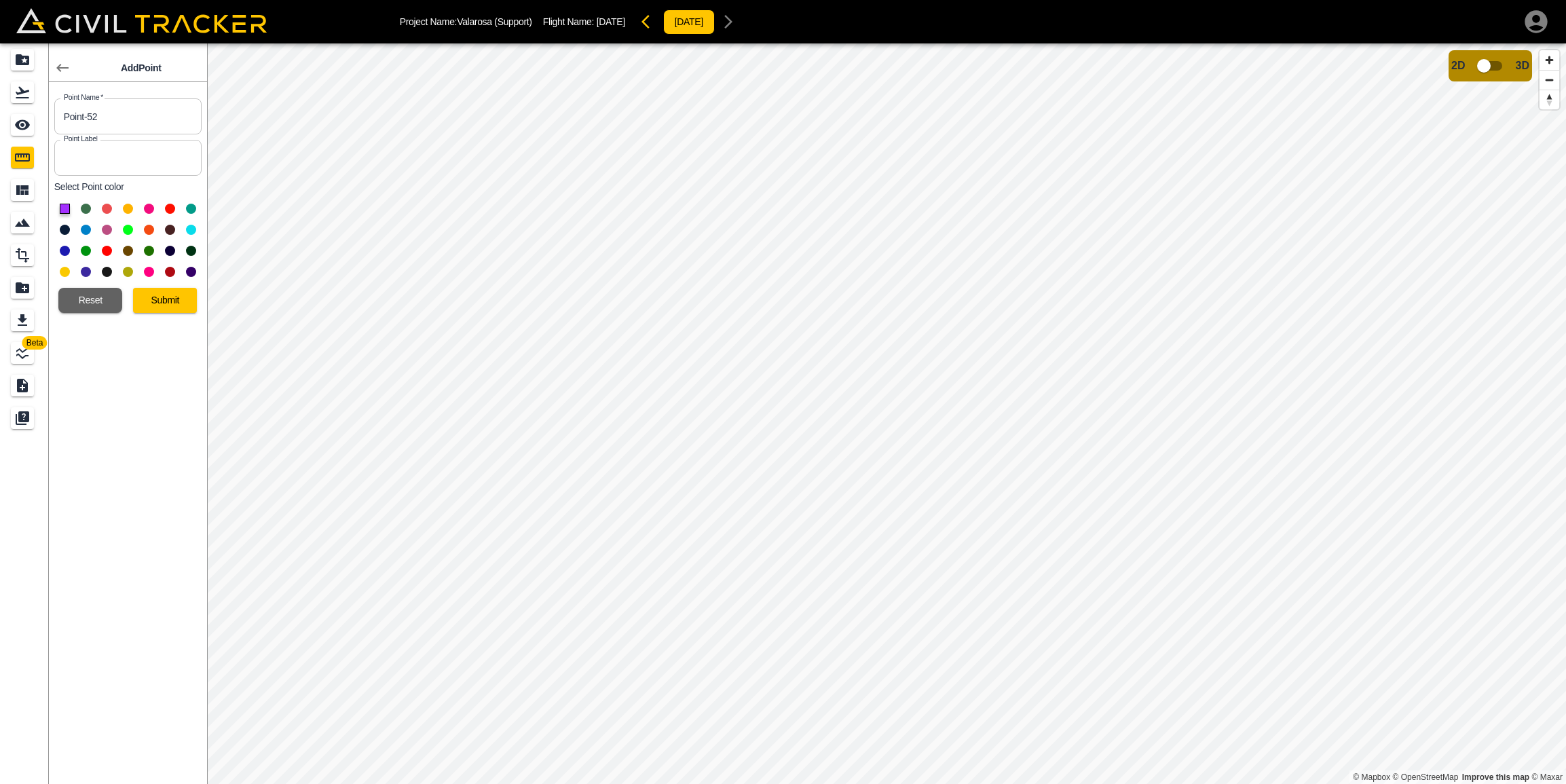
click at [65, 228] on button at bounding box center [65, 230] width 10 height 10
click at [161, 302] on button "Submit" at bounding box center [165, 300] width 63 height 25
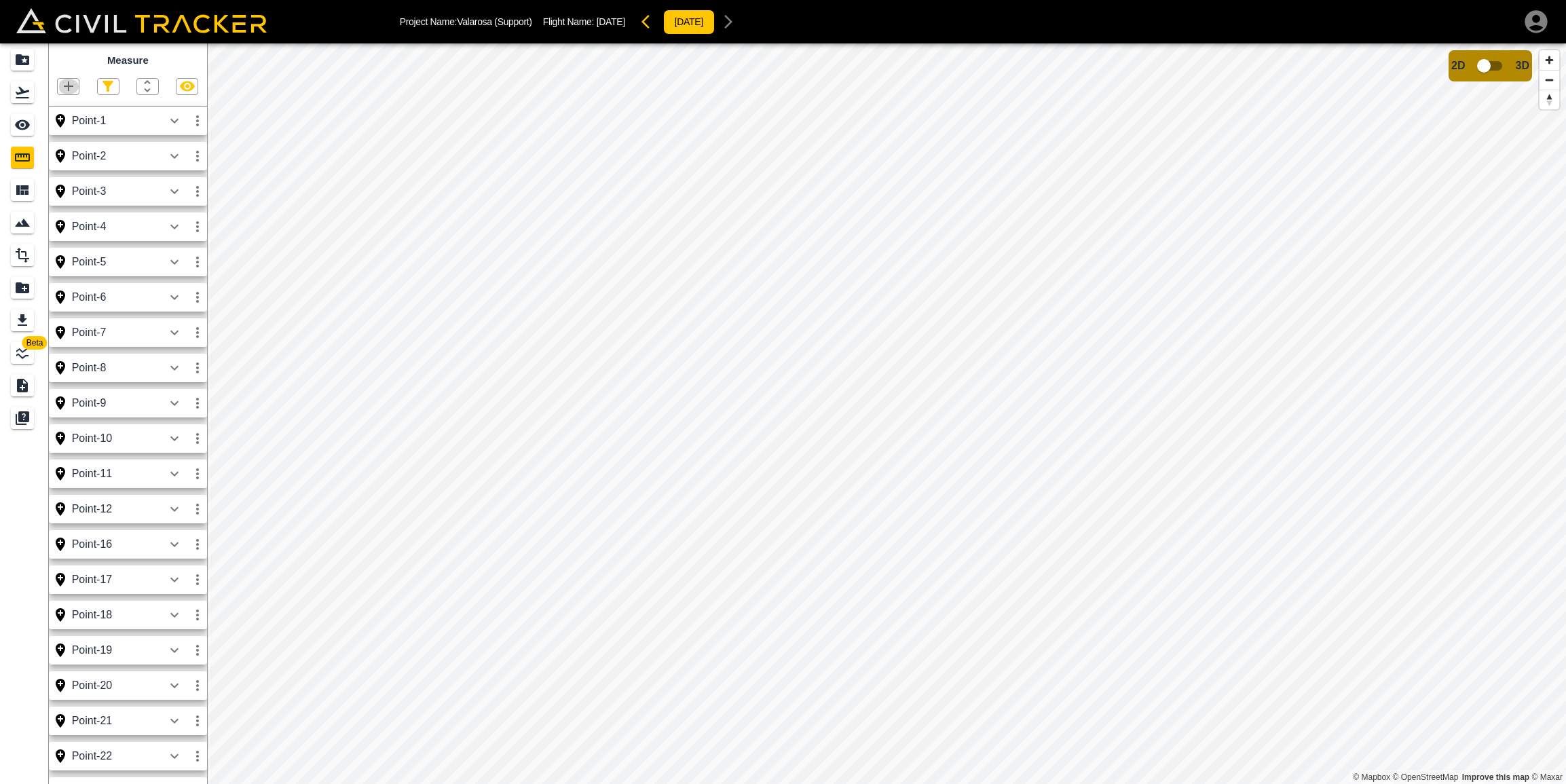
click at [68, 84] on icon "button" at bounding box center [68, 86] width 16 height 16
click at [57, 110] on p "Point" at bounding box center [59, 109] width 20 height 11
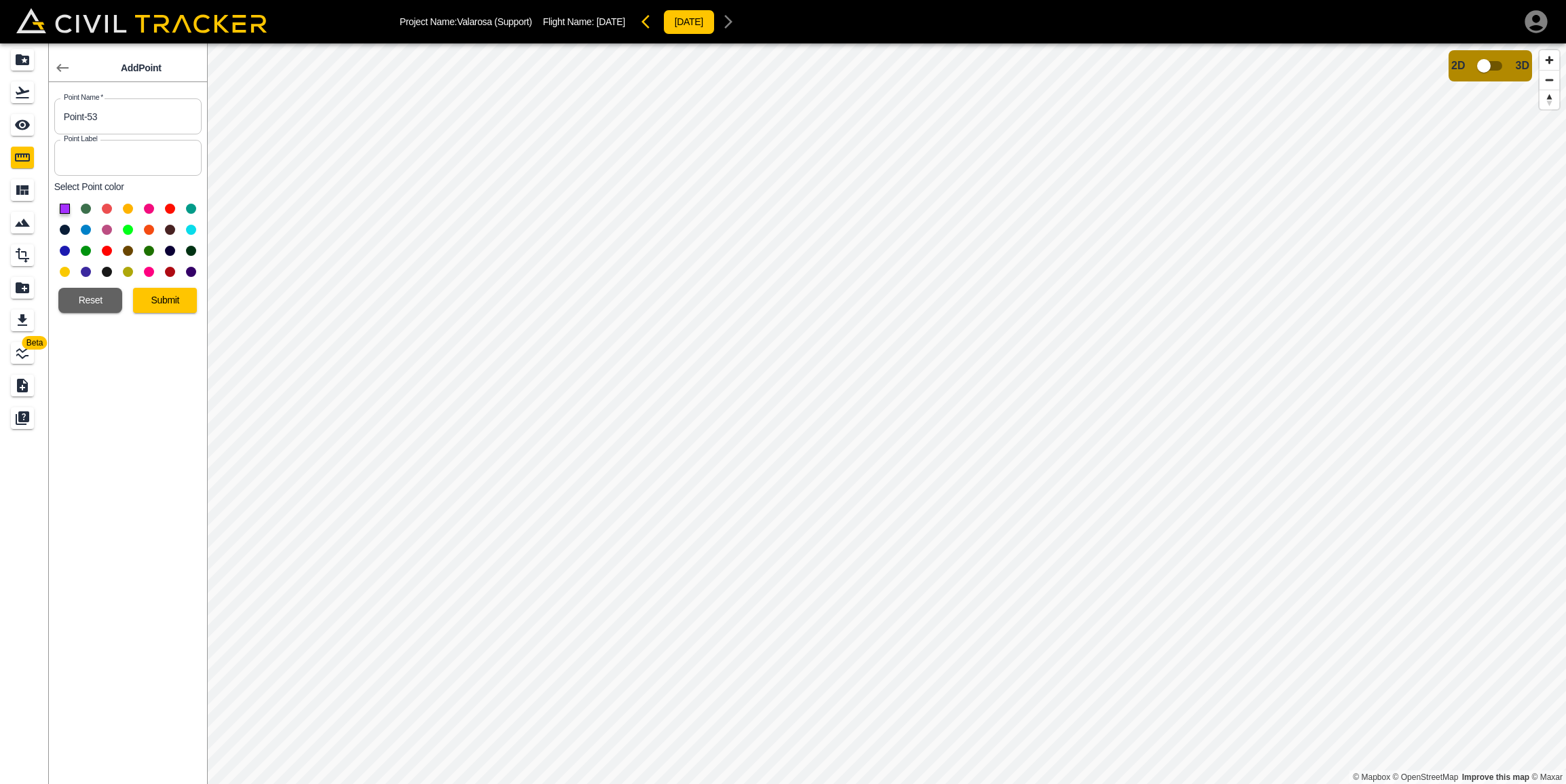
click at [66, 227] on button at bounding box center [65, 230] width 10 height 10
click at [185, 295] on button "Submit" at bounding box center [165, 300] width 63 height 25
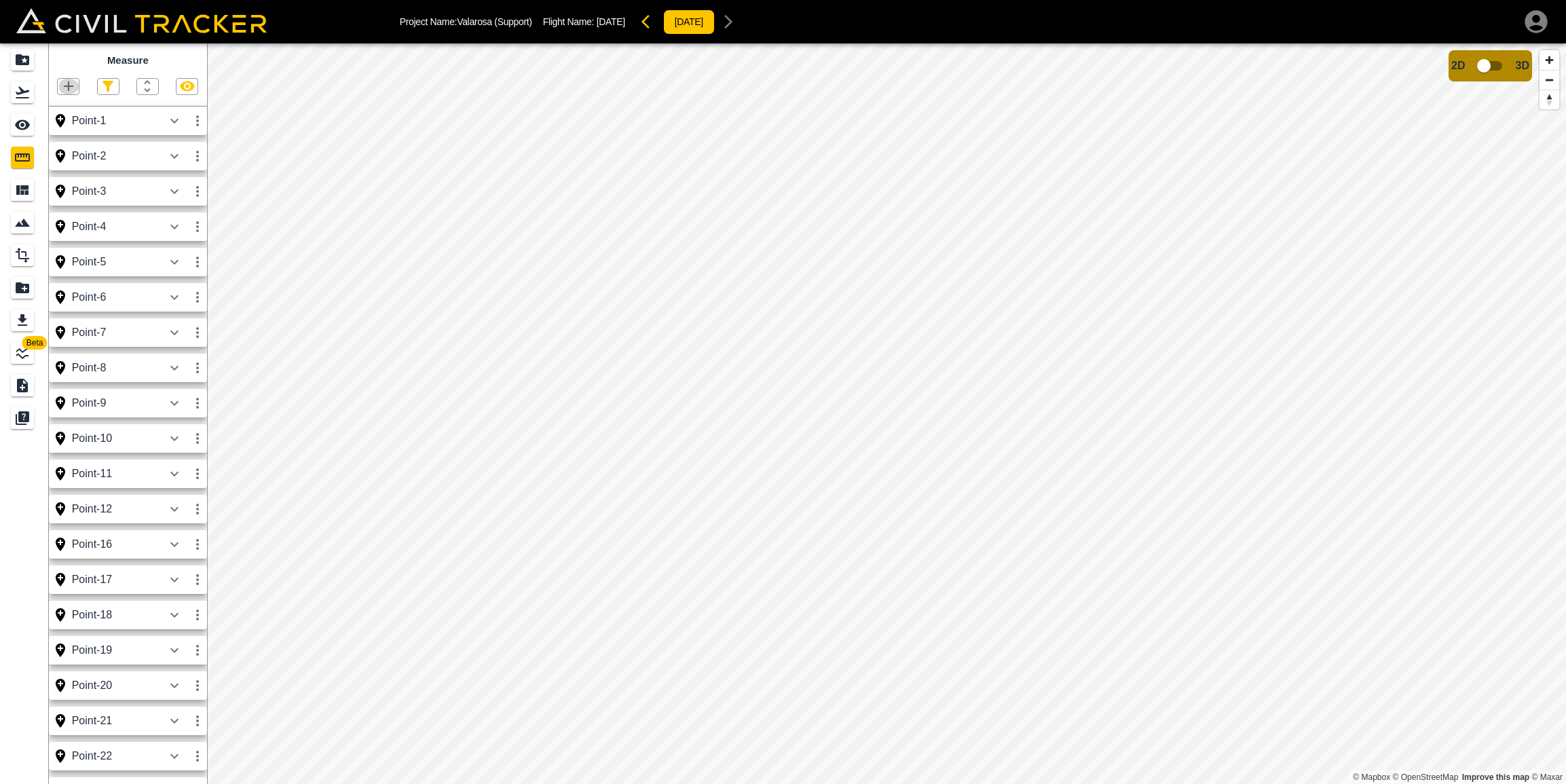
click at [68, 83] on icon "button" at bounding box center [68, 86] width 9 height 9
click at [63, 114] on p "Point" at bounding box center [59, 109] width 20 height 11
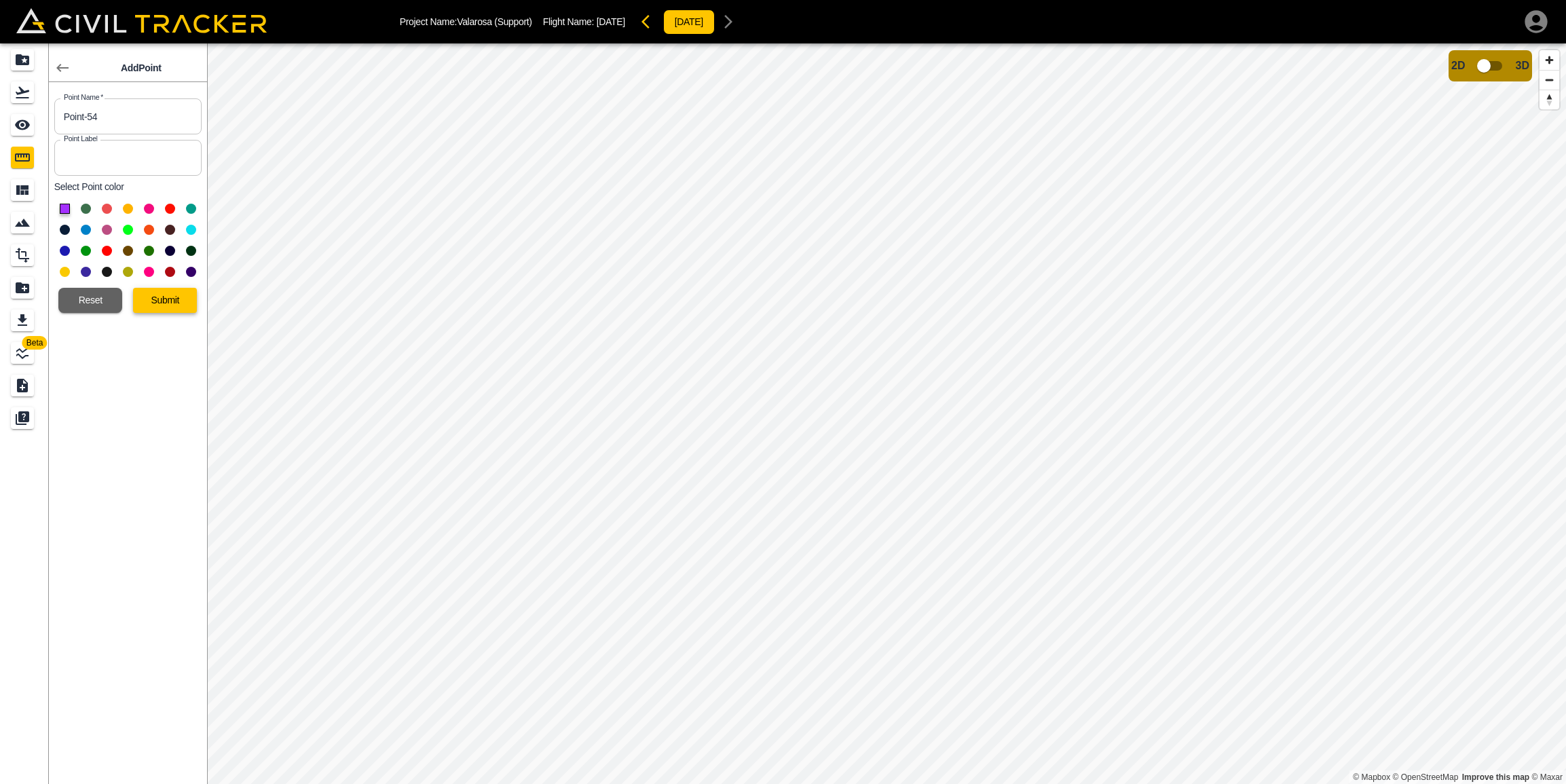
click at [170, 302] on button "Submit" at bounding box center [165, 300] width 63 height 25
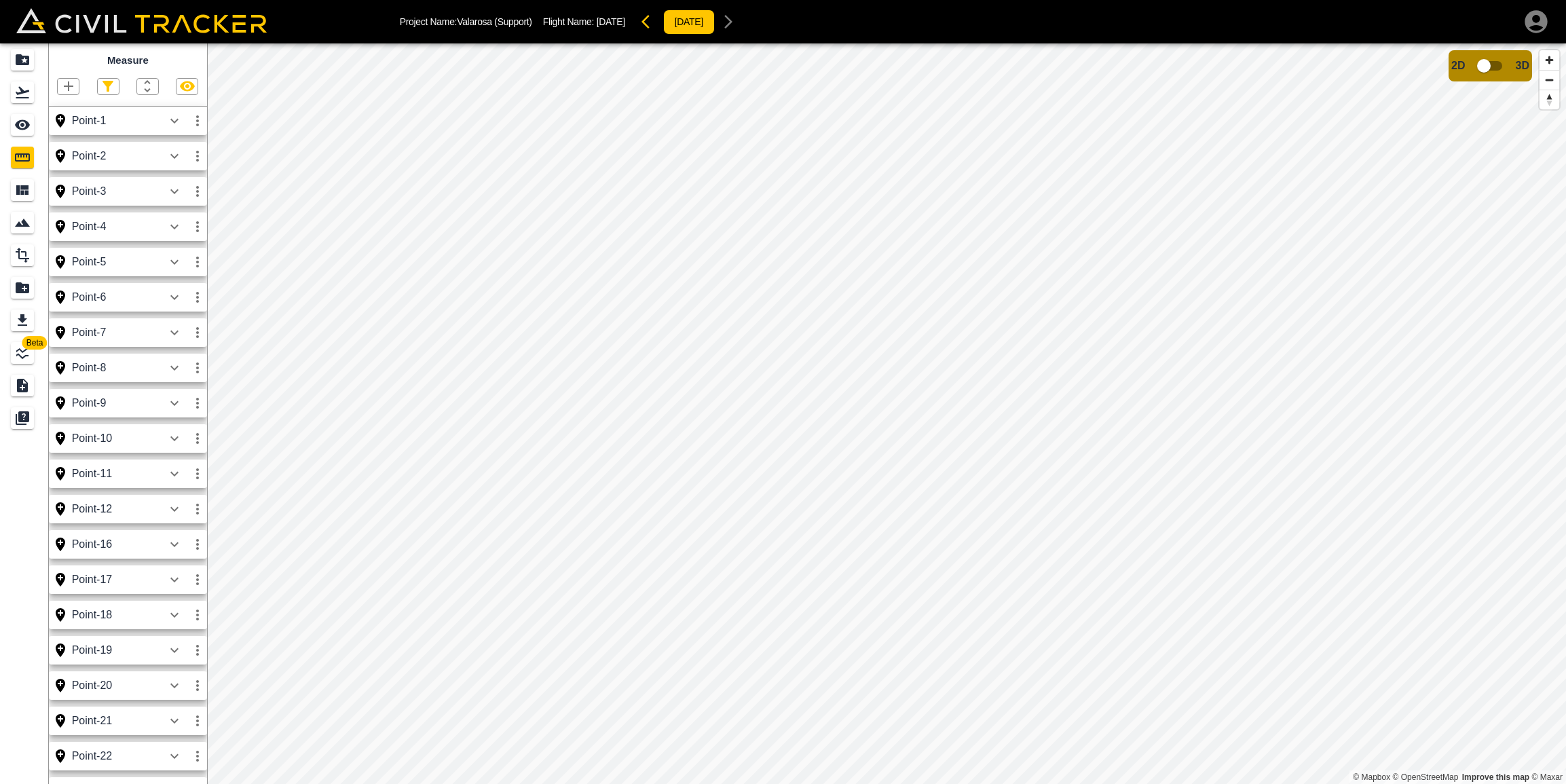
click at [73, 90] on icon "button" at bounding box center [68, 86] width 16 height 16
click at [62, 112] on p "Point" at bounding box center [59, 109] width 20 height 11
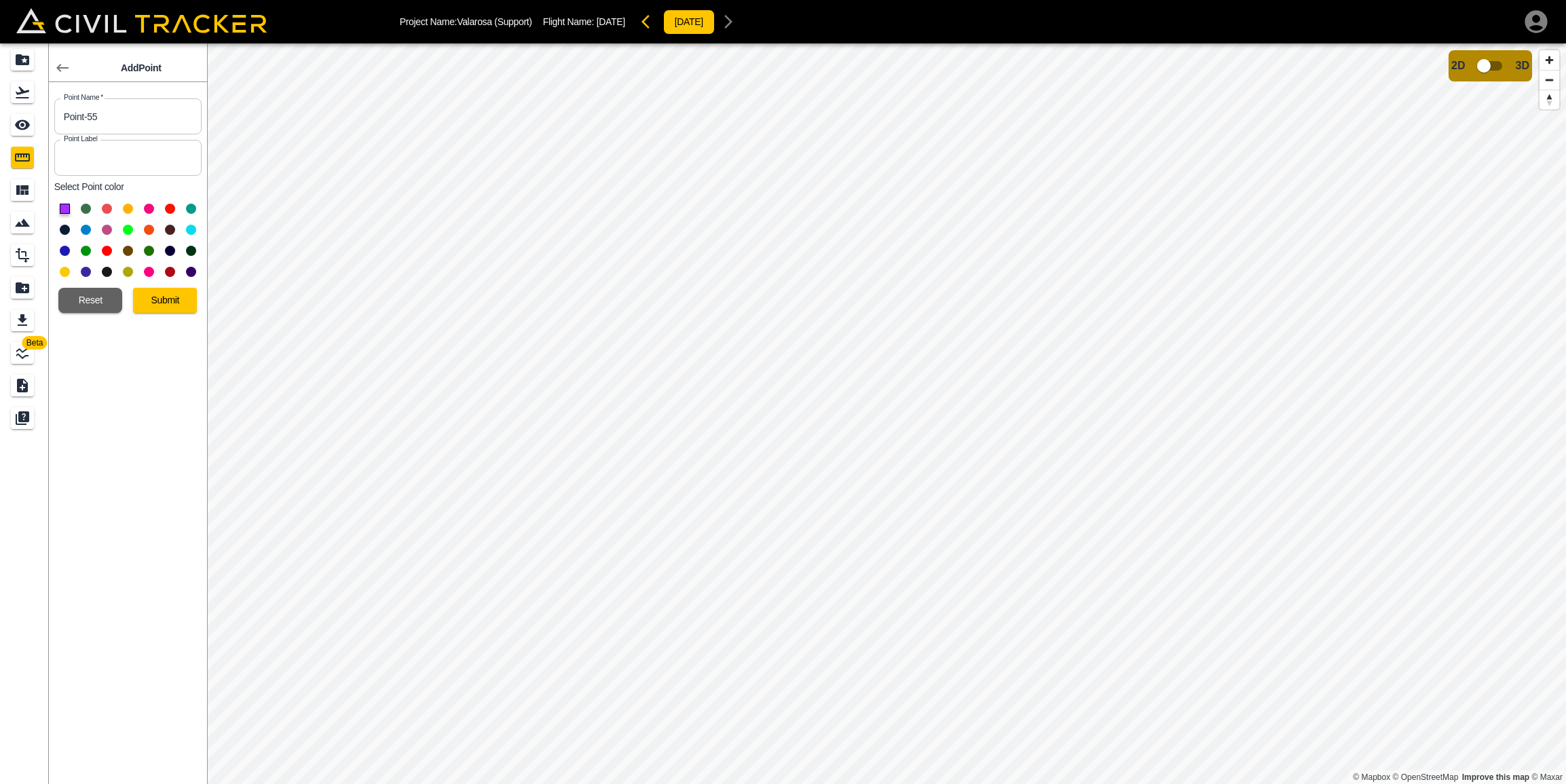
click at [66, 228] on button at bounding box center [65, 230] width 10 height 10
click at [155, 295] on button "Submit" at bounding box center [165, 300] width 63 height 25
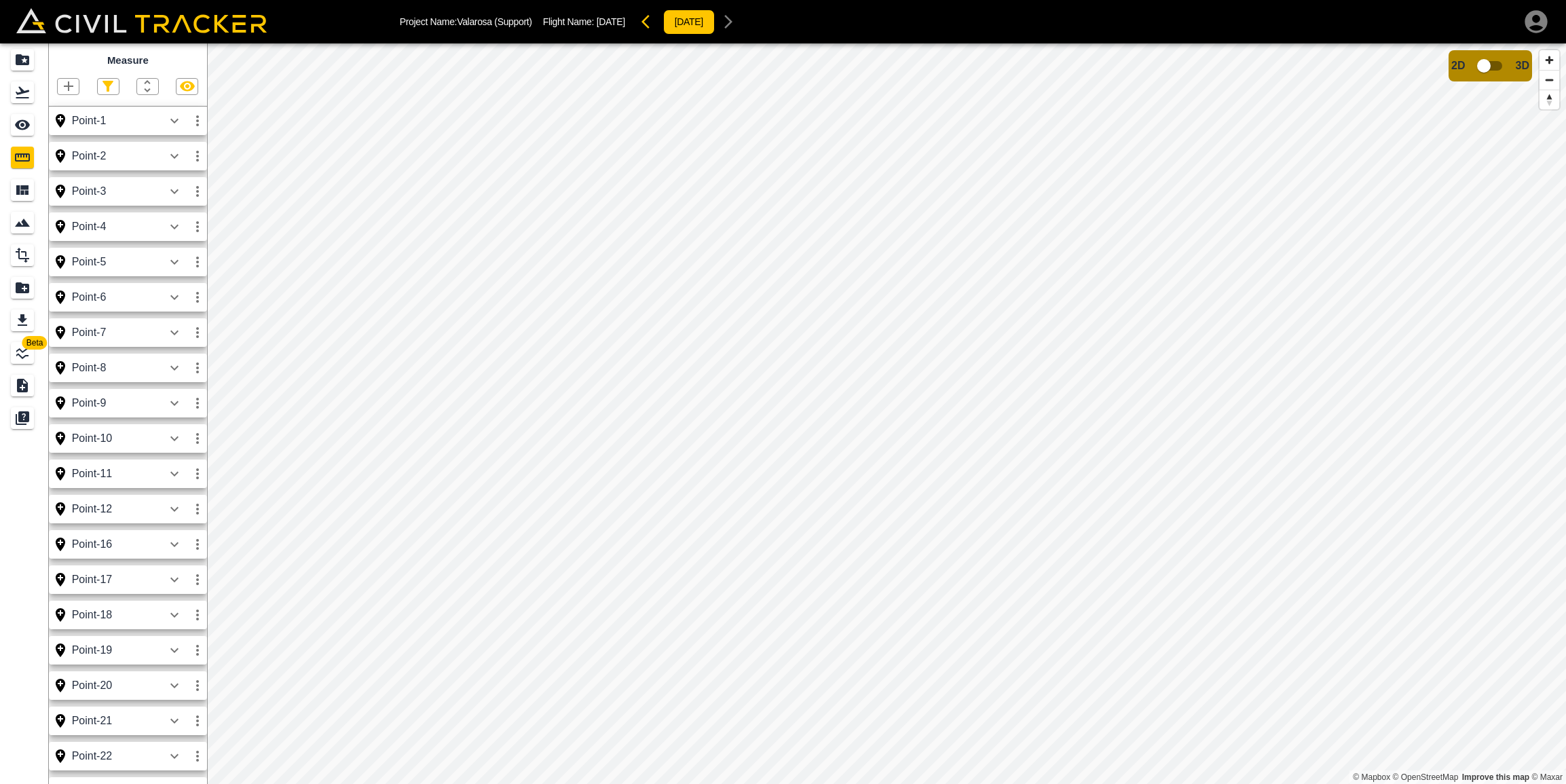
click at [69, 85] on icon "button" at bounding box center [68, 86] width 9 height 9
click at [61, 106] on p "Point" at bounding box center [59, 109] width 20 height 11
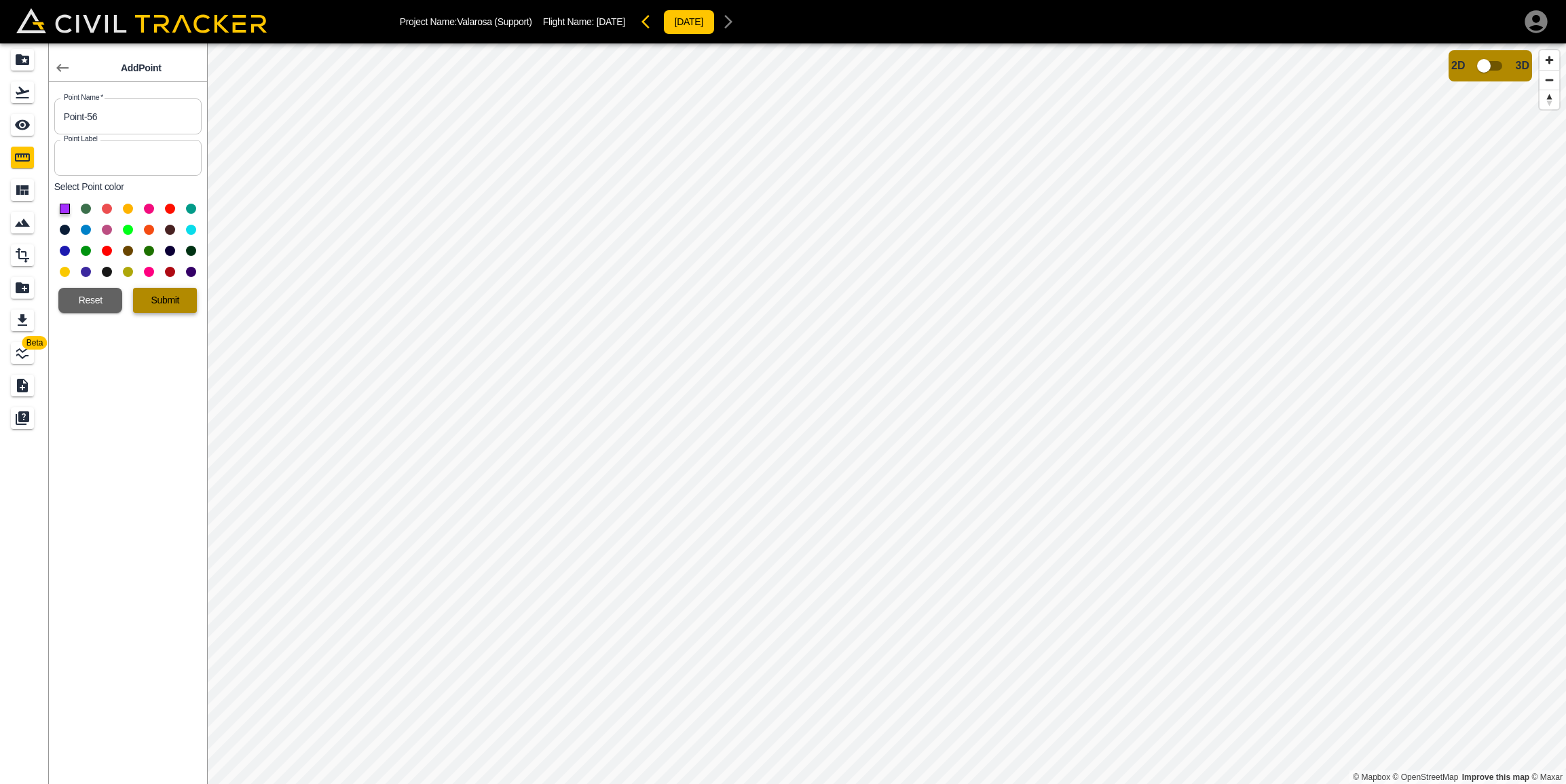
click at [174, 295] on button "Submit" at bounding box center [165, 300] width 63 height 25
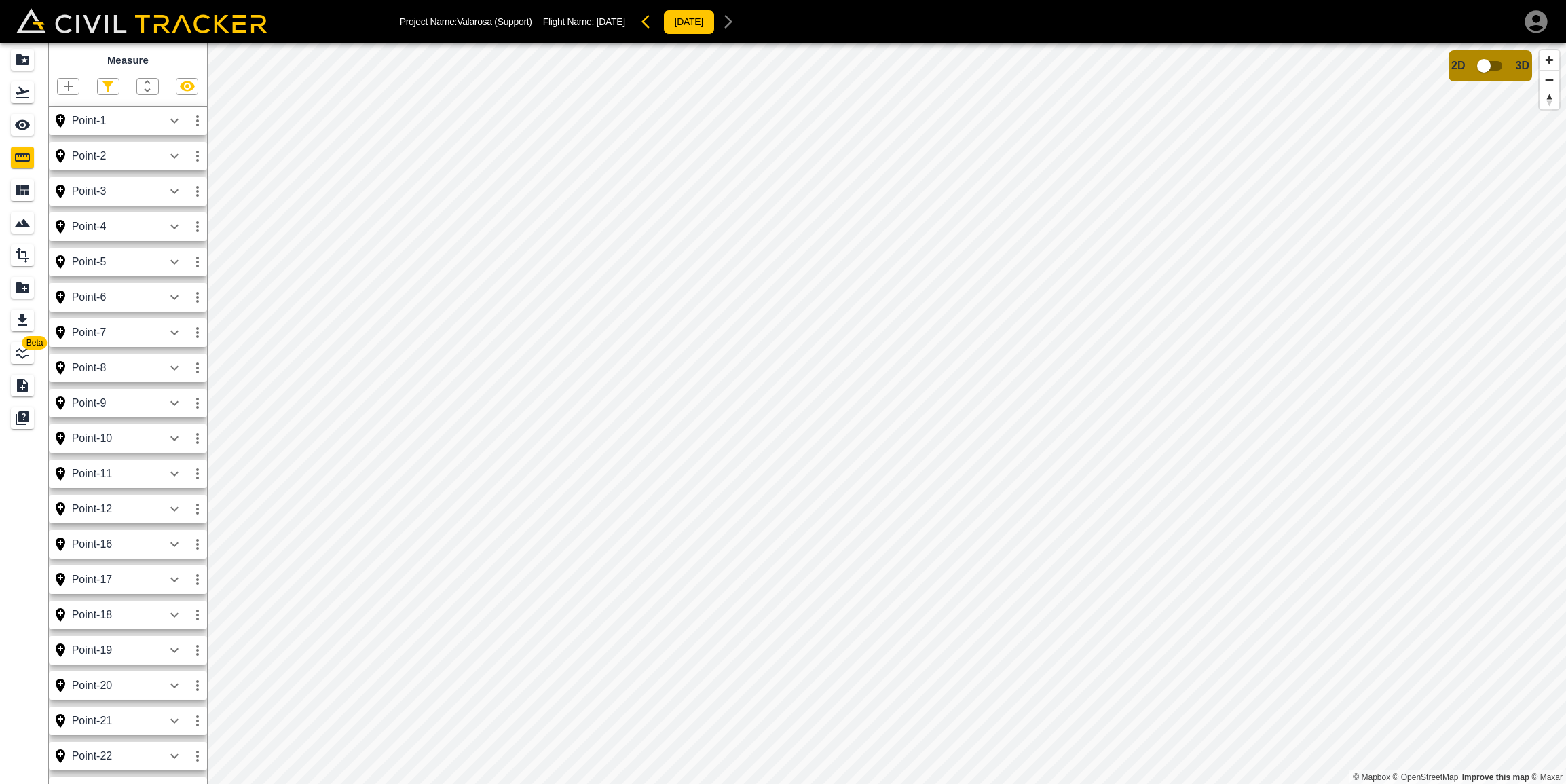
scroll to position [1, 0]
click at [73, 90] on icon "button" at bounding box center [68, 85] width 16 height 16
click at [66, 106] on p "Point" at bounding box center [59, 108] width 20 height 11
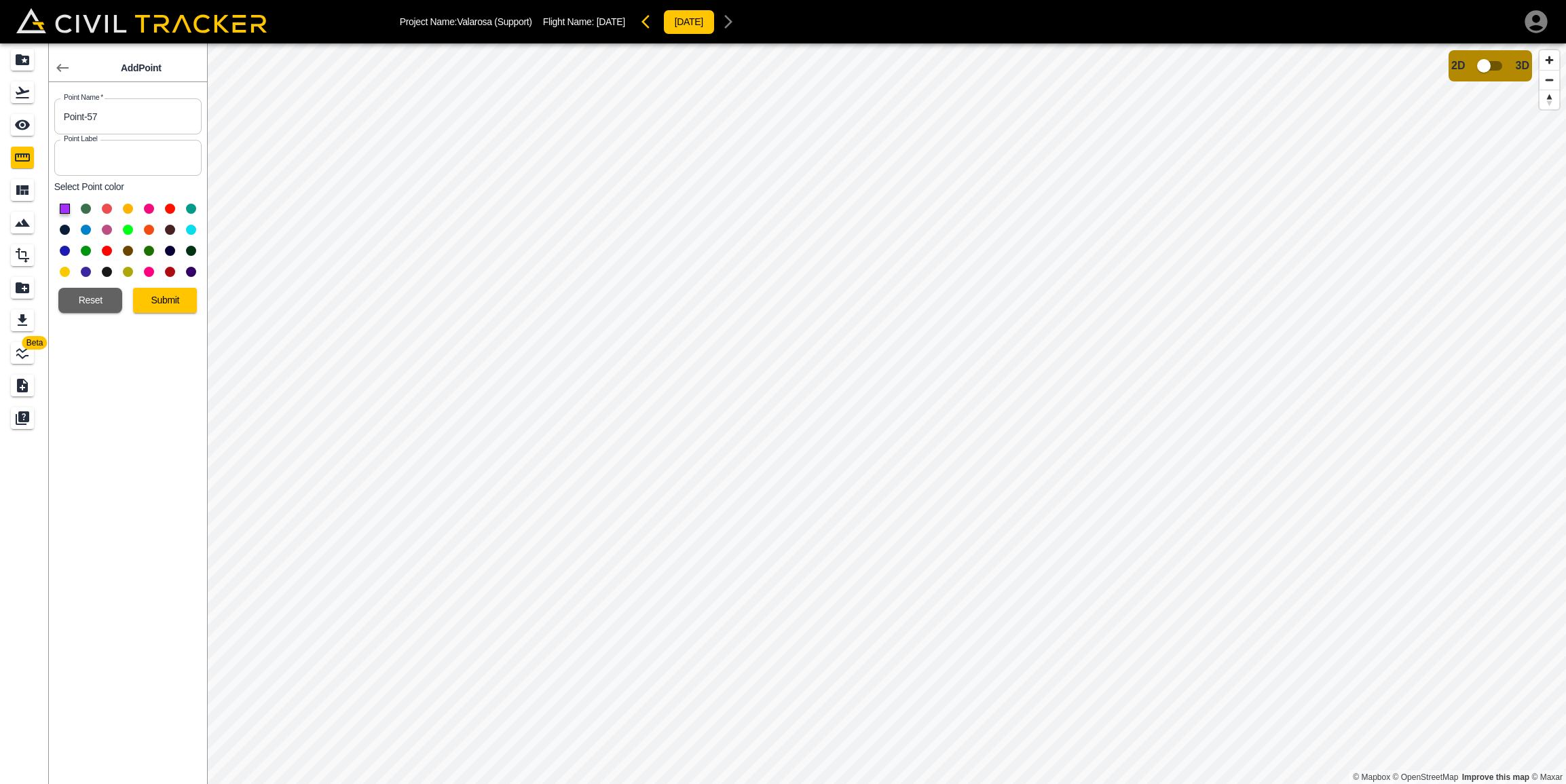
click at [65, 231] on button at bounding box center [65, 230] width 10 height 10
click at [169, 300] on button "Submit" at bounding box center [165, 300] width 63 height 25
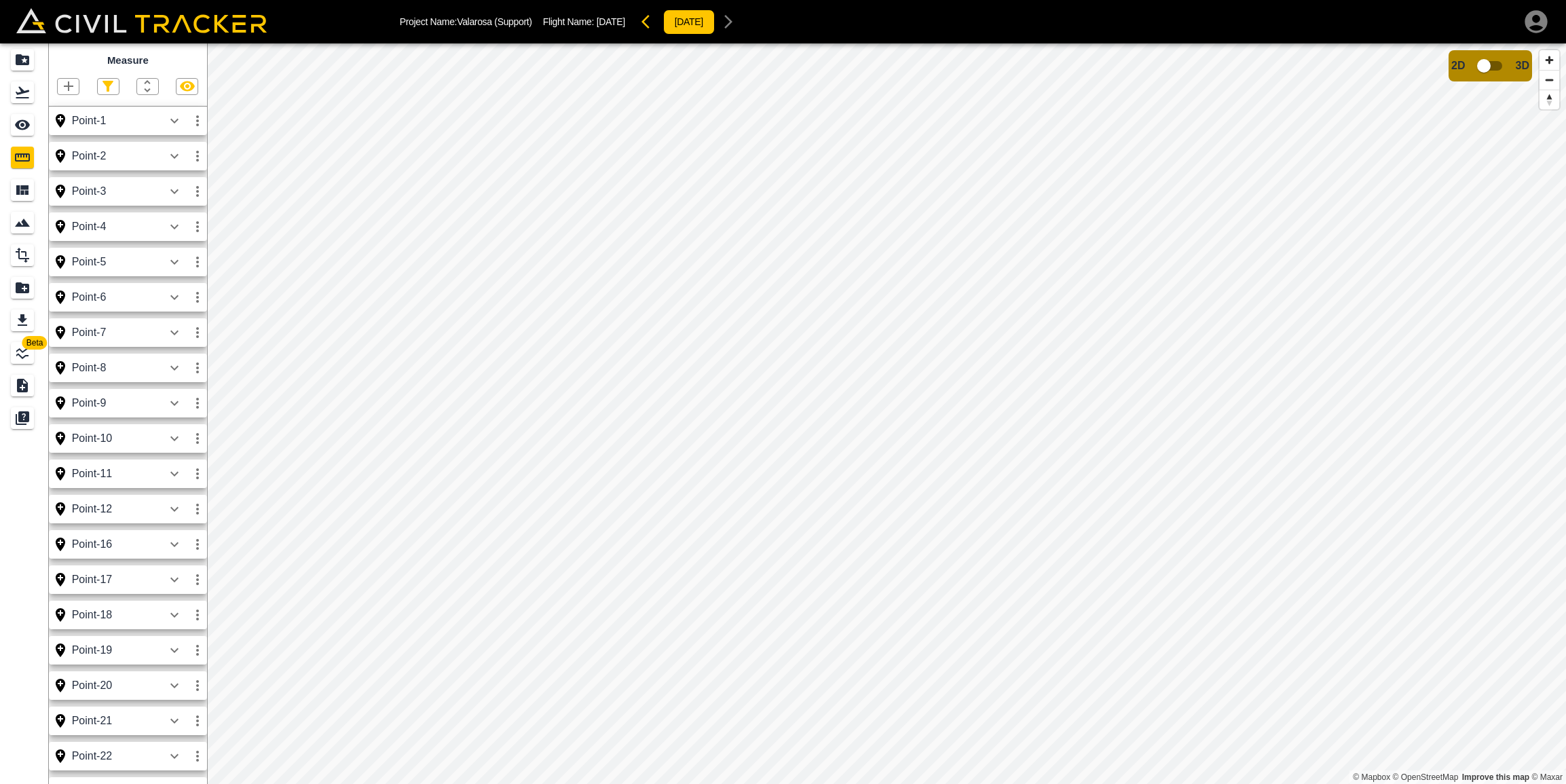
click at [73, 81] on icon "button" at bounding box center [68, 86] width 16 height 16
click at [69, 106] on p "Point" at bounding box center [59, 109] width 20 height 11
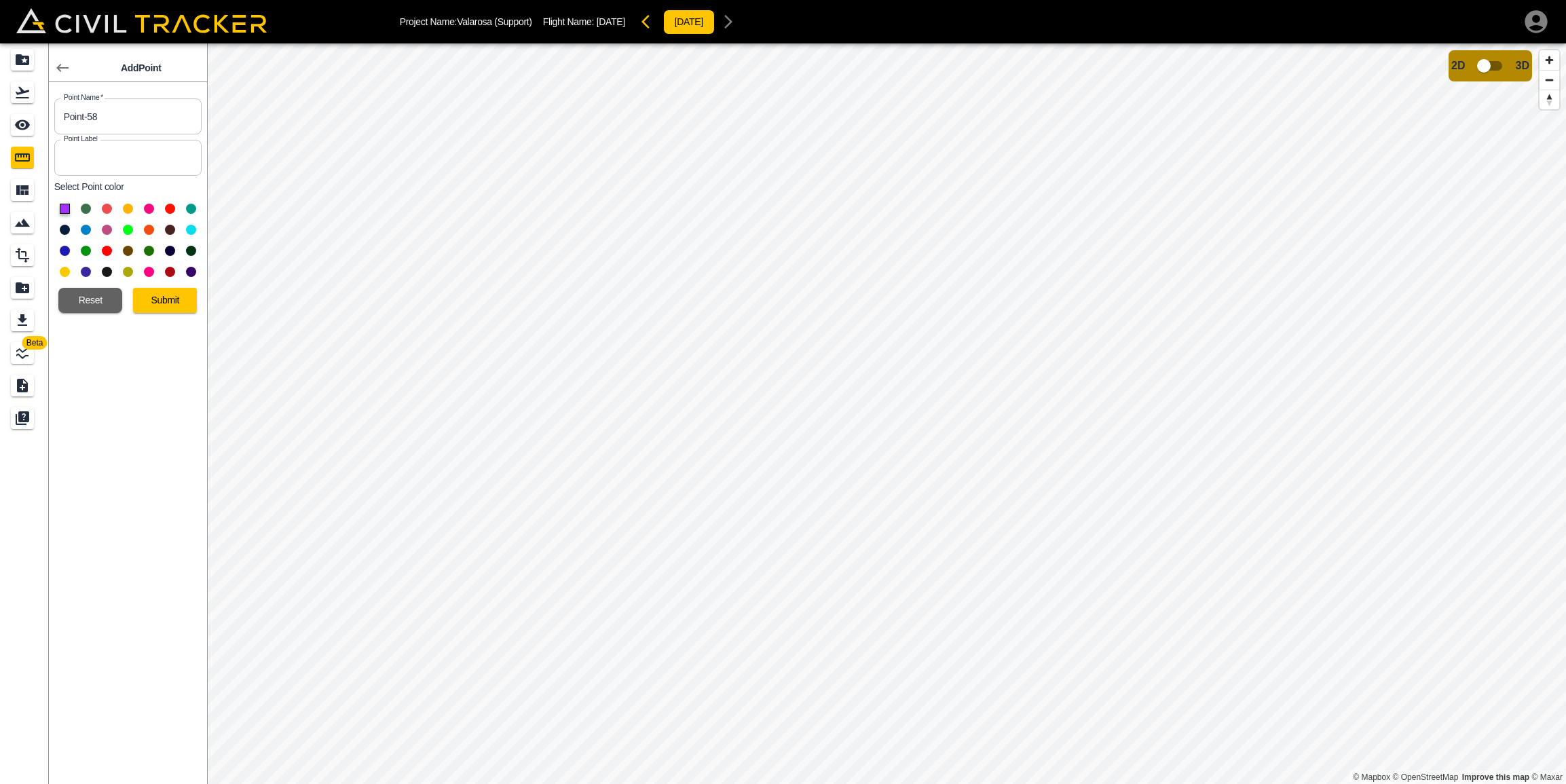
click at [65, 228] on button at bounding box center [65, 230] width 10 height 10
click at [155, 298] on button "Submit" at bounding box center [165, 300] width 63 height 25
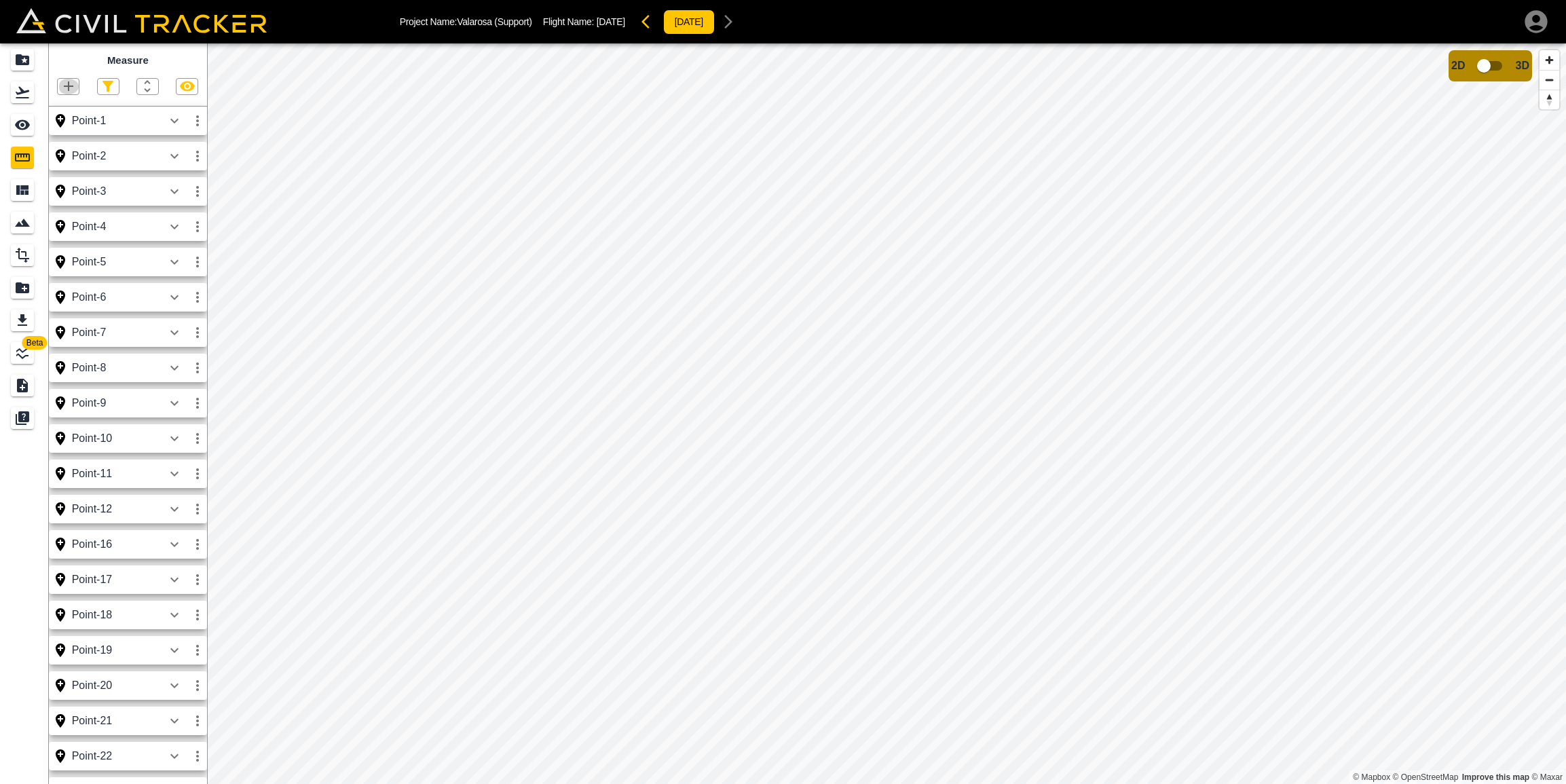
click at [75, 84] on icon "button" at bounding box center [68, 86] width 16 height 16
click at [68, 106] on p "Point" at bounding box center [59, 109] width 20 height 11
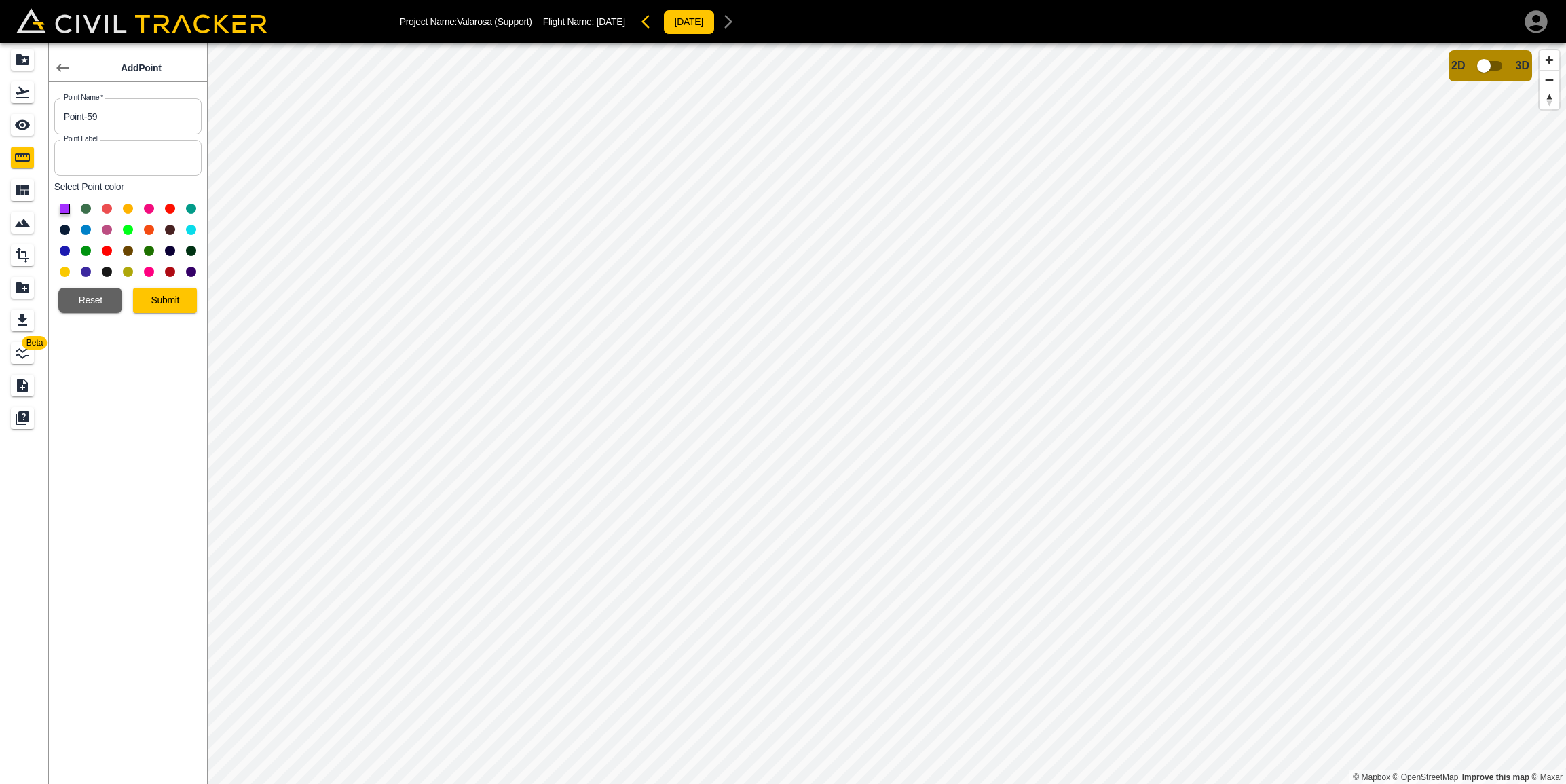
click at [62, 229] on button at bounding box center [65, 230] width 10 height 10
click at [150, 300] on button "Submit" at bounding box center [165, 300] width 63 height 25
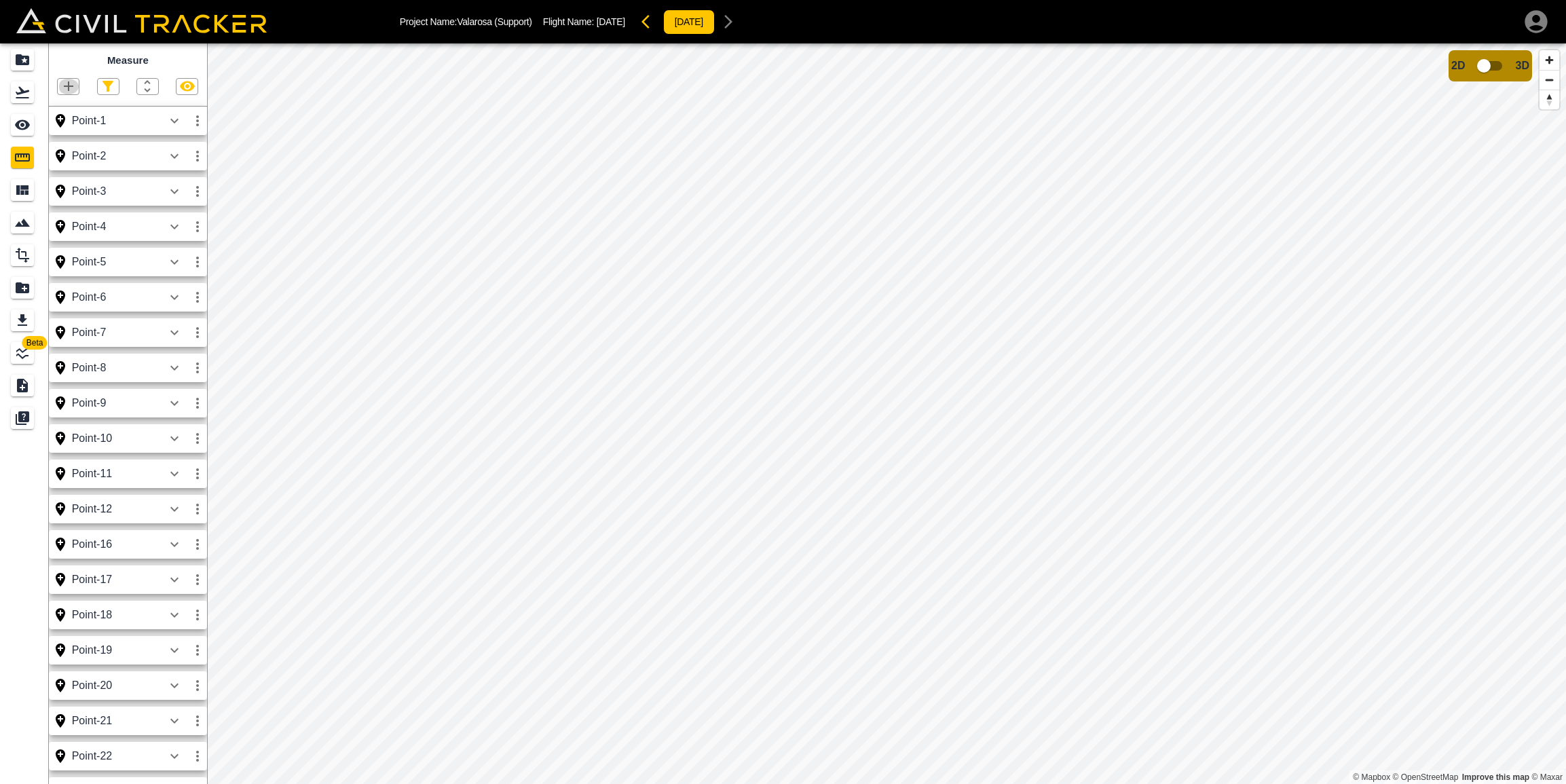
click at [68, 88] on icon "button" at bounding box center [68, 86] width 9 height 9
click at [68, 106] on p "Point" at bounding box center [59, 109] width 20 height 11
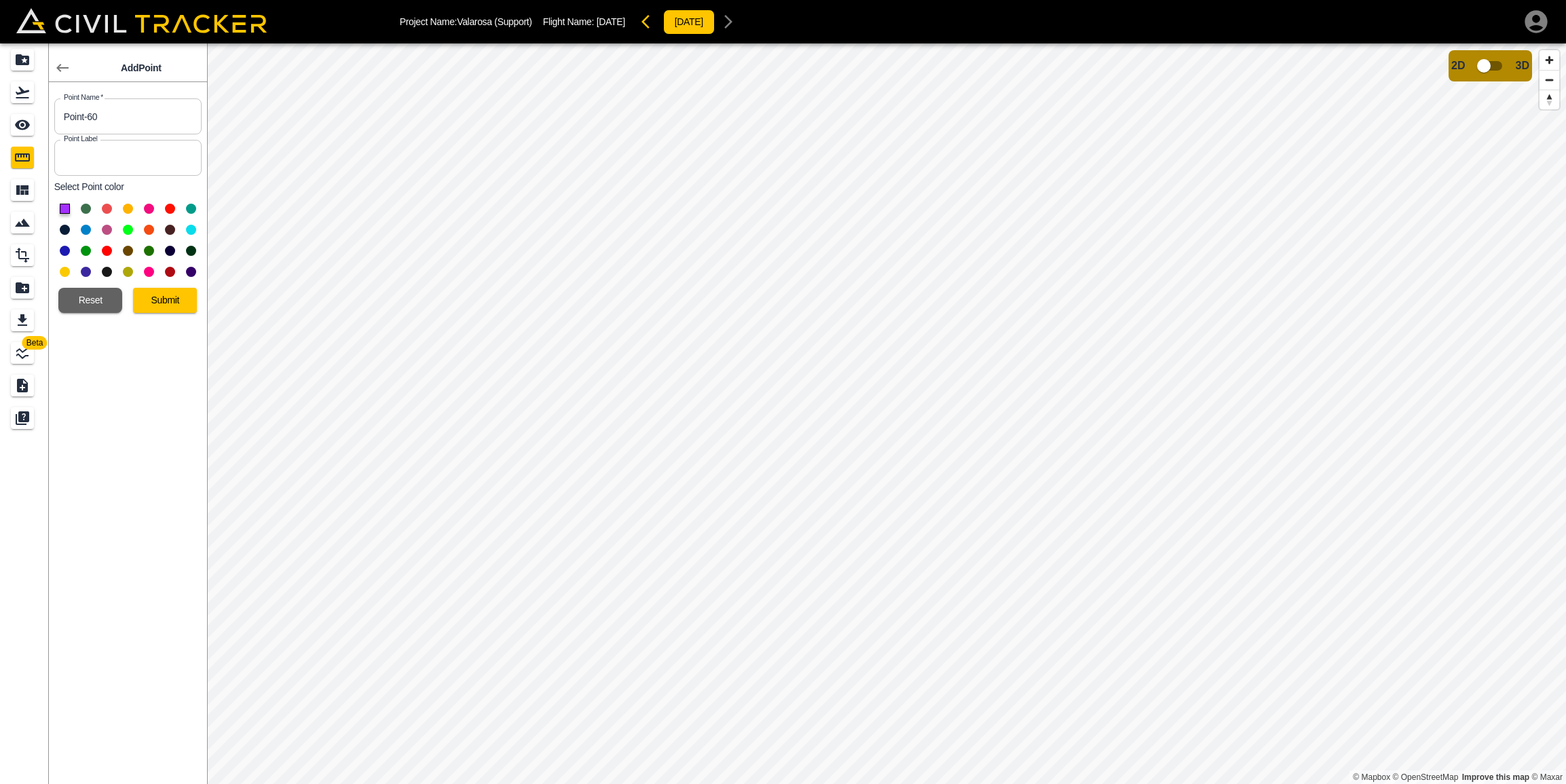
click at [63, 230] on button at bounding box center [65, 230] width 10 height 10
click at [181, 305] on button "Submit" at bounding box center [165, 300] width 63 height 25
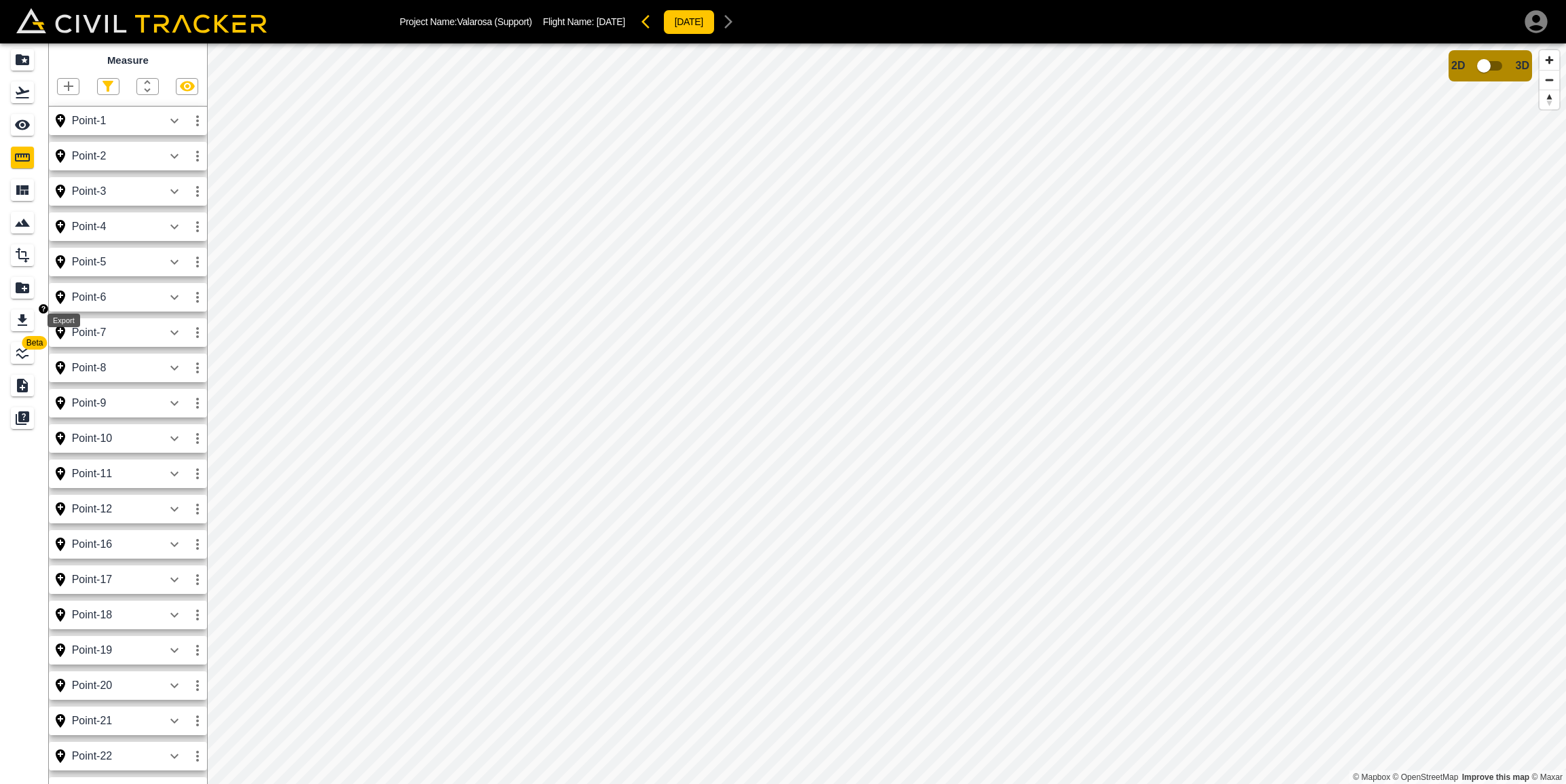
click at [18, 312] on div "Export" at bounding box center [22, 320] width 23 height 22
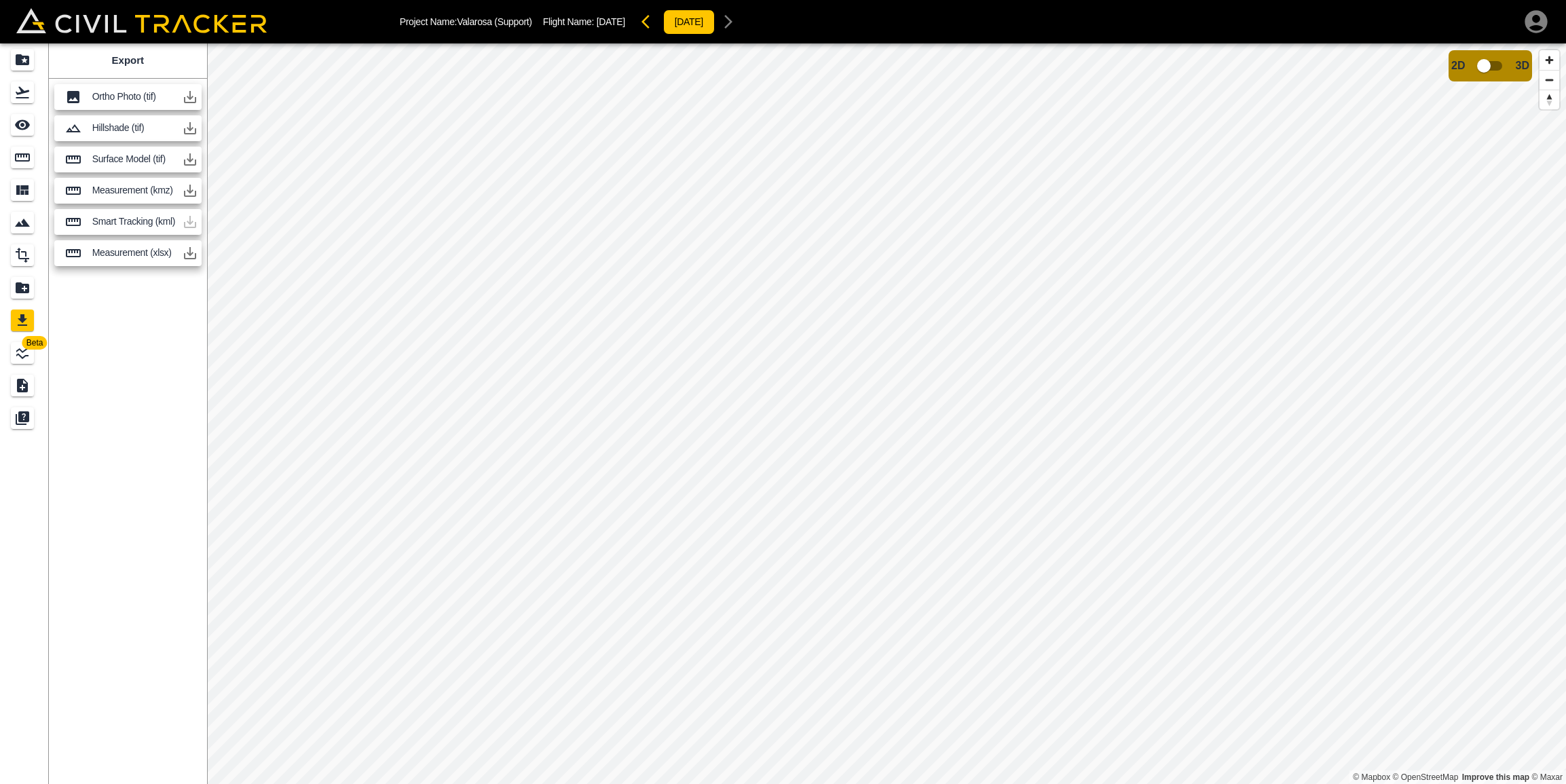
click at [187, 251] on icon "button" at bounding box center [190, 253] width 16 height 16
click at [27, 168] on div "Measure" at bounding box center [22, 157] width 23 height 22
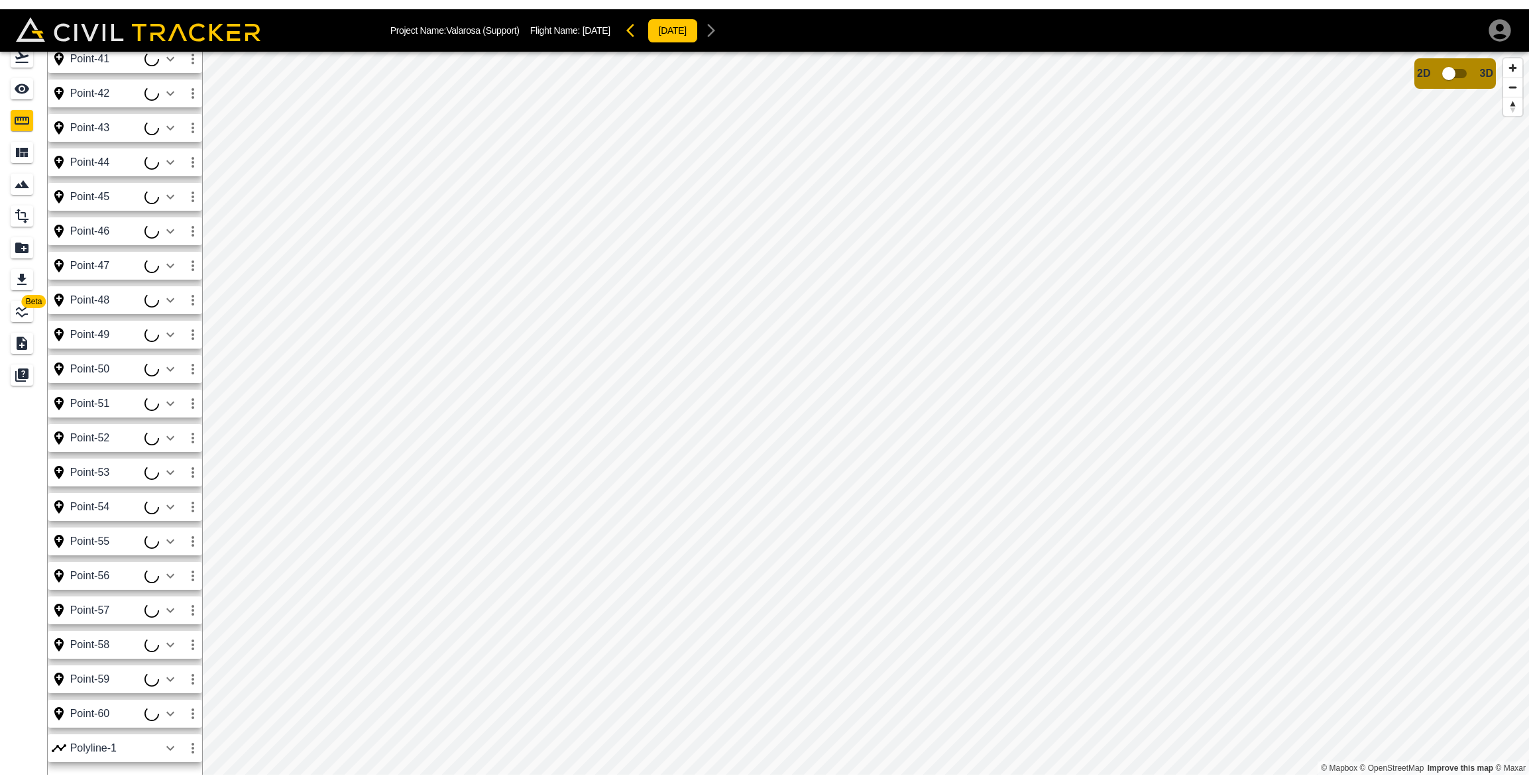
scroll to position [43, 0]
